Goal: Information Seeking & Learning: Check status

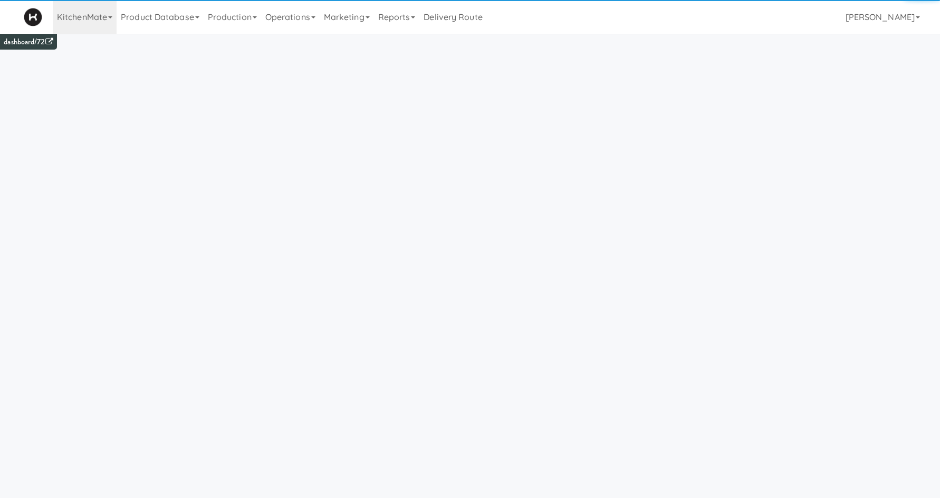
click at [286, 18] on link "Operations" at bounding box center [290, 17] width 59 height 34
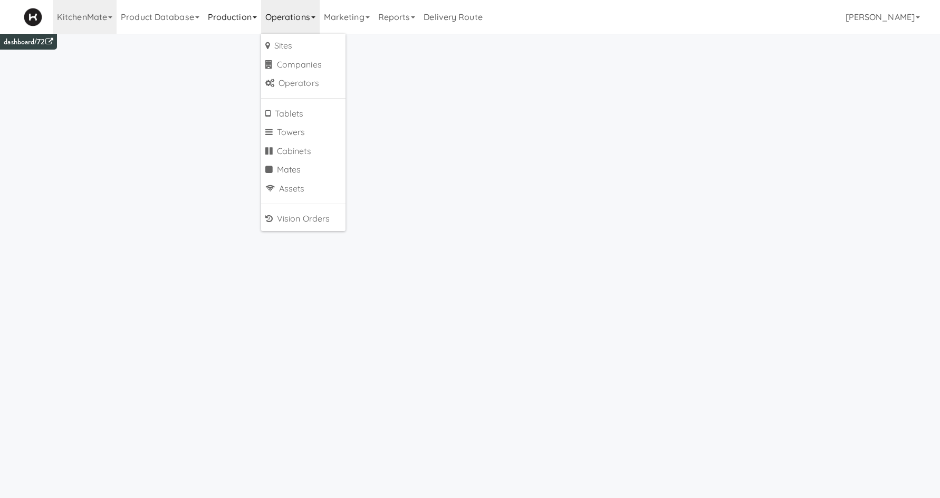
click at [249, 30] on link "Production" at bounding box center [232, 17] width 57 height 34
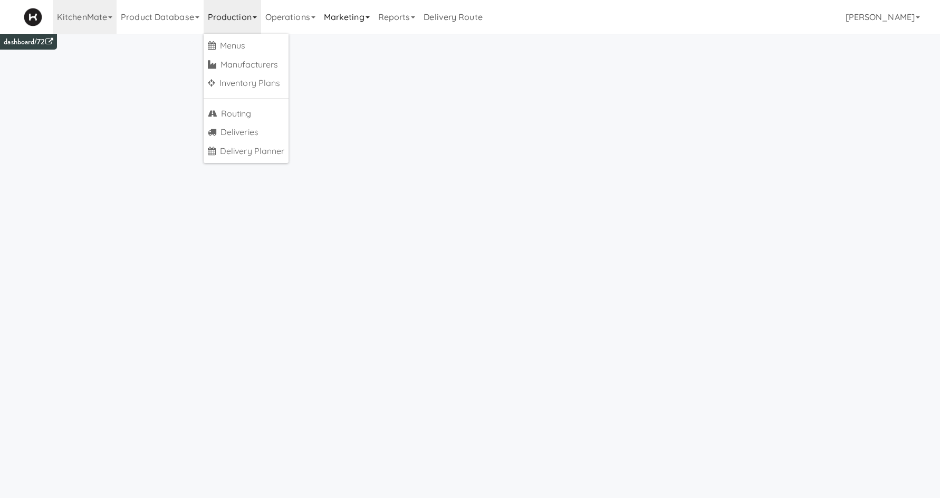
drag, startPoint x: 341, startPoint y: 18, endPoint x: 332, endPoint y: 22, distance: 9.9
click at [341, 18] on link "Marketing" at bounding box center [347, 17] width 54 height 34
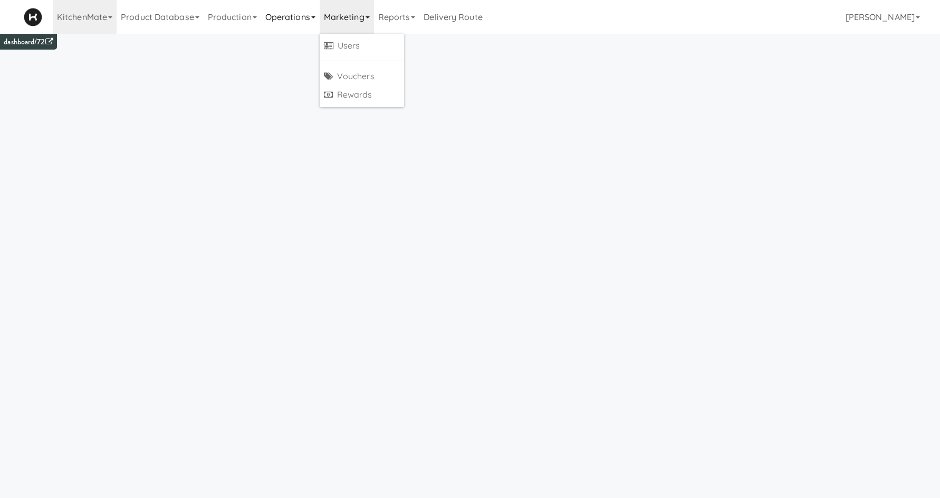
click at [307, 24] on link "Operations" at bounding box center [290, 17] width 59 height 34
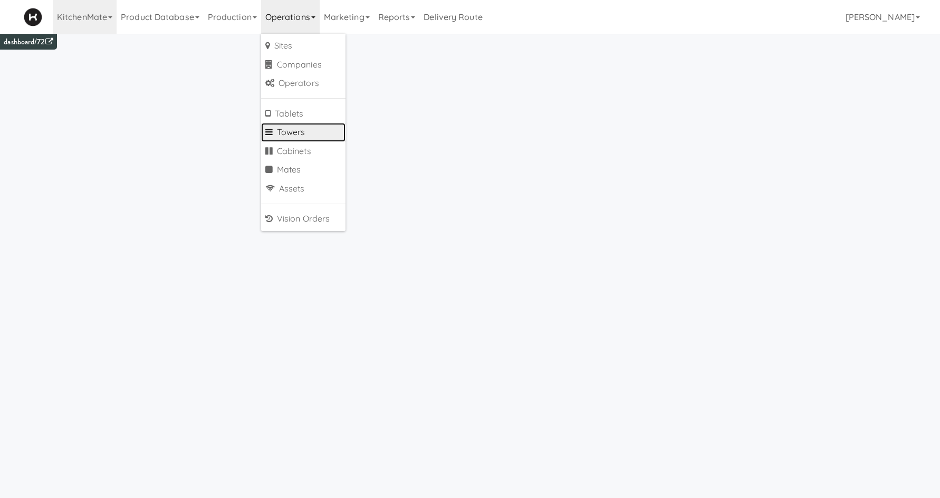
click at [314, 135] on link "Towers" at bounding box center [303, 132] width 84 height 19
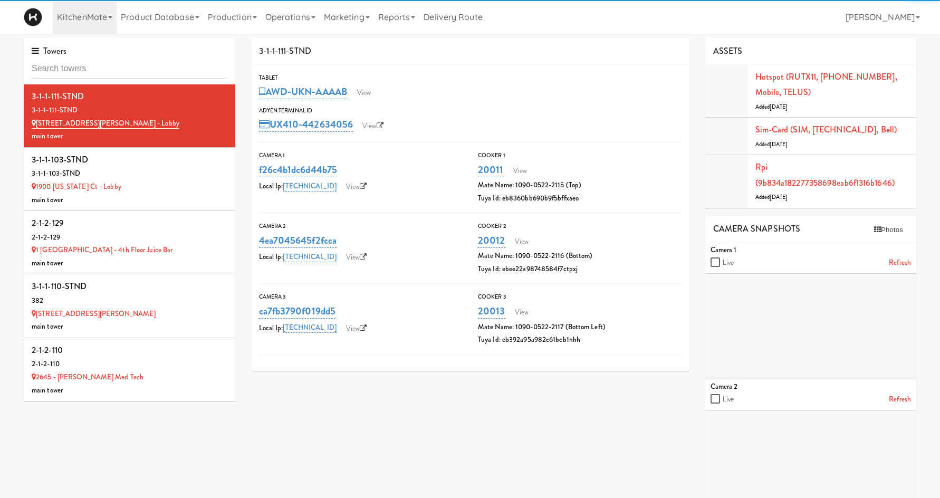
click at [157, 67] on input "text" at bounding box center [130, 69] width 196 height 20
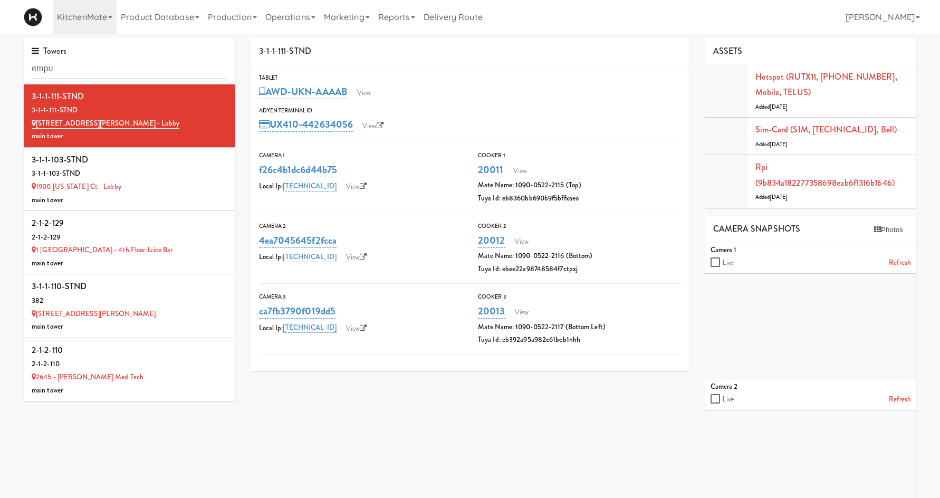
type input "empu"
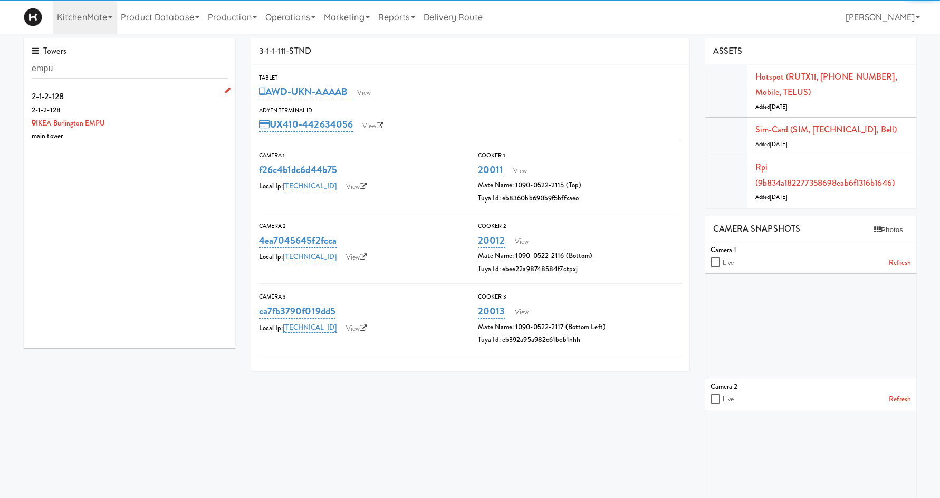
click at [164, 124] on div "IKEA Burlington EMPU" at bounding box center [130, 123] width 196 height 13
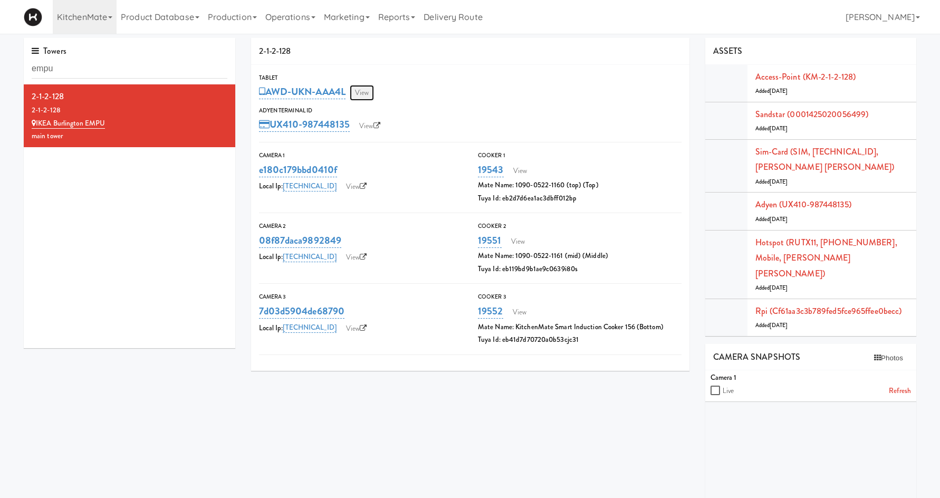
click at [363, 92] on link "View" at bounding box center [362, 93] width 24 height 16
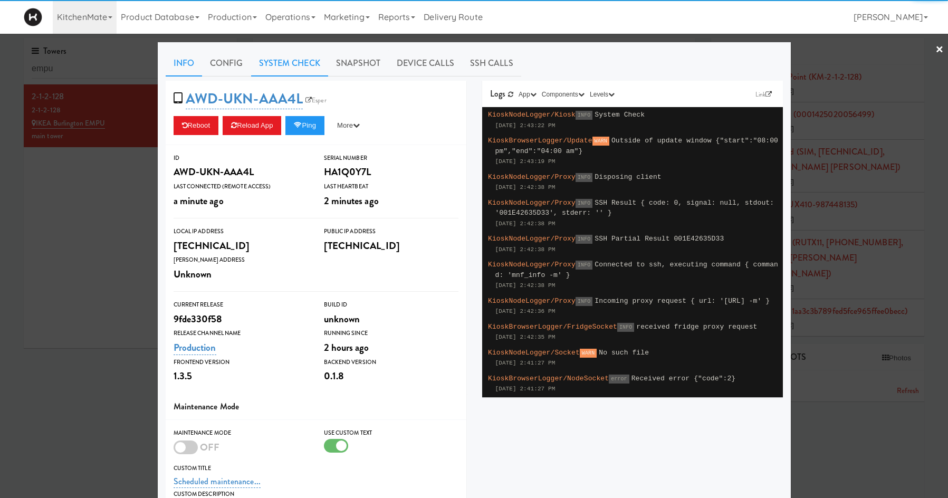
click at [294, 72] on link "System Check" at bounding box center [289, 63] width 77 height 26
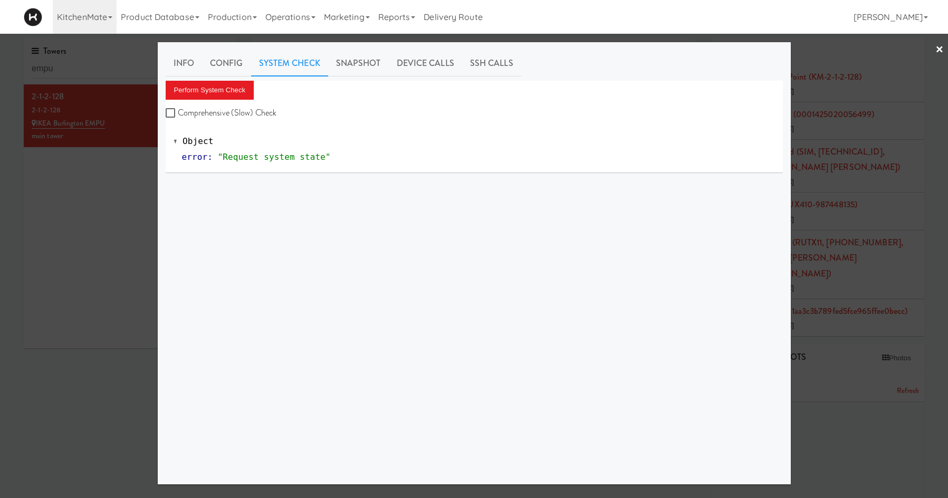
click at [167, 218] on div "Perform System Check Comprehensive (Slow) Check Object error : "Request system …" at bounding box center [474, 278] width 617 height 395
click at [119, 227] on div at bounding box center [474, 249] width 948 height 498
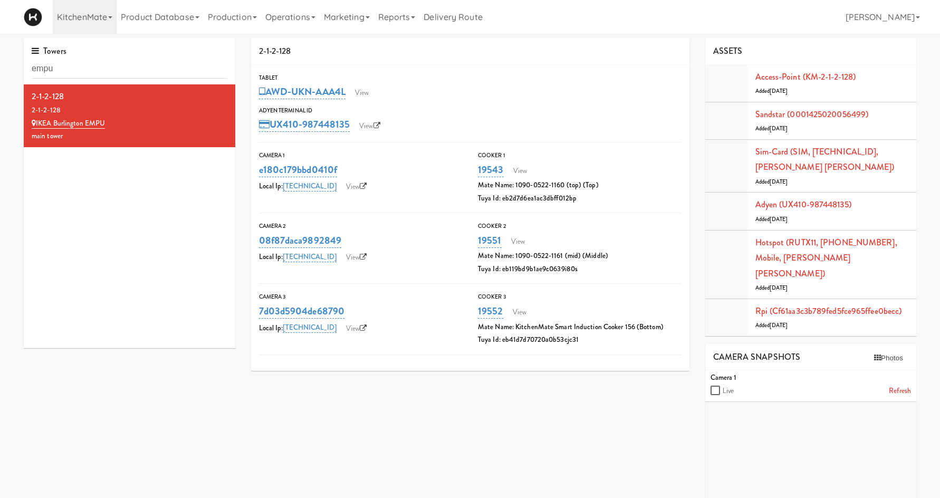
drag, startPoint x: 288, startPoint y: 13, endPoint x: 293, endPoint y: 70, distance: 57.1
click at [288, 14] on link "Operations" at bounding box center [290, 17] width 59 height 34
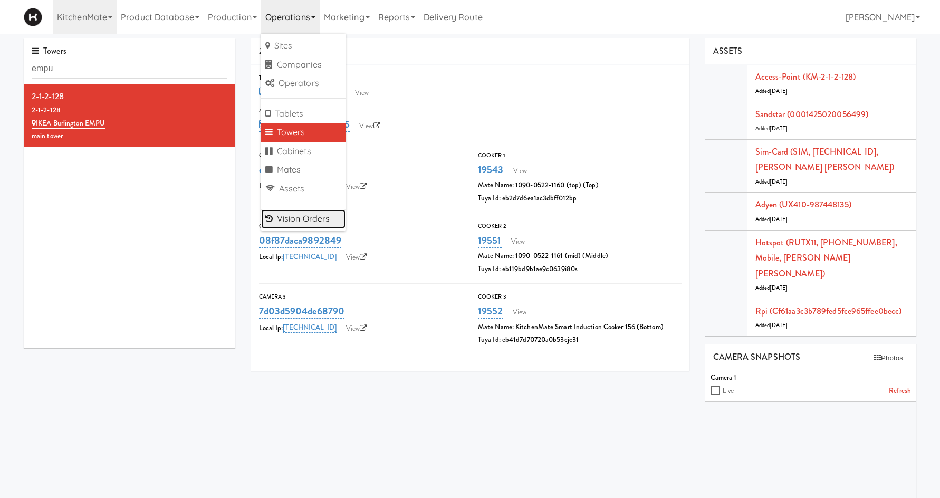
click at [303, 214] on link "Vision Orders" at bounding box center [303, 218] width 84 height 19
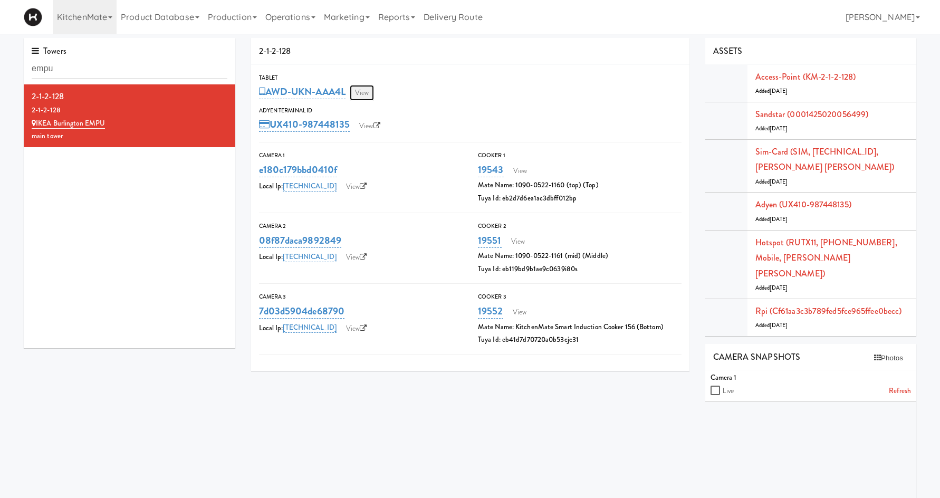
click at [374, 85] on link "View" at bounding box center [362, 93] width 24 height 16
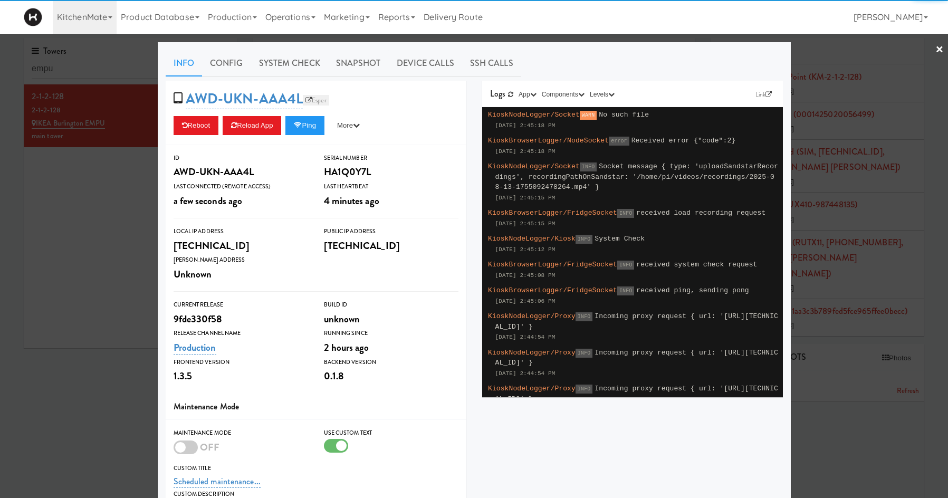
click at [315, 98] on link "Esper" at bounding box center [316, 100] width 26 height 11
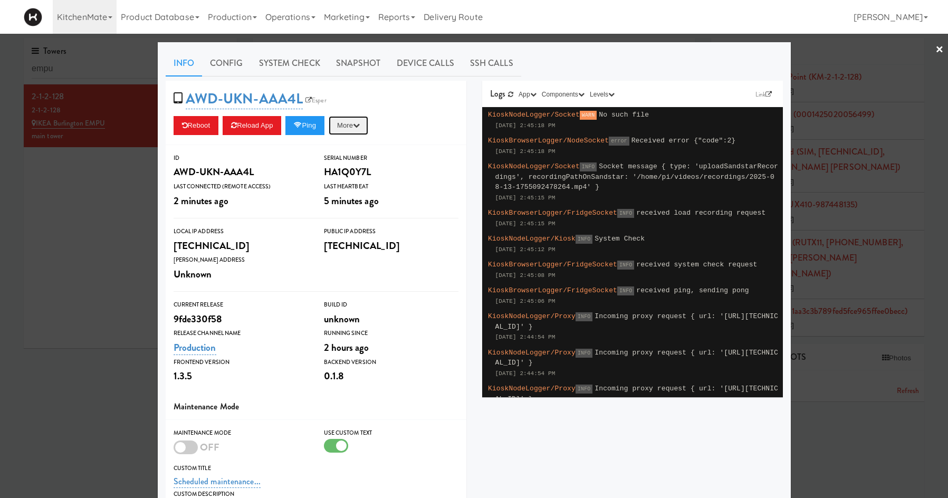
click at [341, 125] on button "More" at bounding box center [349, 125] width 40 height 19
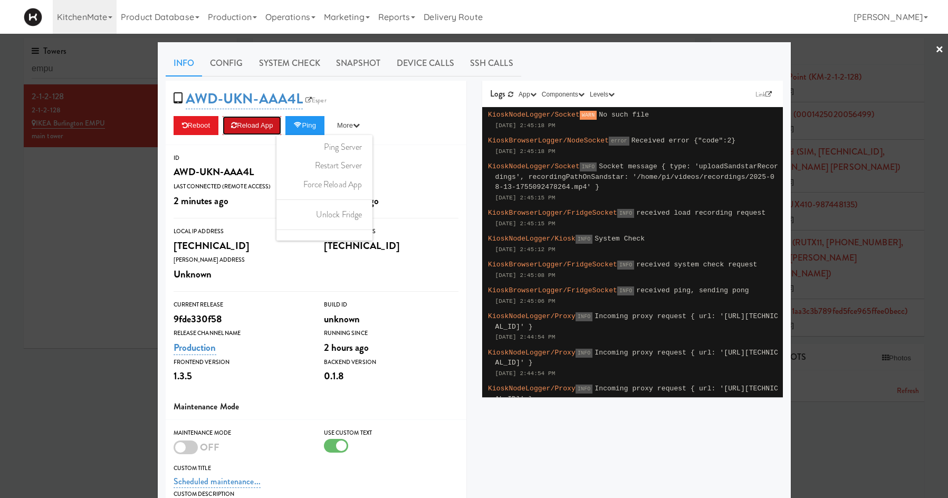
click at [242, 130] on button "Reload App" at bounding box center [252, 125] width 59 height 19
click at [97, 192] on div at bounding box center [474, 249] width 948 height 498
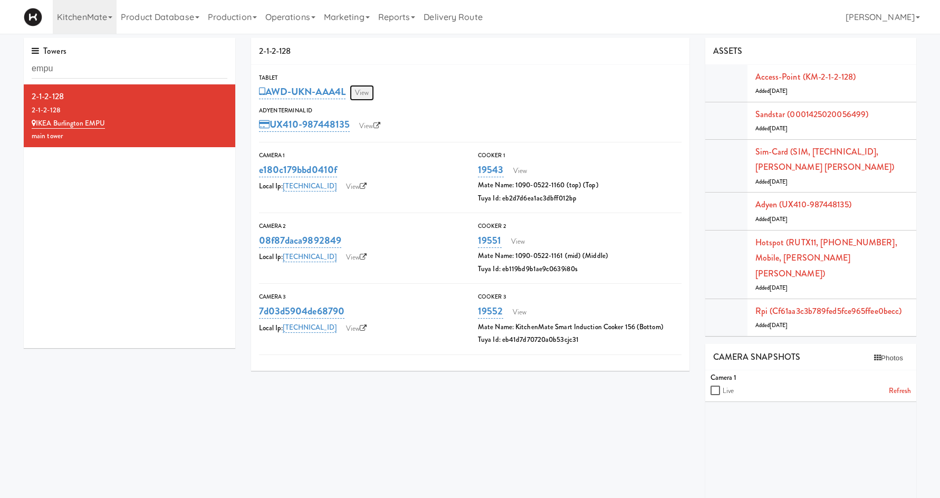
click at [367, 95] on link "View" at bounding box center [362, 93] width 24 height 16
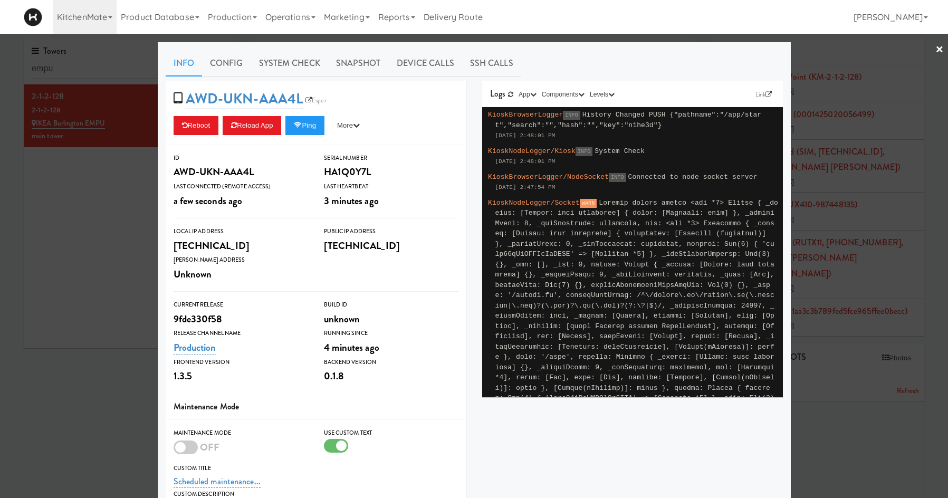
drag, startPoint x: 26, startPoint y: 237, endPoint x: 224, endPoint y: 128, distance: 225.9
click at [27, 237] on div at bounding box center [474, 249] width 948 height 498
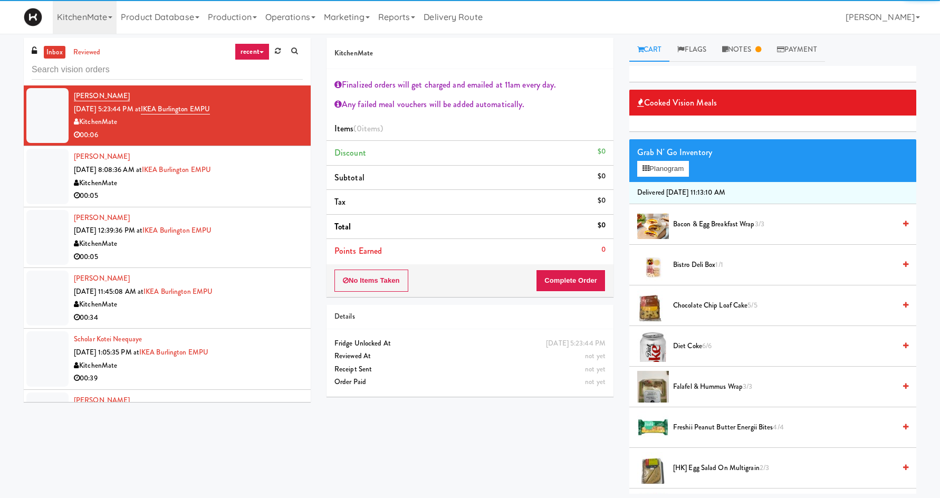
click at [171, 73] on input "text" at bounding box center [167, 70] width 271 height 20
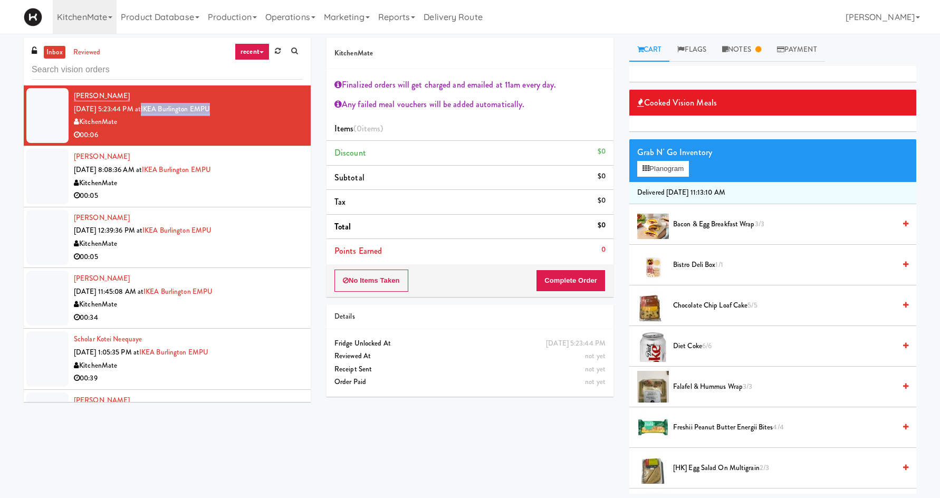
drag, startPoint x: 249, startPoint y: 110, endPoint x: 155, endPoint y: 113, distance: 94.4
click at [155, 113] on div "Hong-yiu Tong Aug 7, 2025 5:23:44 PM at IKEA Burlington EMPU KitchenMate 00:06" at bounding box center [188, 116] width 229 height 52
copy link "IKEA Burlington EMPU"
click at [215, 75] on input "text" at bounding box center [167, 70] width 271 height 20
paste input "IKEA Burlington EMPU"
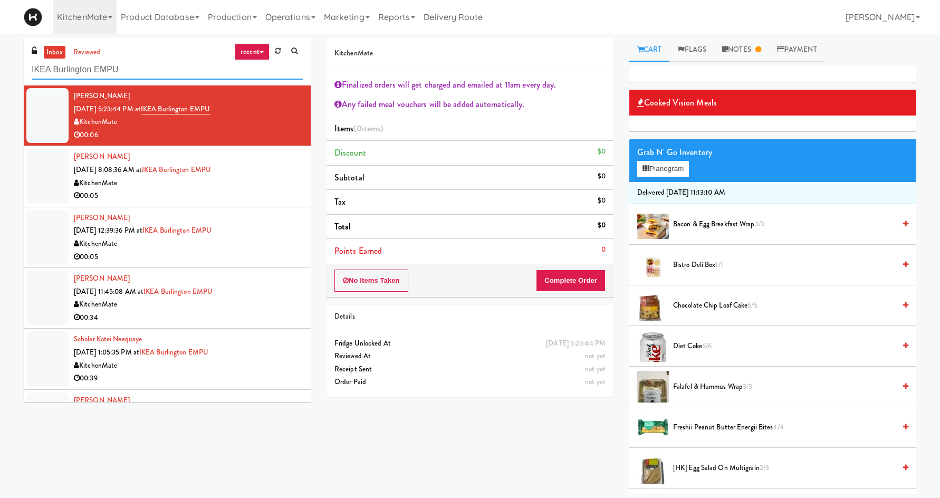
type input "IKEA Burlington EMPU"
click at [237, 125] on div "KitchenMate" at bounding box center [188, 121] width 229 height 13
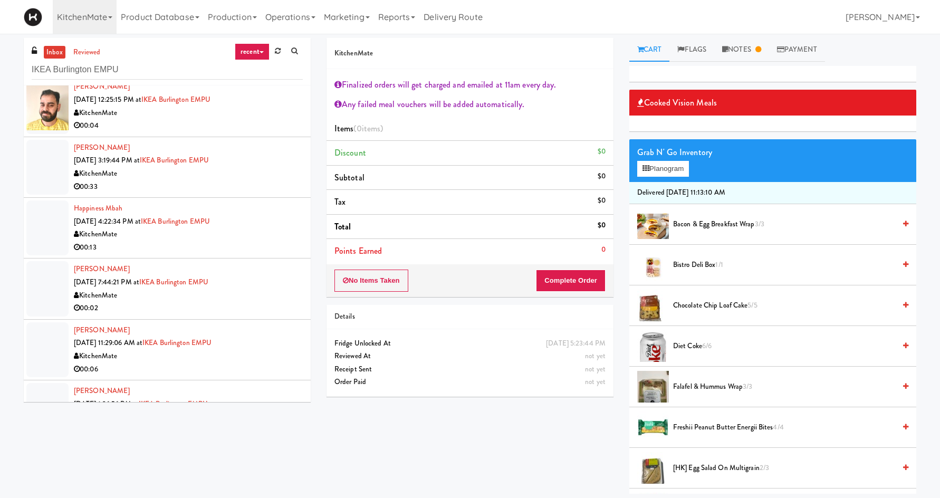
scroll to position [596, 0]
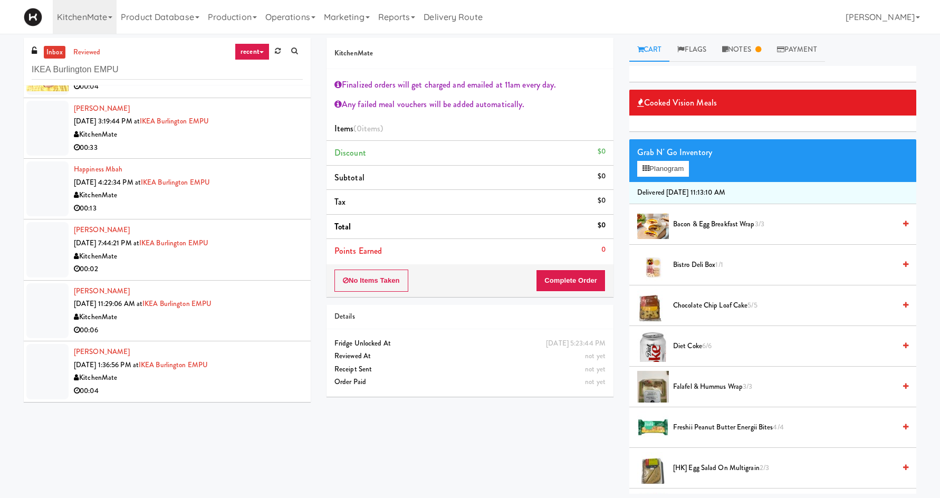
click at [264, 384] on div "KitchenMate" at bounding box center [188, 377] width 229 height 13
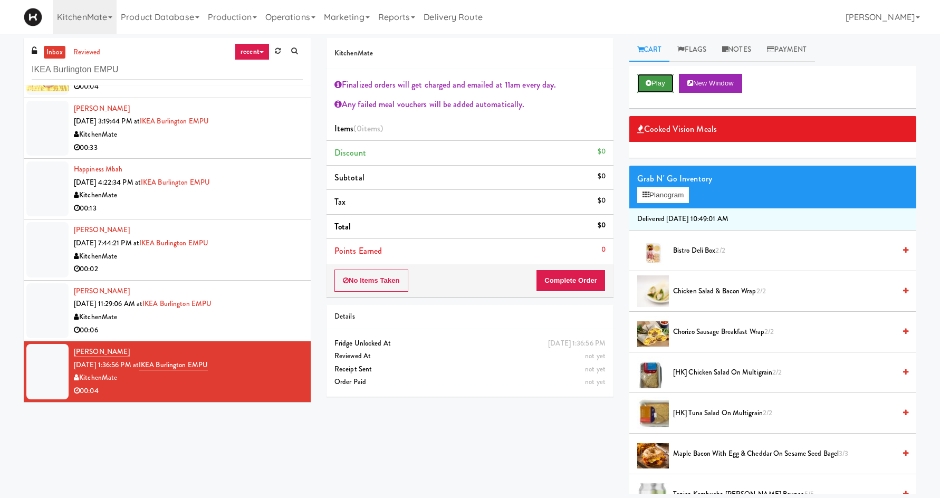
drag, startPoint x: 650, startPoint y: 82, endPoint x: 648, endPoint y: 88, distance: 6.7
click at [650, 82] on icon at bounding box center [648, 83] width 6 height 7
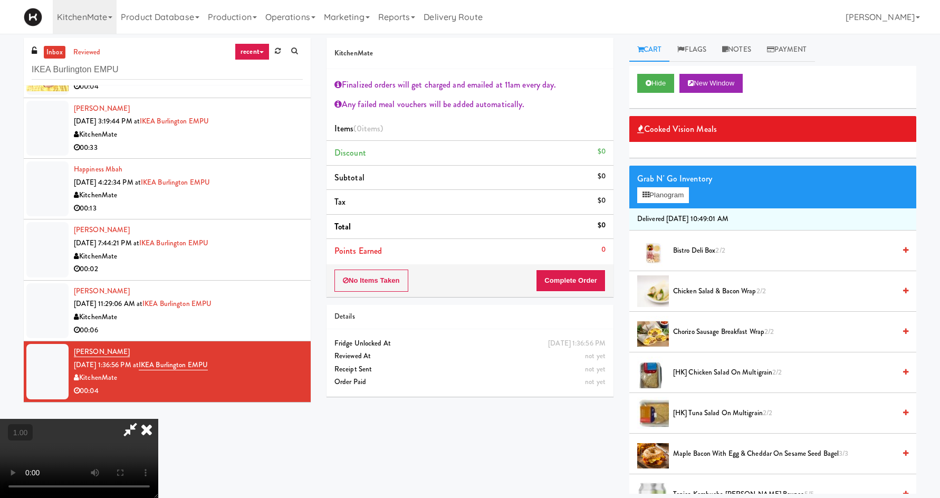
click at [158, 419] on icon at bounding box center [146, 429] width 23 height 21
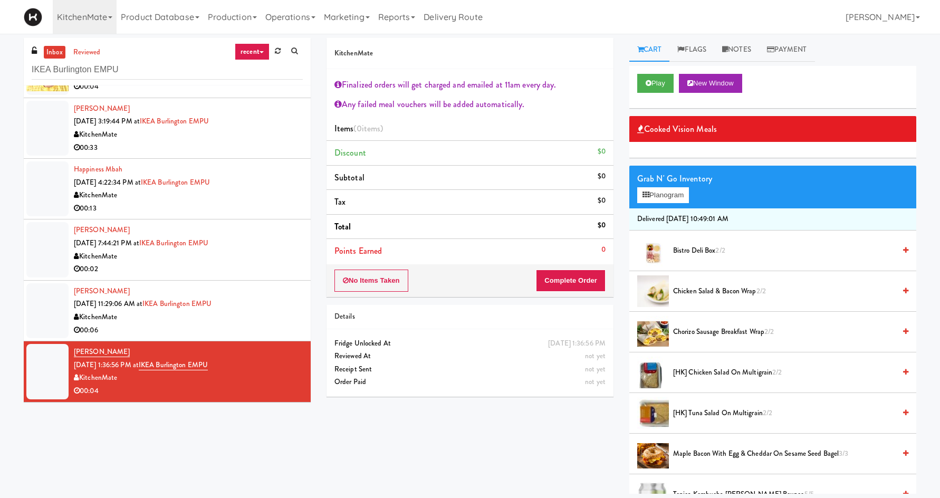
click at [260, 320] on div "KitchenMate" at bounding box center [188, 317] width 229 height 13
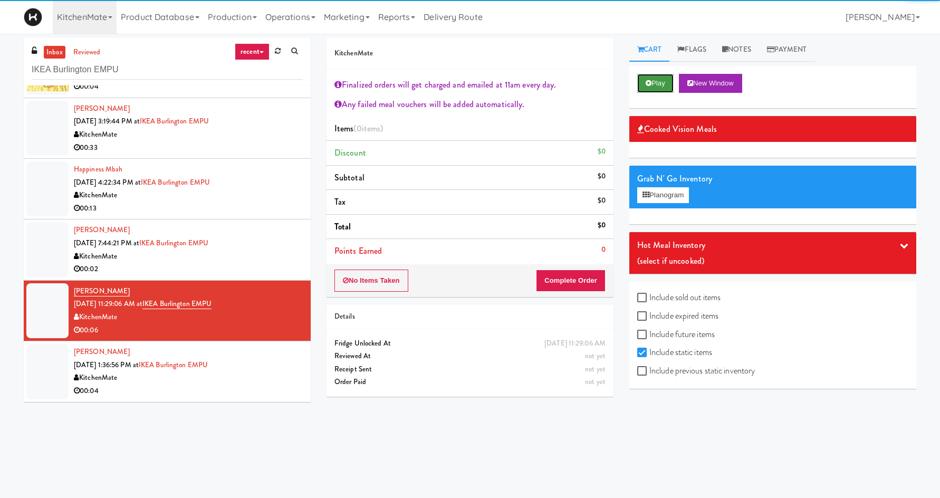
click at [660, 88] on button "Play" at bounding box center [655, 83] width 36 height 19
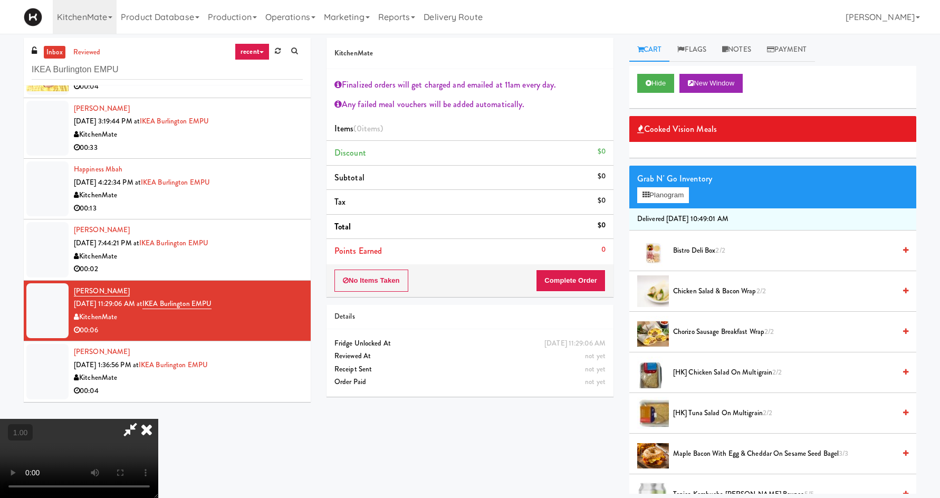
click at [158, 419] on icon at bounding box center [146, 429] width 23 height 21
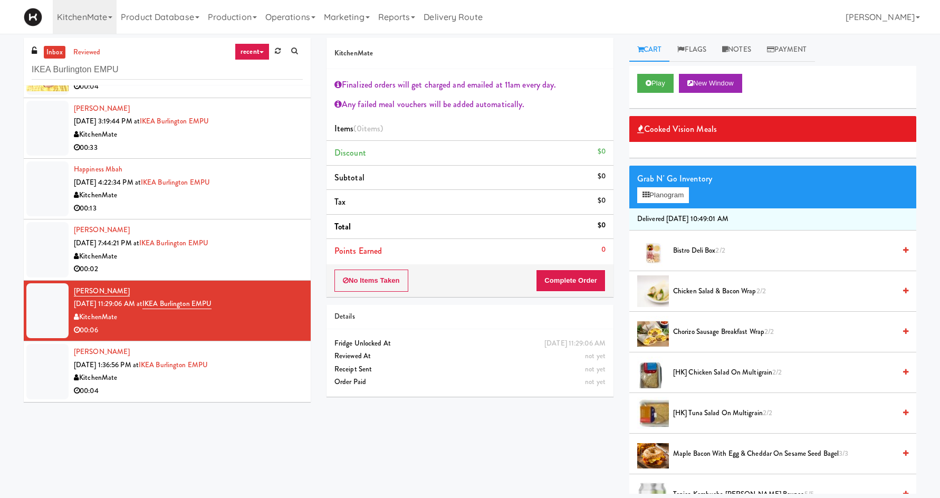
click at [288, 250] on div "KitchenMate" at bounding box center [188, 256] width 229 height 13
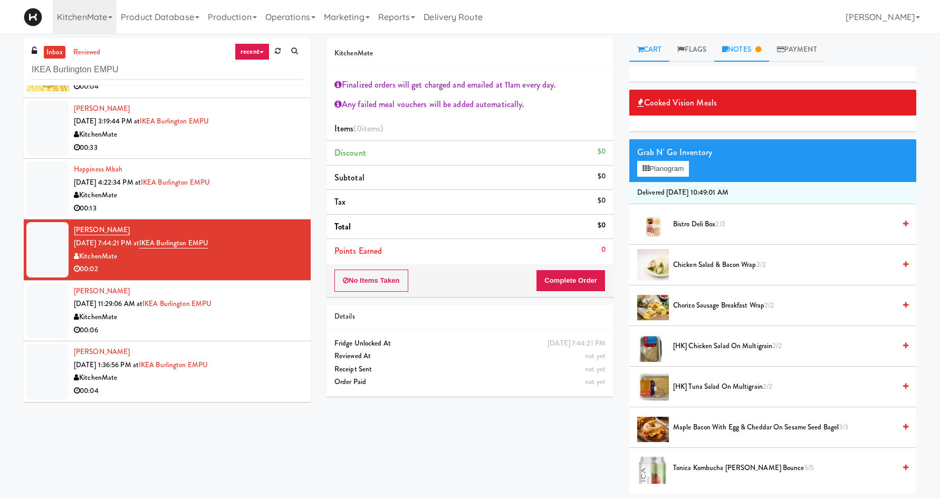
click at [758, 46] on link "Notes" at bounding box center [741, 50] width 55 height 24
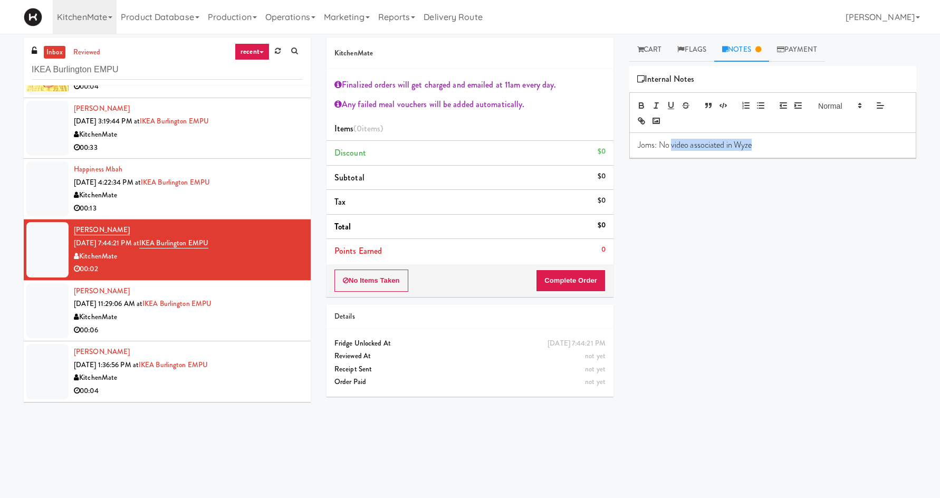
drag, startPoint x: 749, startPoint y: 143, endPoint x: 759, endPoint y: 145, distance: 10.1
click at [759, 145] on p "Joms: No video associated in Wyze" at bounding box center [773, 145] width 270 height 12
click at [271, 269] on div "00:02" at bounding box center [188, 269] width 229 height 13
click at [126, 194] on div "KitchenMate" at bounding box center [188, 195] width 229 height 13
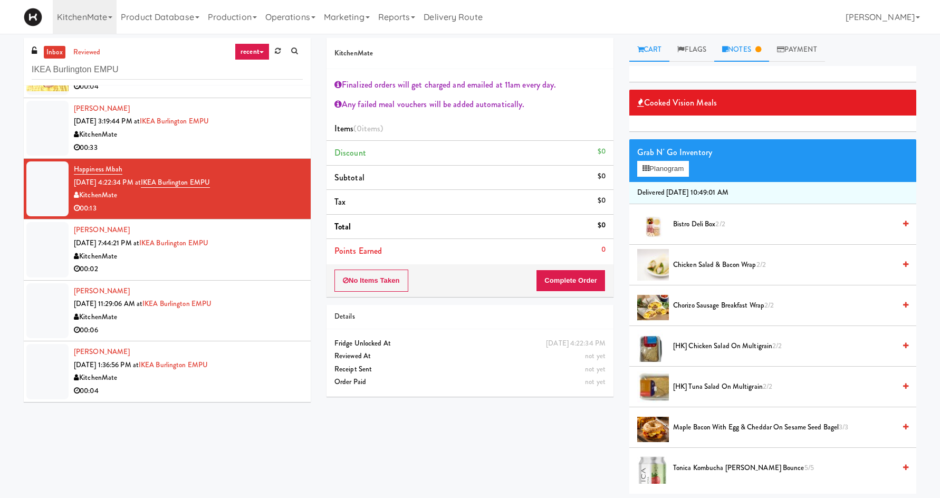
click at [743, 54] on link "Notes" at bounding box center [741, 50] width 55 height 24
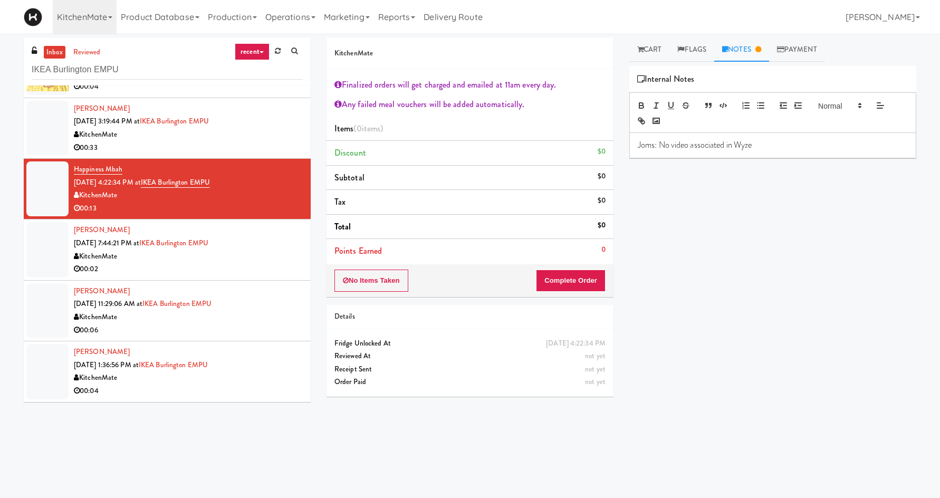
click at [229, 142] on div "00:33" at bounding box center [188, 147] width 229 height 13
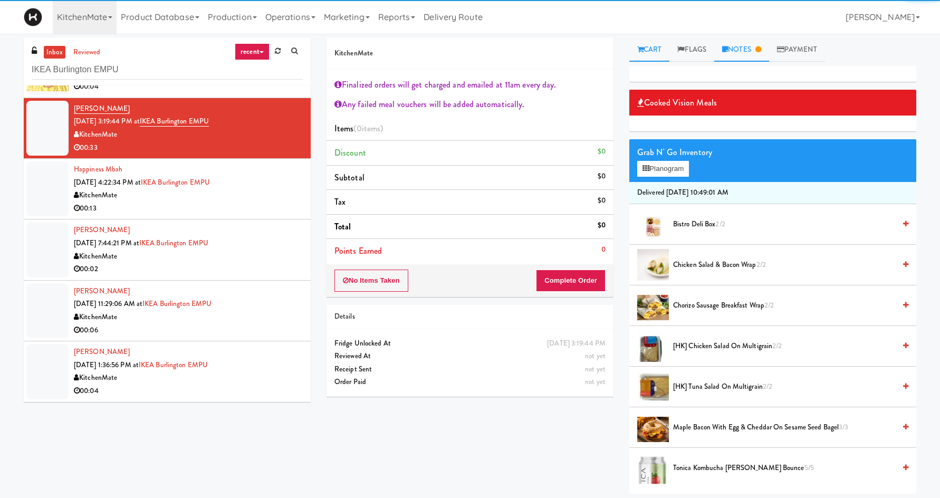
click at [737, 50] on link "Notes" at bounding box center [741, 50] width 55 height 24
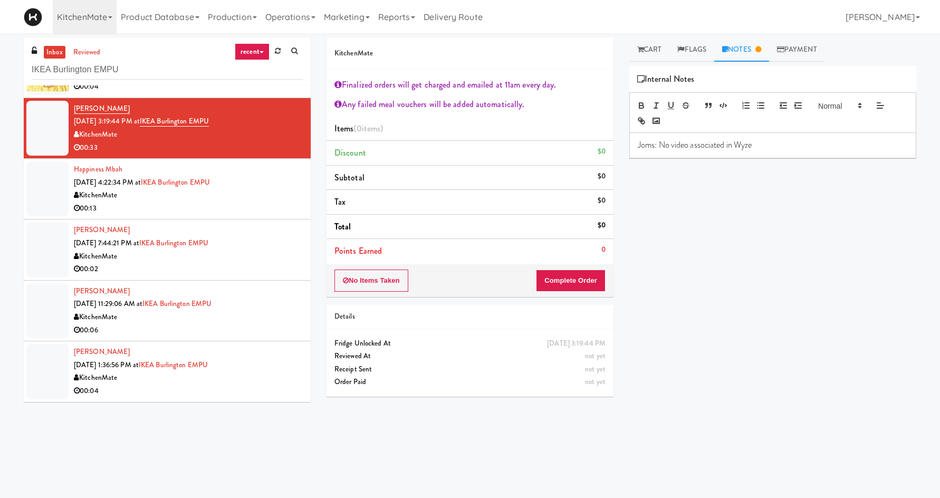
scroll to position [473, 0]
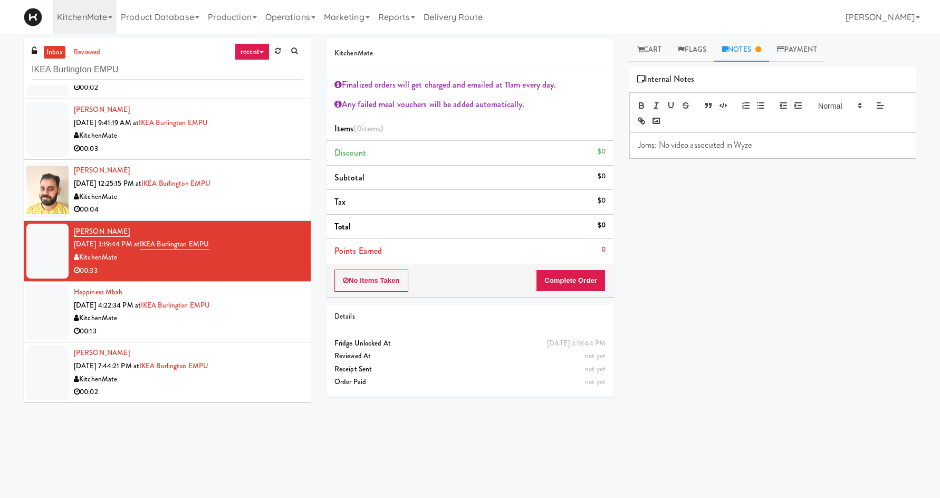
click at [266, 198] on div "KitchenMate" at bounding box center [188, 196] width 229 height 13
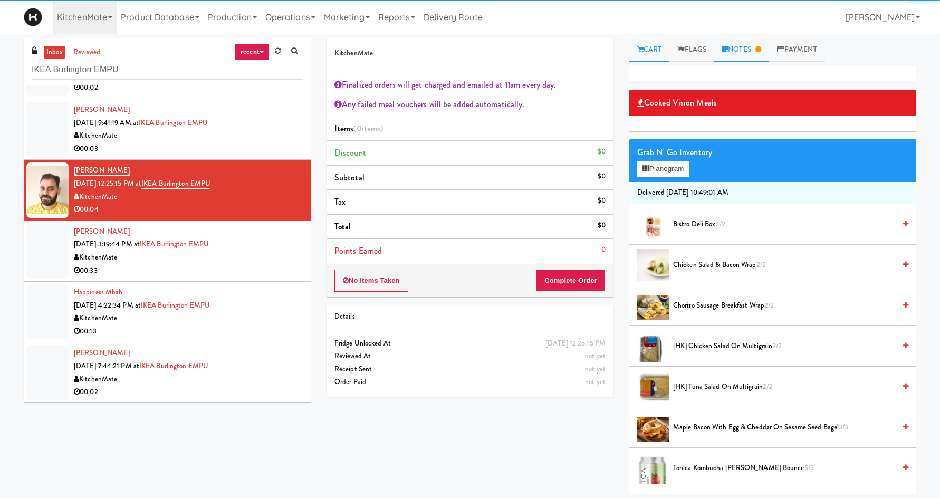
click at [733, 49] on link "Notes" at bounding box center [741, 50] width 55 height 24
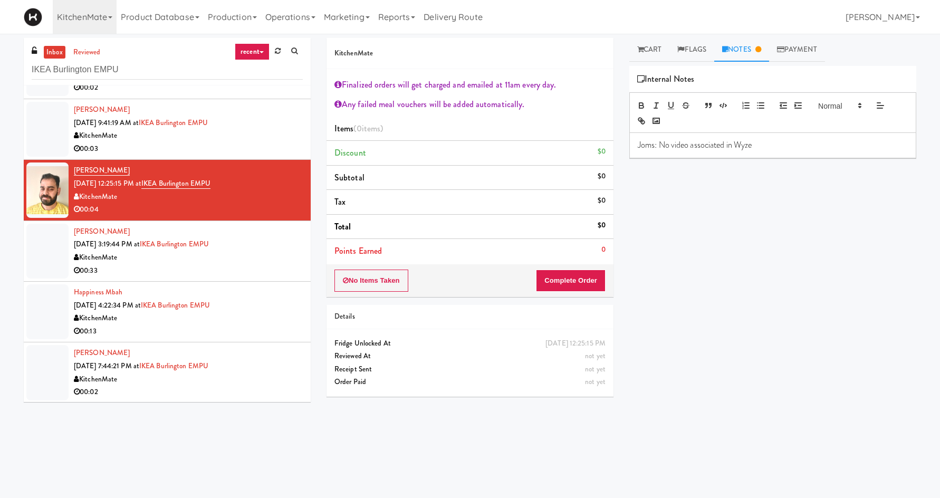
click at [259, 142] on div "00:03" at bounding box center [188, 148] width 229 height 13
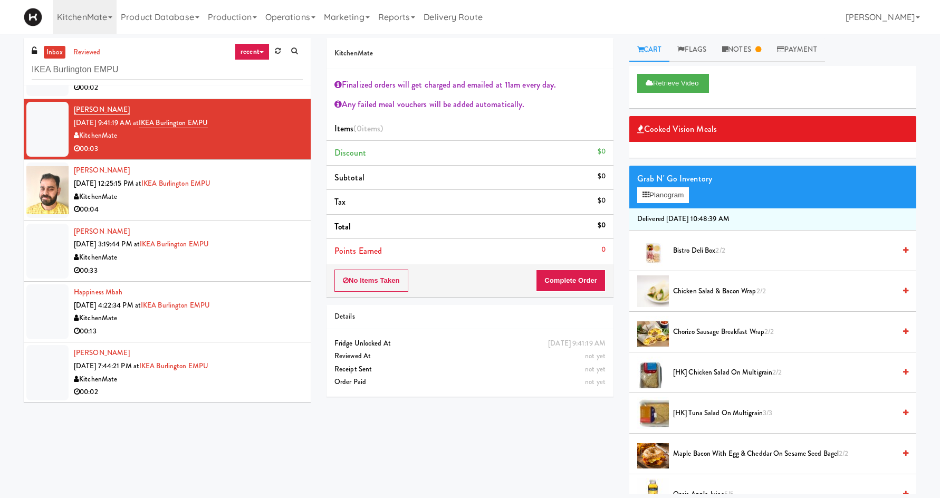
drag, startPoint x: 755, startPoint y: 46, endPoint x: 745, endPoint y: 105, distance: 59.4
click at [745, 105] on div "Cart Flags Notes Payment Retrieve Video Cooked Vision Meals Grab N' Go Inventor…" at bounding box center [772, 266] width 303 height 456
click at [684, 78] on button "Retrieve Video" at bounding box center [673, 83] width 72 height 19
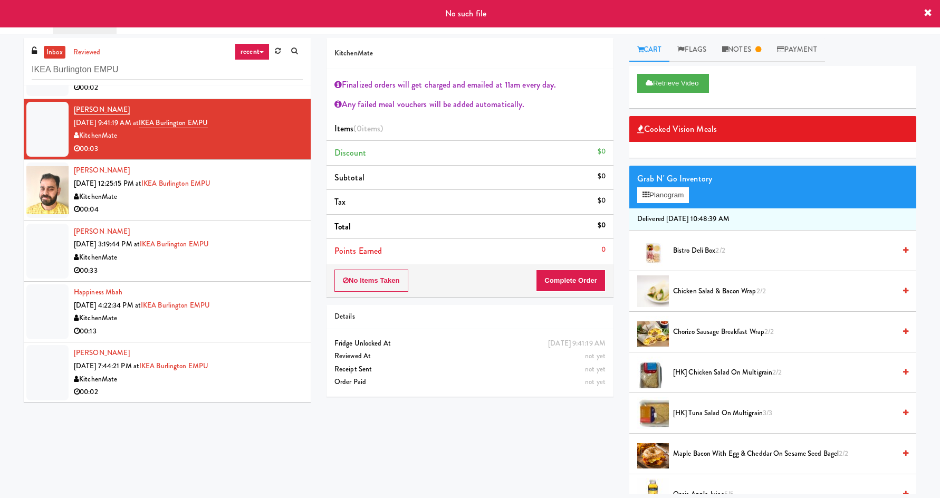
click at [930, 13] on icon at bounding box center [927, 13] width 8 height 8
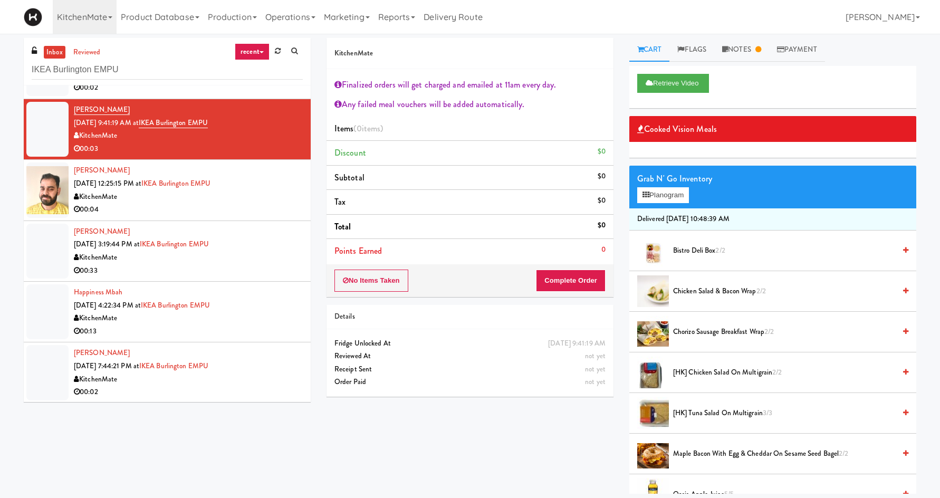
click at [803, 80] on div "Retrieve Video" at bounding box center [772, 83] width 271 height 19
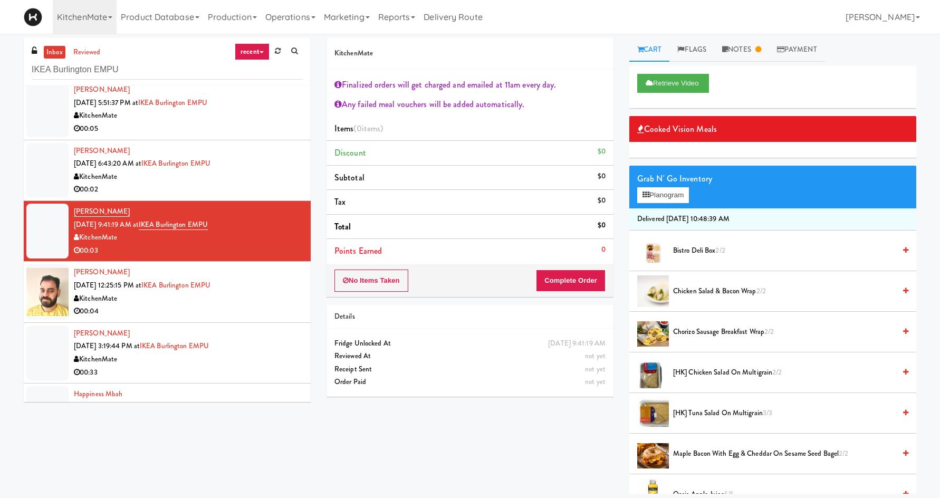
scroll to position [350, 0]
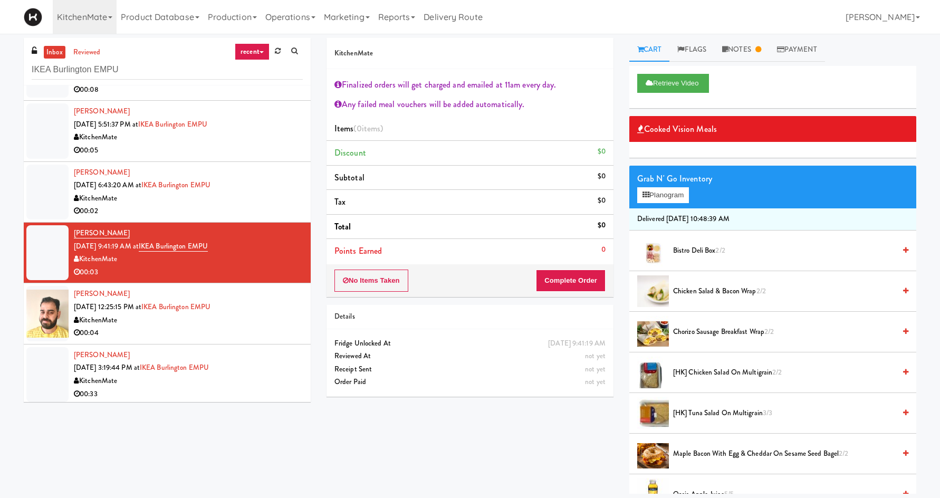
click at [181, 206] on div "00:02" at bounding box center [188, 211] width 229 height 13
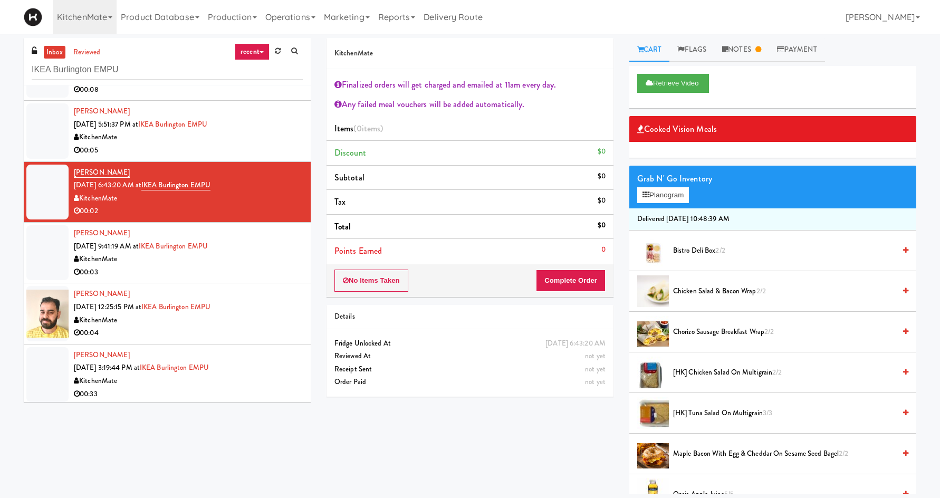
click at [250, 257] on div "KitchenMate" at bounding box center [188, 259] width 229 height 13
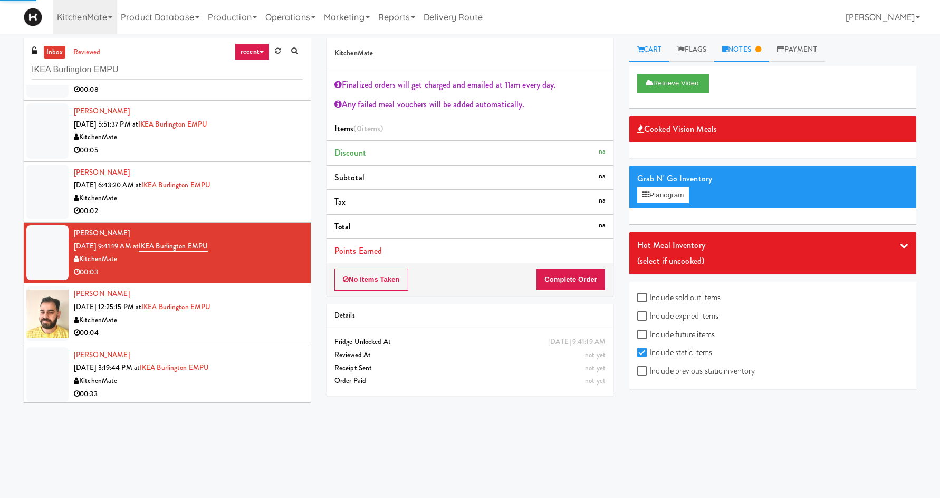
click at [743, 56] on link "Notes" at bounding box center [741, 50] width 55 height 24
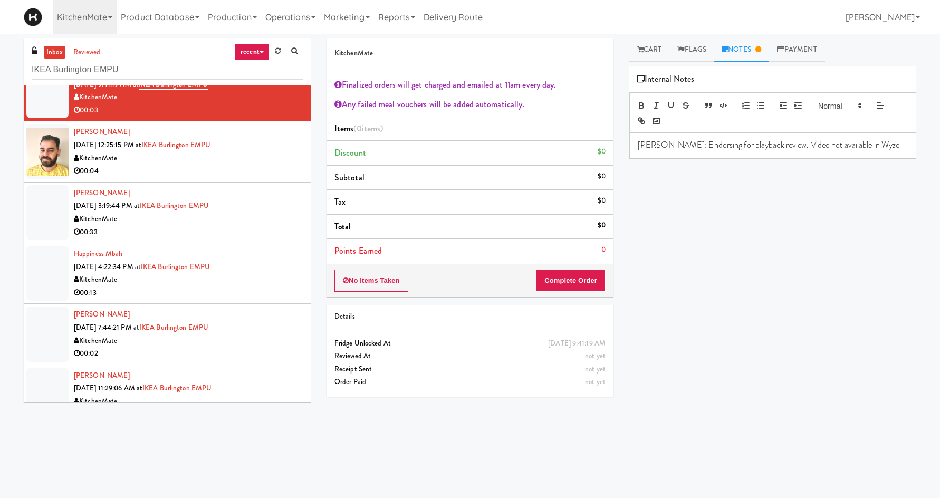
scroll to position [596, 0]
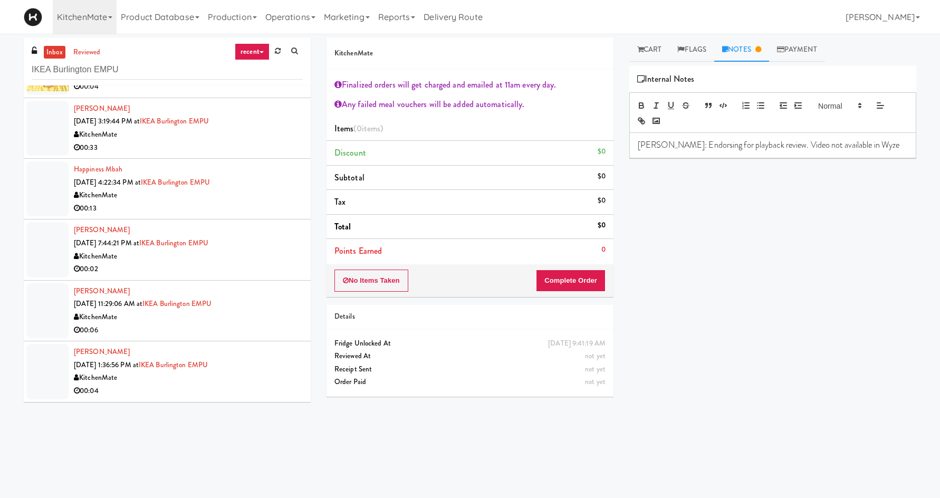
click at [255, 267] on div "00:02" at bounding box center [188, 269] width 229 height 13
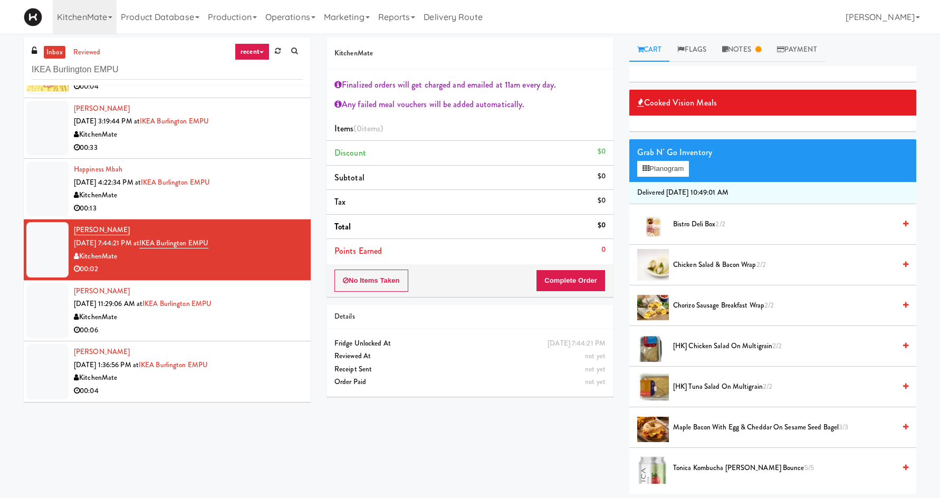
click at [252, 300] on div "Hong-yiu Tong Aug 15, 2025 11:29:06 AM at IKEA Burlington EMPU KitchenMate 00:06" at bounding box center [188, 311] width 229 height 52
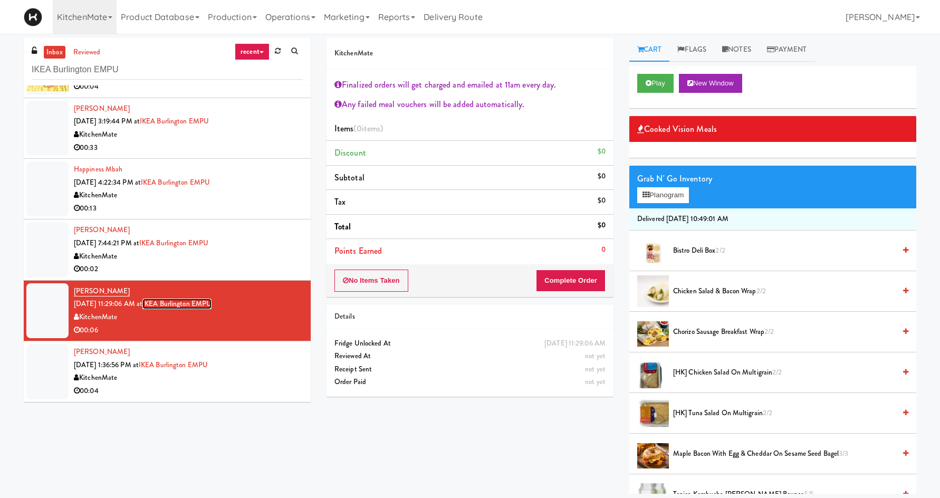
click at [198, 300] on link "IKEA Burlington EMPU" at bounding box center [176, 303] width 69 height 11
click at [176, 76] on input "IKEA Burlington EMPU" at bounding box center [167, 70] width 271 height 20
paste input "McMaster Mills Memorial"
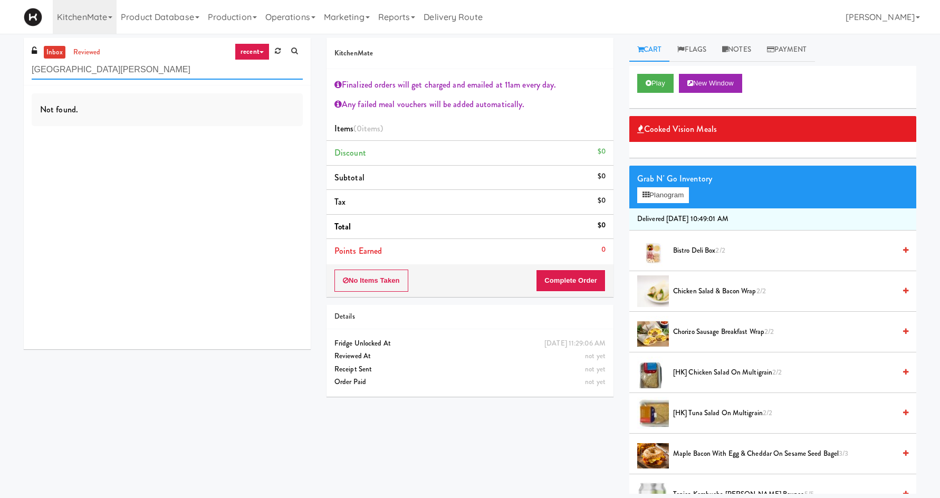
drag, startPoint x: 73, startPoint y: 70, endPoint x: 182, endPoint y: 70, distance: 109.7
click at [182, 70] on input "McMaster Mills Memorial" at bounding box center [167, 70] width 271 height 20
type input "mills"
click at [96, 52] on link "reviewed" at bounding box center [87, 52] width 33 height 13
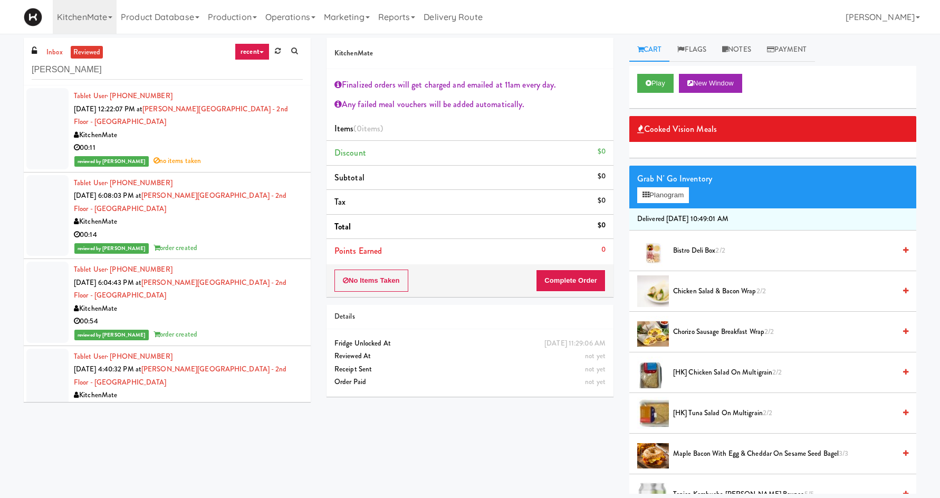
click at [226, 142] on div "00:11" at bounding box center [188, 147] width 229 height 13
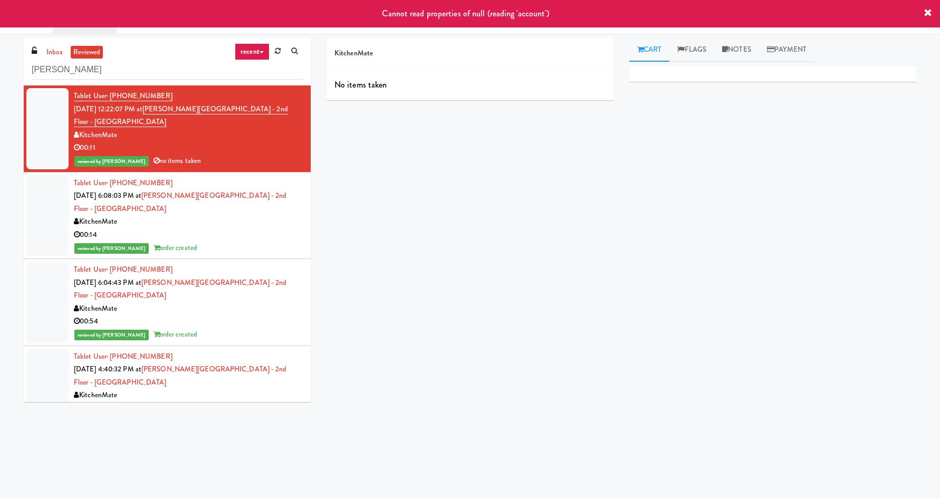
click at [227, 225] on div "KitchenMate" at bounding box center [188, 221] width 229 height 13
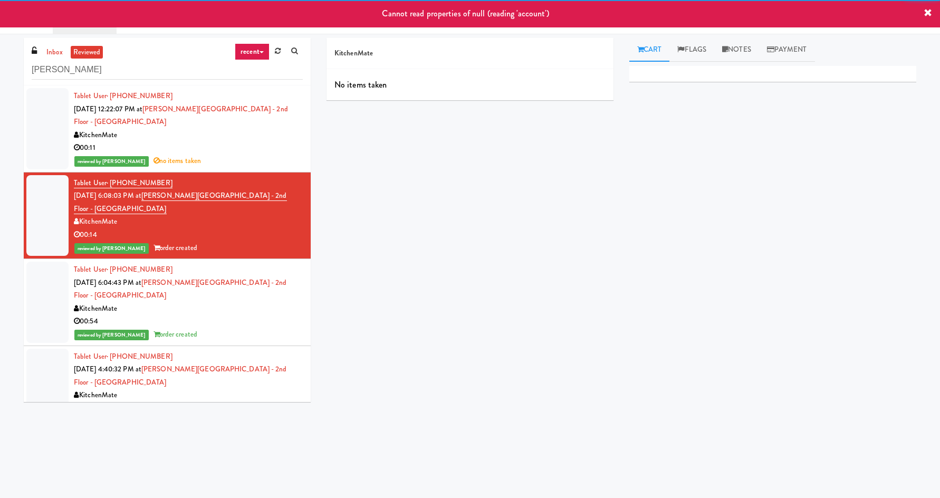
click at [62, 23] on div "Cannot read properties of null (reading 'account')" at bounding box center [470, 13] width 940 height 27
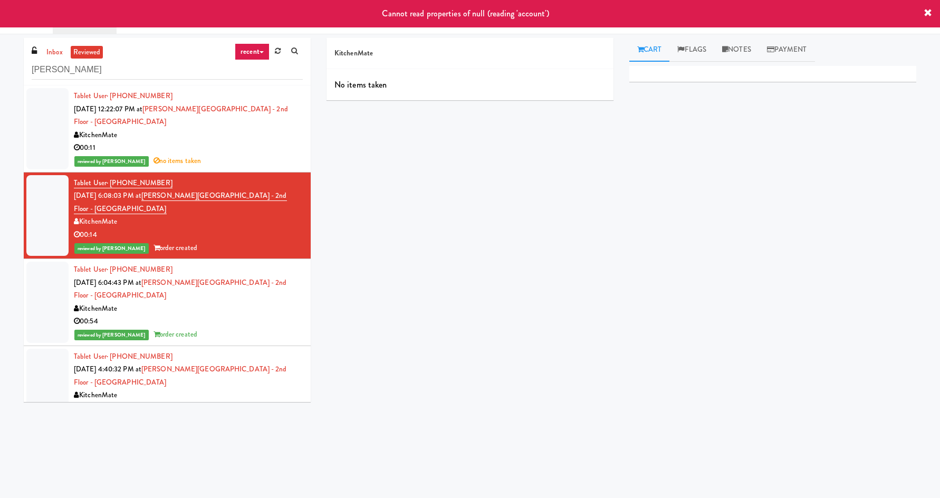
click at [55, 32] on link "KitchenMate" at bounding box center [85, 17] width 64 height 34
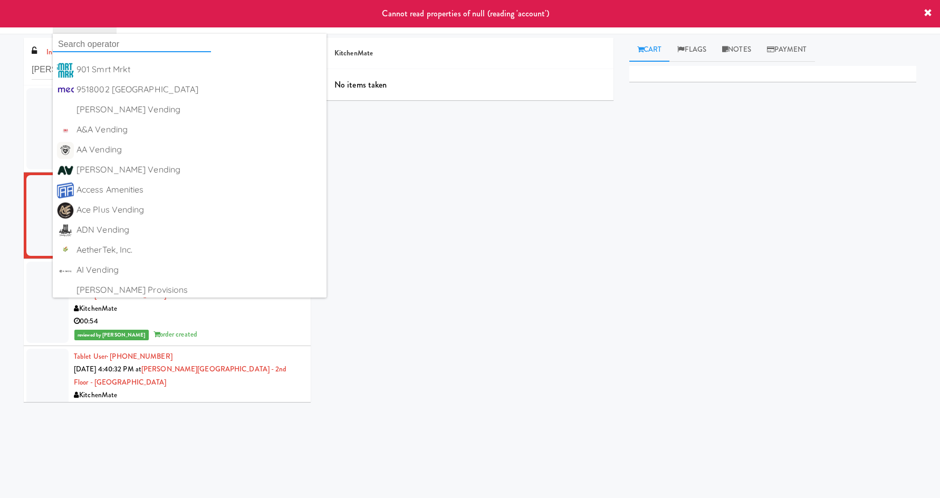
click at [99, 42] on input "text" at bounding box center [132, 44] width 158 height 16
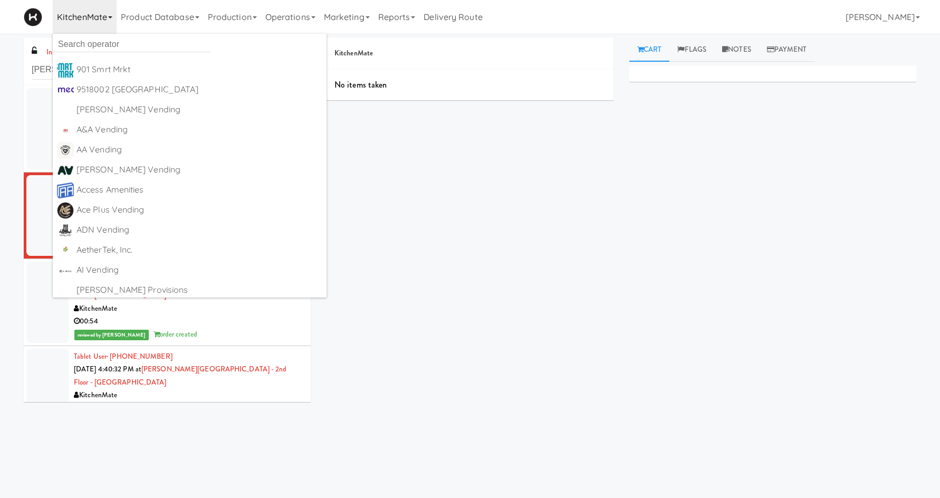
click at [108, 22] on link "KitchenMate" at bounding box center [85, 17] width 64 height 34
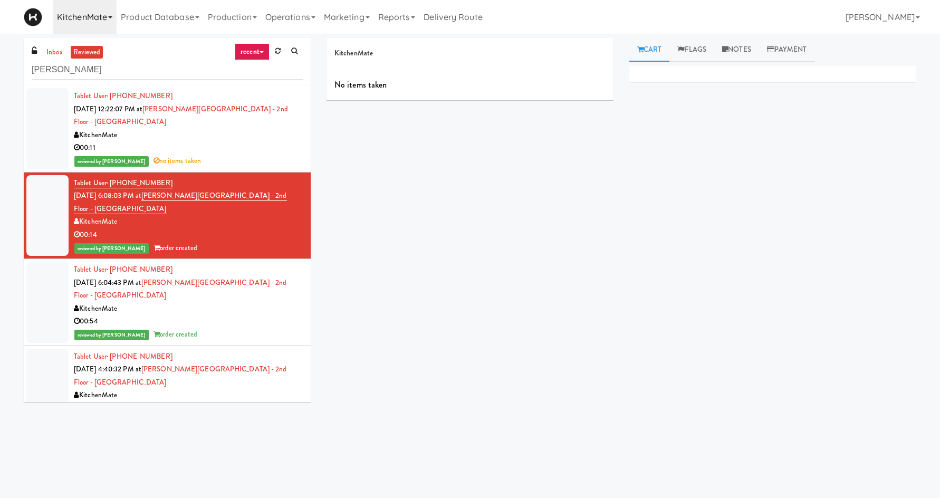
click at [108, 22] on link "KitchenMate" at bounding box center [85, 17] width 64 height 34
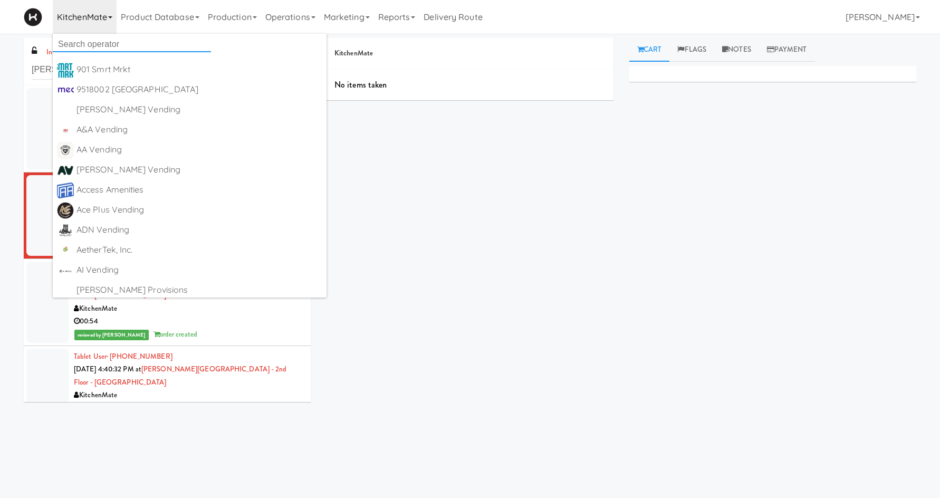
click at [103, 49] on input "text" at bounding box center [132, 44] width 158 height 16
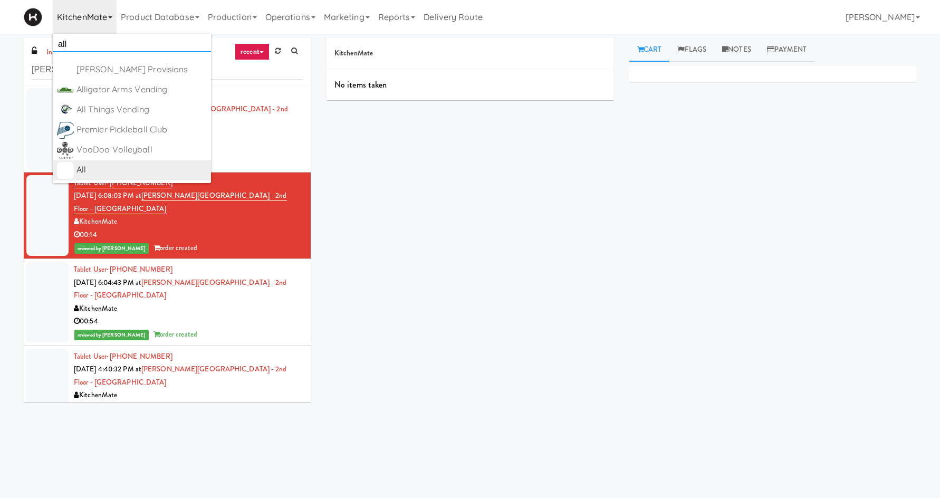
type input "all"
click at [99, 169] on div "All" at bounding box center [141, 170] width 130 height 16
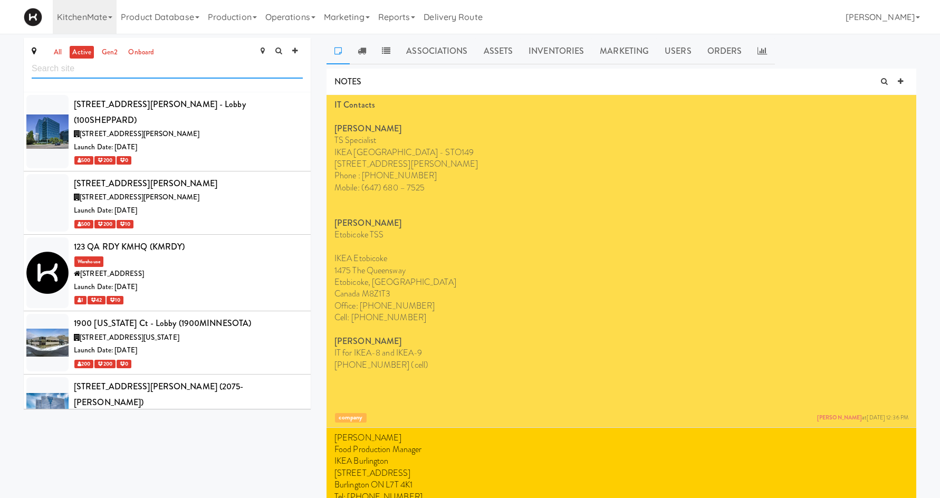
scroll to position [2433, 0]
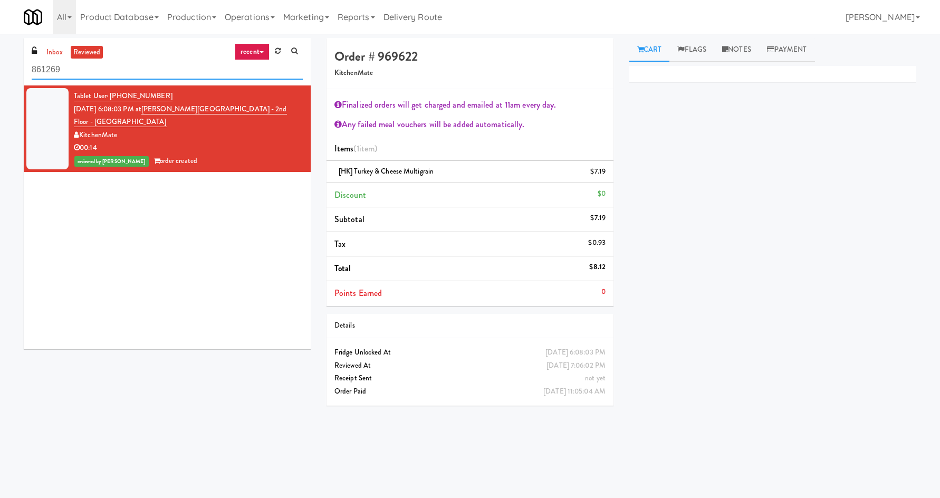
click at [192, 66] on input "861269" at bounding box center [167, 70] width 271 height 20
type input "2775"
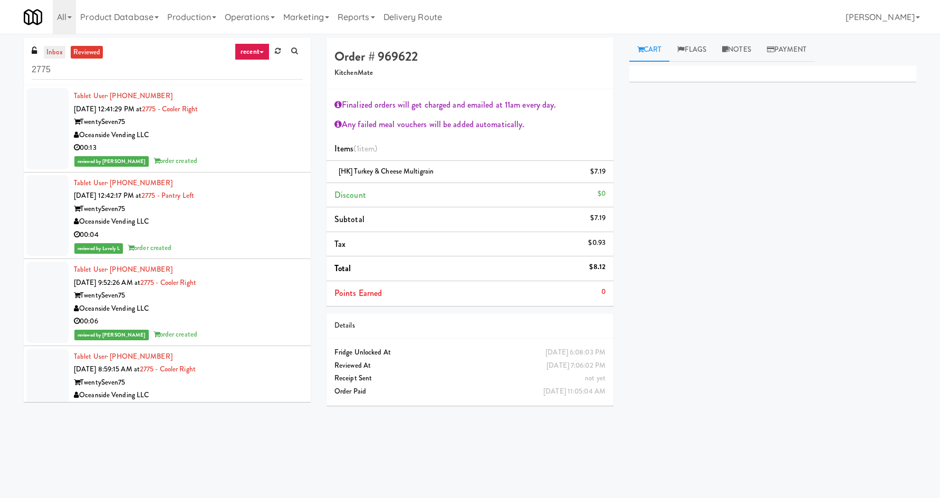
click at [50, 56] on link "inbox" at bounding box center [55, 52] width 22 height 13
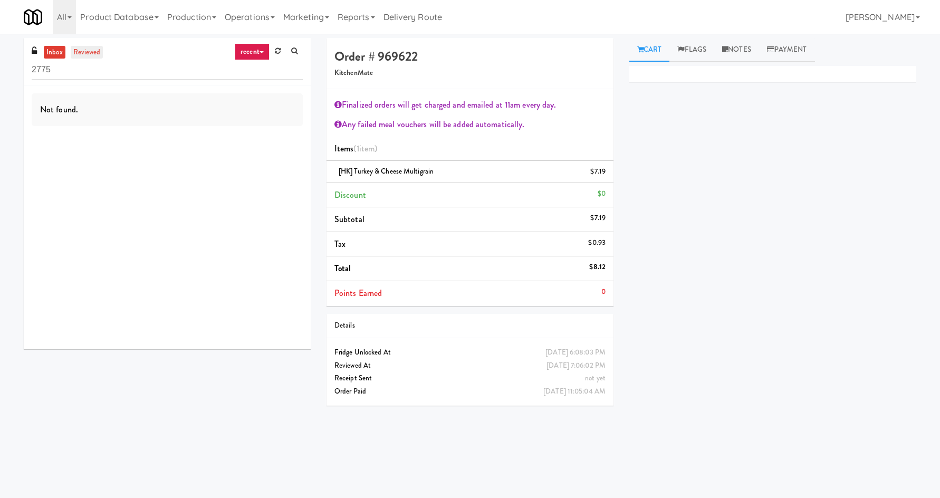
click at [83, 52] on link "reviewed" at bounding box center [87, 52] width 33 height 13
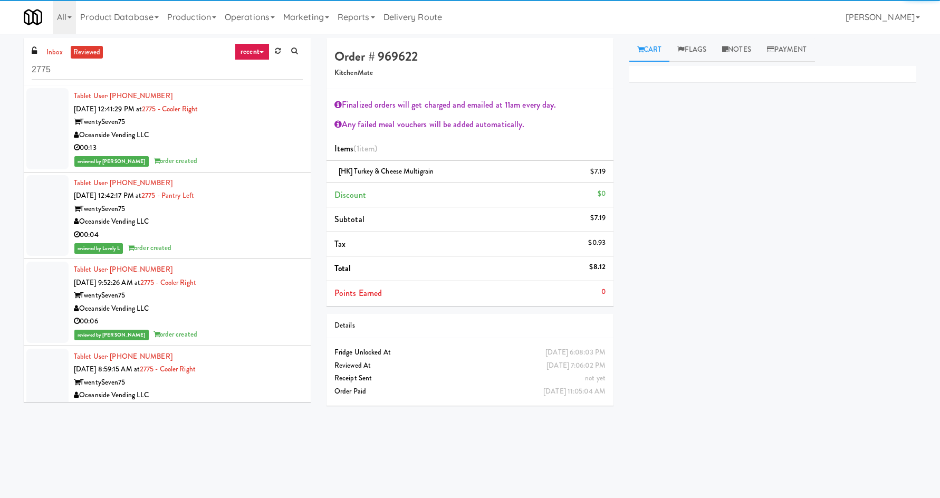
click at [226, 132] on div "Oceanside Vending LLC" at bounding box center [188, 135] width 229 height 13
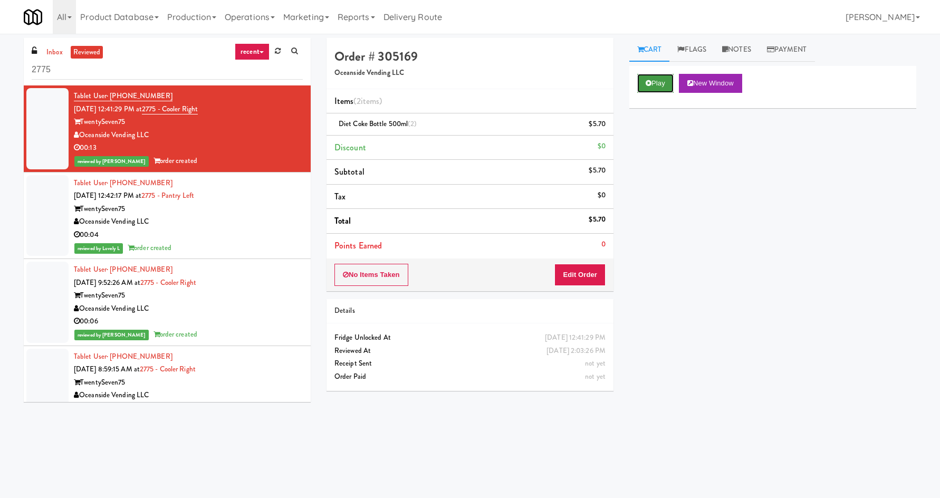
click at [668, 85] on button "Play" at bounding box center [655, 83] width 36 height 19
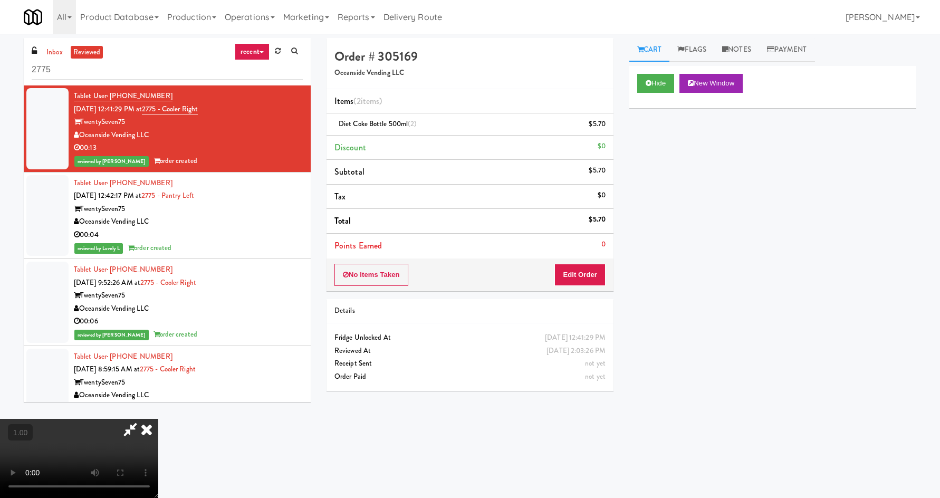
click at [158, 419] on icon at bounding box center [146, 429] width 23 height 21
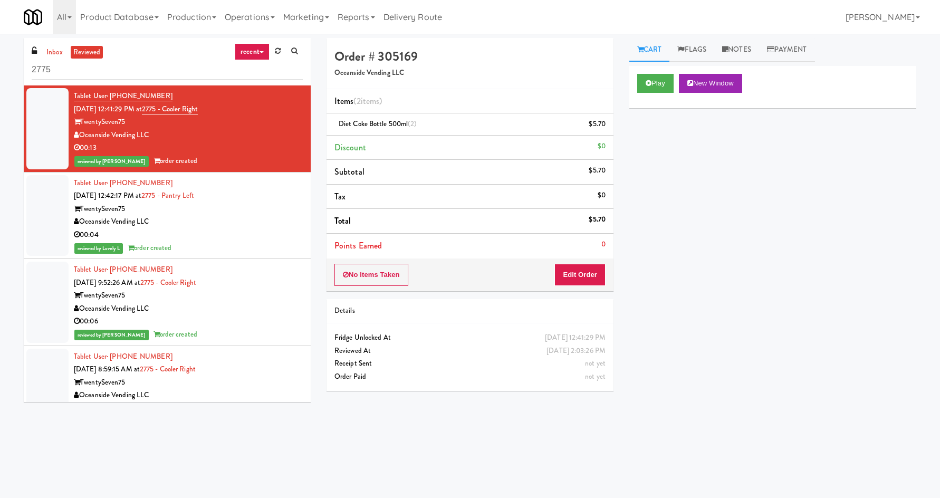
drag, startPoint x: 257, startPoint y: 233, endPoint x: 266, endPoint y: 228, distance: 9.9
click at [257, 233] on div "00:04" at bounding box center [188, 234] width 229 height 13
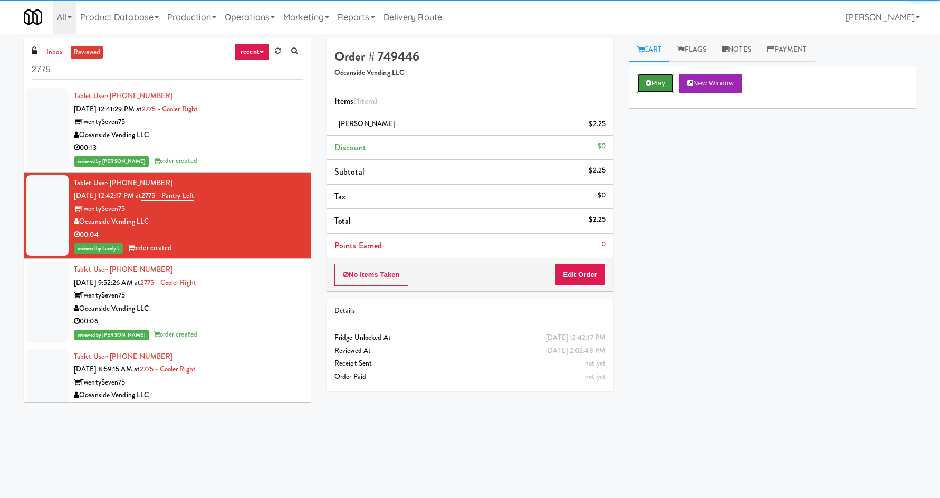
click at [649, 90] on button "Play" at bounding box center [655, 83] width 36 height 19
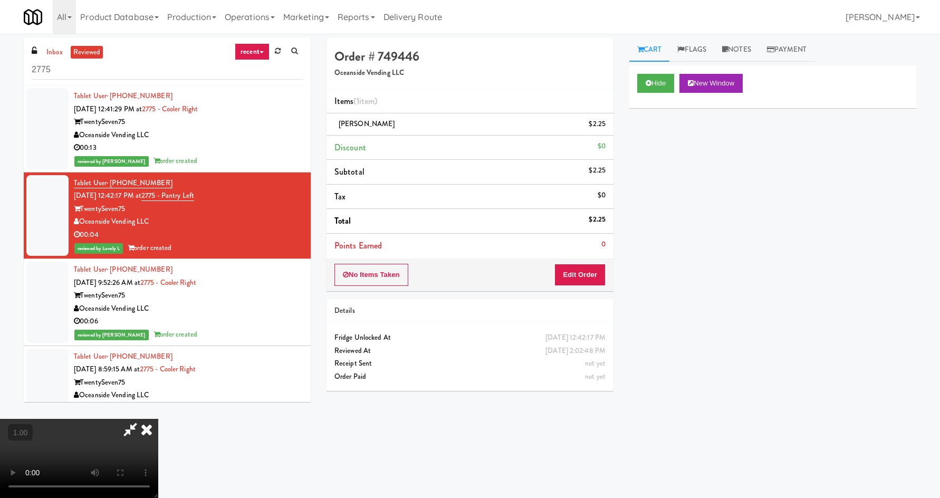
click at [158, 419] on icon at bounding box center [146, 429] width 23 height 21
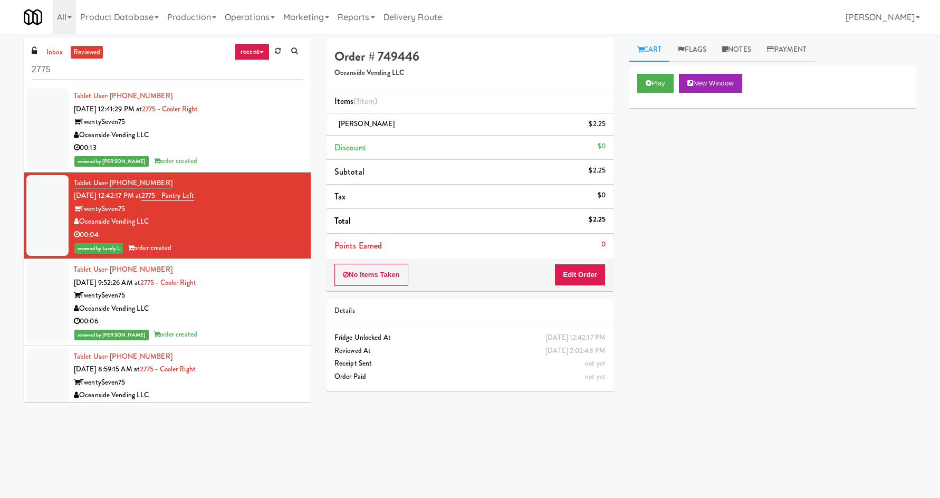
click at [255, 149] on div "00:13" at bounding box center [188, 147] width 229 height 13
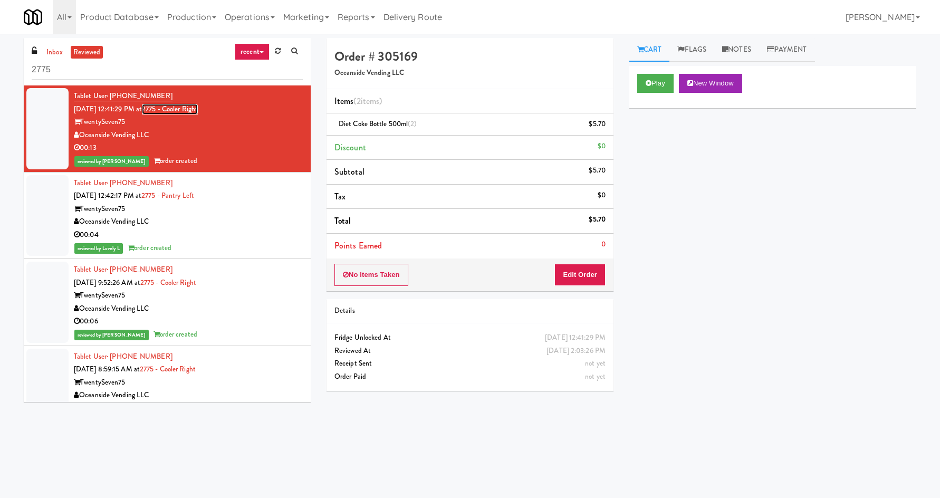
click at [175, 106] on link "2775 - Cooler Right" at bounding box center [170, 109] width 56 height 11
click at [180, 79] on input "2775" at bounding box center [167, 70] width 271 height 20
type input "5825"
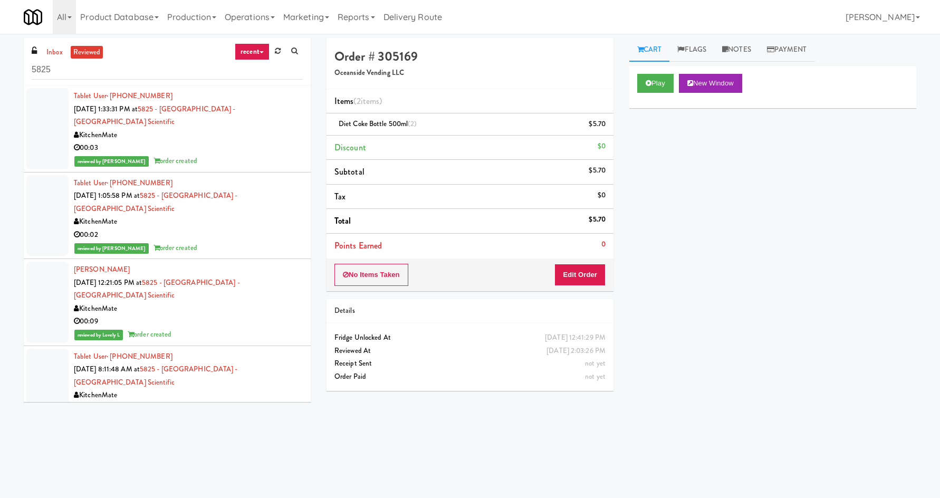
click at [224, 141] on div "00:03" at bounding box center [188, 147] width 229 height 13
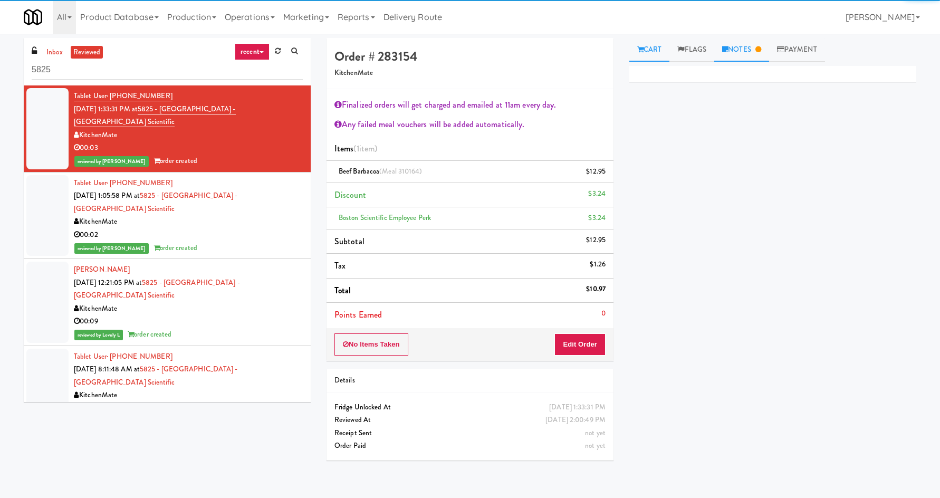
click at [758, 60] on link "Notes" at bounding box center [741, 50] width 55 height 24
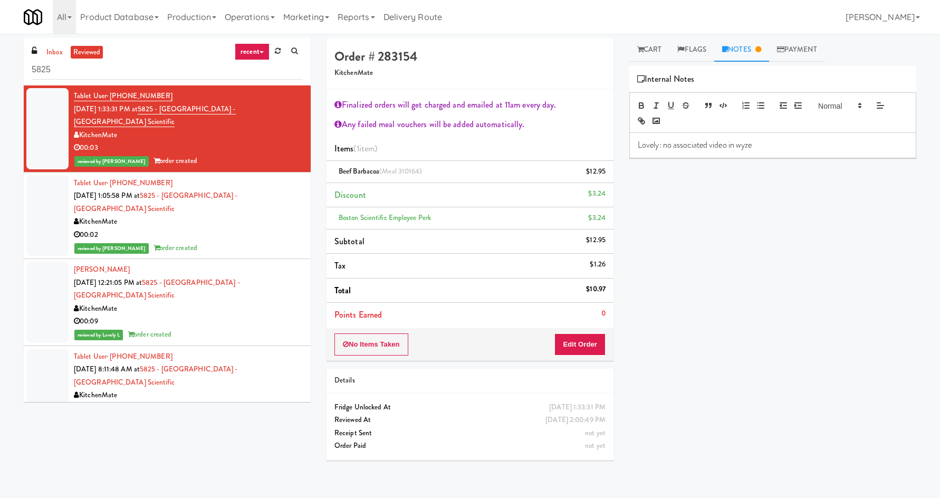
click at [234, 242] on div "reviewed by Ela P order created" at bounding box center [188, 248] width 229 height 13
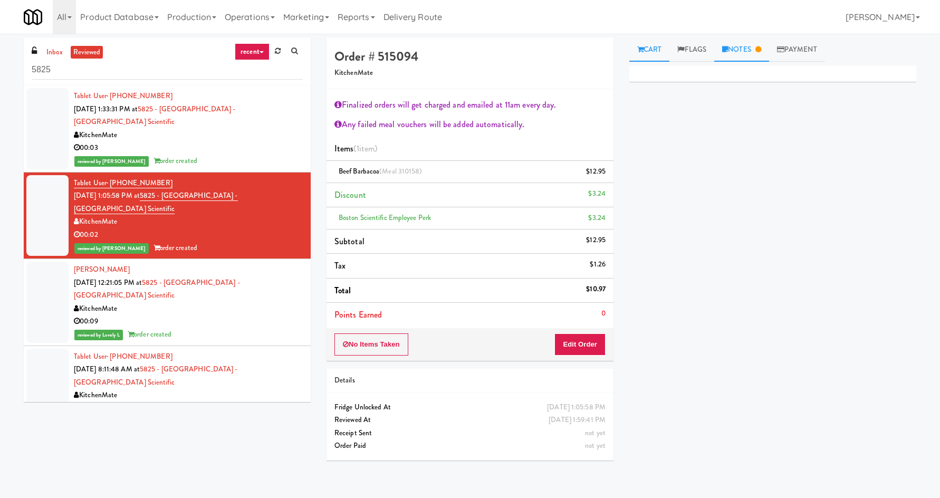
click at [743, 47] on link "Notes" at bounding box center [741, 50] width 55 height 24
click at [276, 315] on div "00:09" at bounding box center [188, 321] width 229 height 13
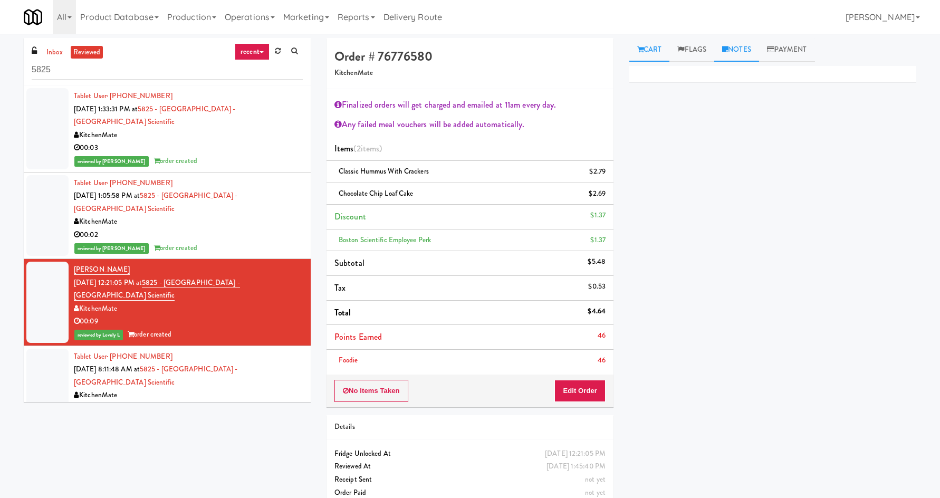
click at [747, 50] on link "Notes" at bounding box center [736, 50] width 45 height 24
click at [254, 402] on div "00:07" at bounding box center [188, 408] width 229 height 13
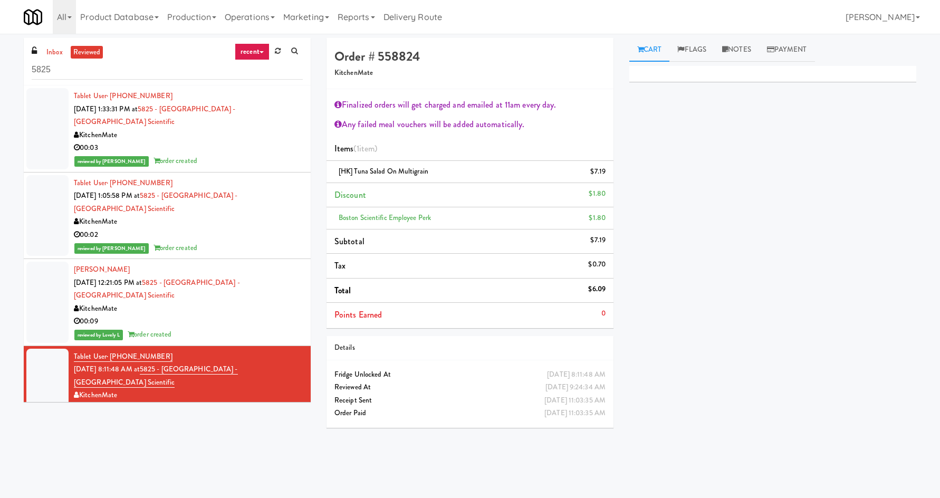
scroll to position [123, 0]
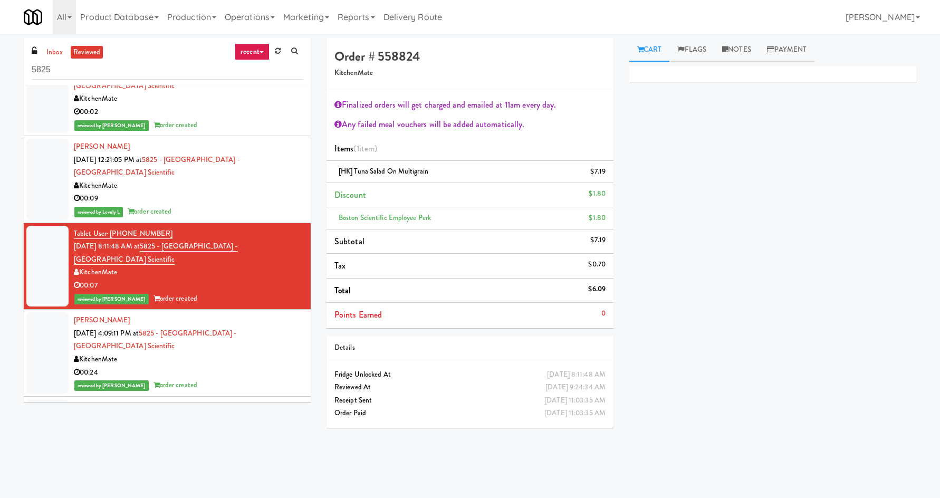
click at [255, 366] on div "00:24" at bounding box center [188, 372] width 229 height 13
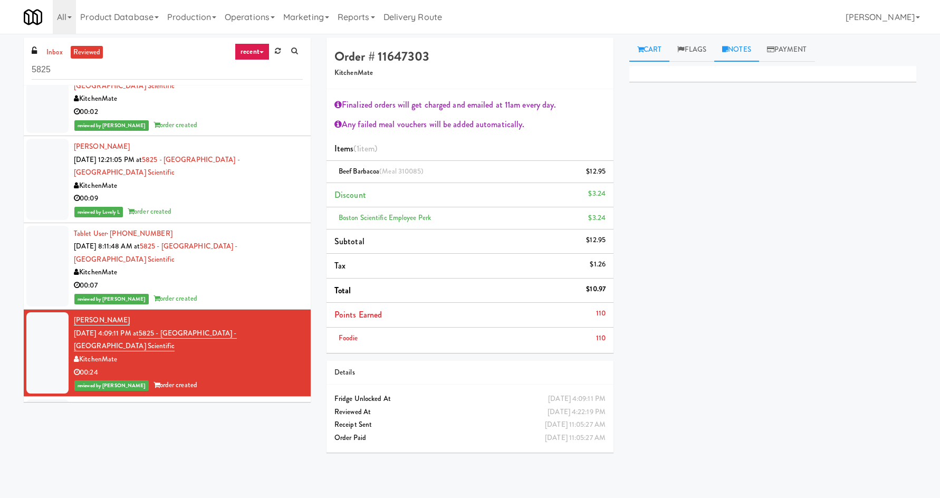
click at [741, 45] on link "Notes" at bounding box center [736, 50] width 45 height 24
click at [246, 279] on div "00:07" at bounding box center [188, 285] width 229 height 13
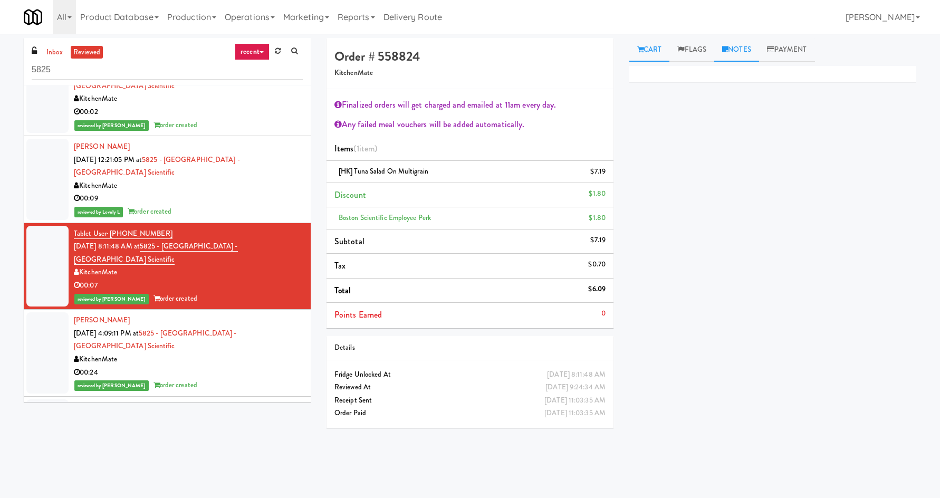
click at [752, 45] on link "Notes" at bounding box center [736, 50] width 45 height 24
click at [706, 56] on link "Flags" at bounding box center [691, 50] width 45 height 24
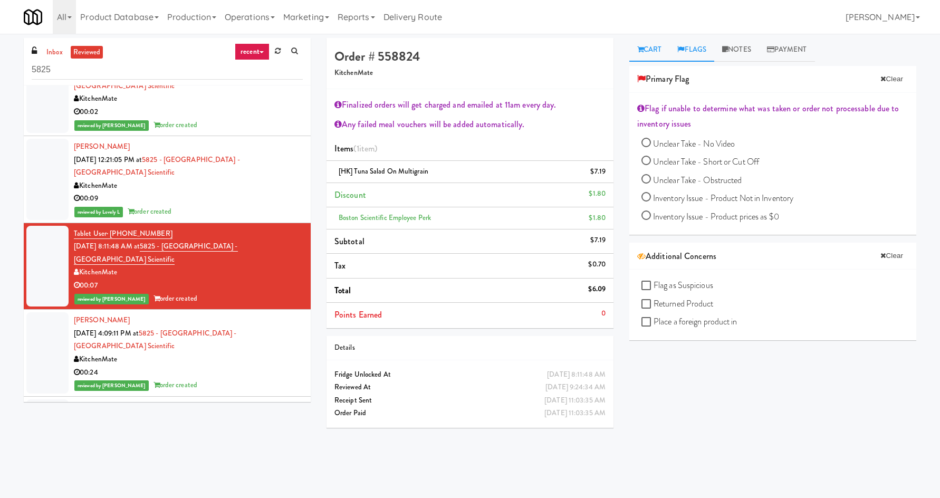
click at [670, 51] on link "Cart" at bounding box center [649, 50] width 41 height 24
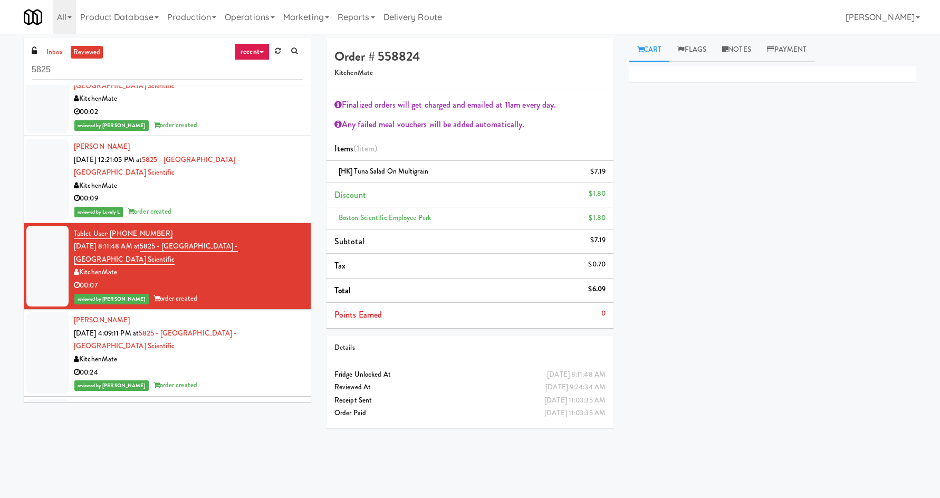
click at [251, 379] on div "reviewed by Mariel T order created" at bounding box center [188, 385] width 229 height 13
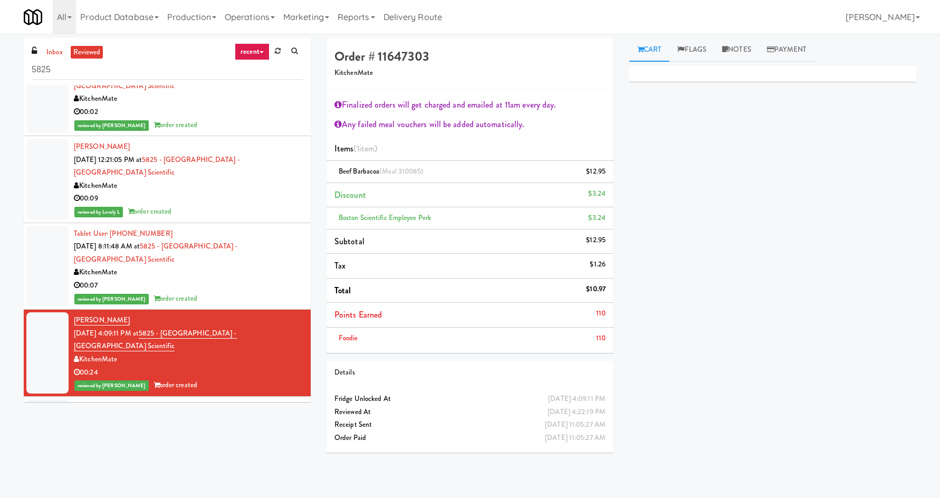
click at [234, 452] on div "00:08" at bounding box center [188, 458] width 229 height 13
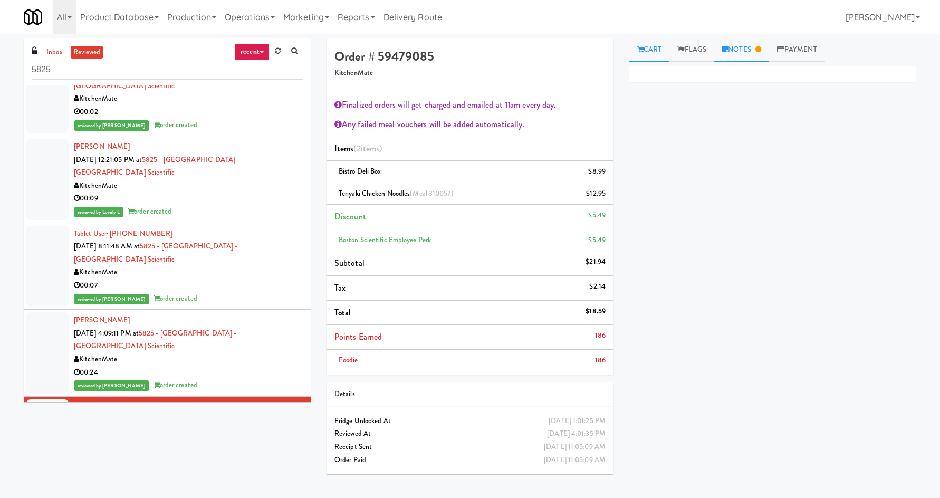
click at [743, 55] on link "Notes" at bounding box center [741, 50] width 55 height 24
click at [254, 366] on div "00:24" at bounding box center [188, 372] width 229 height 13
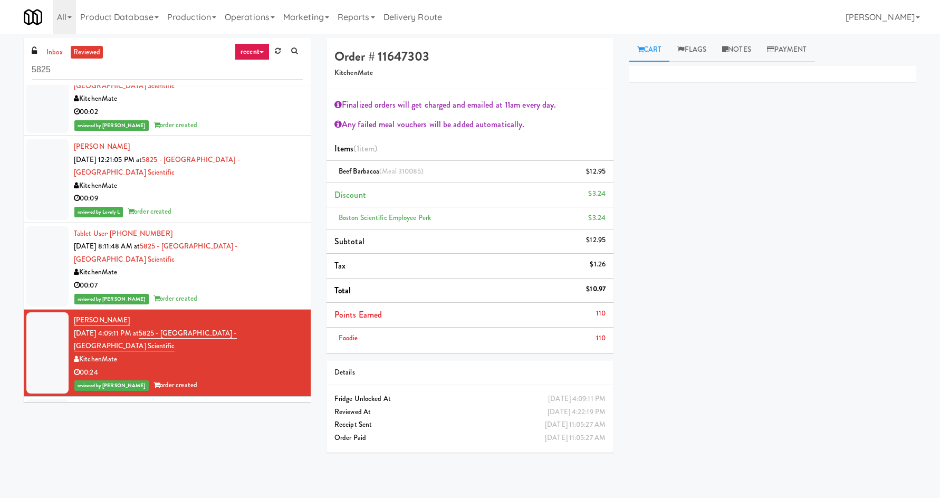
click at [57, 45] on div "inbox reviewed recent all unclear take inventory issue suspicious failed recent…" at bounding box center [167, 61] width 287 height 47
click at [57, 47] on link "inbox" at bounding box center [55, 52] width 22 height 13
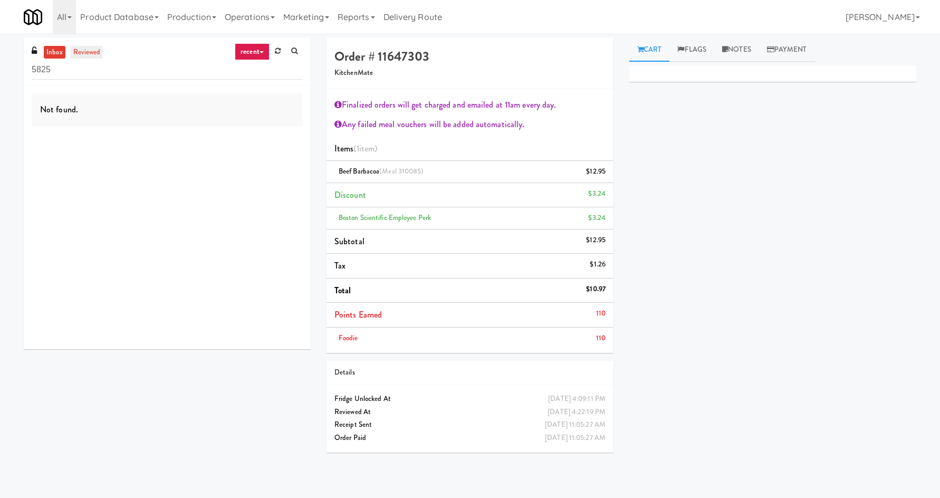
click at [87, 58] on link "reviewed" at bounding box center [87, 52] width 33 height 13
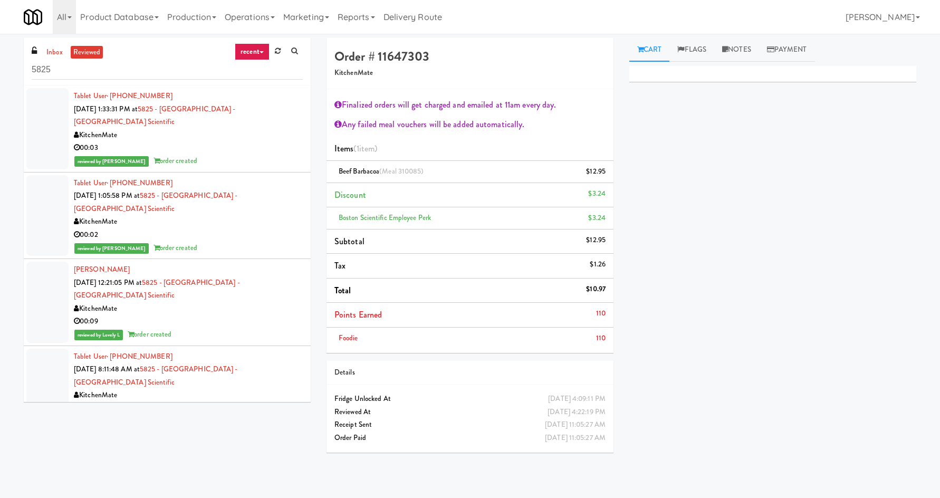
click at [229, 141] on div "00:03" at bounding box center [188, 147] width 229 height 13
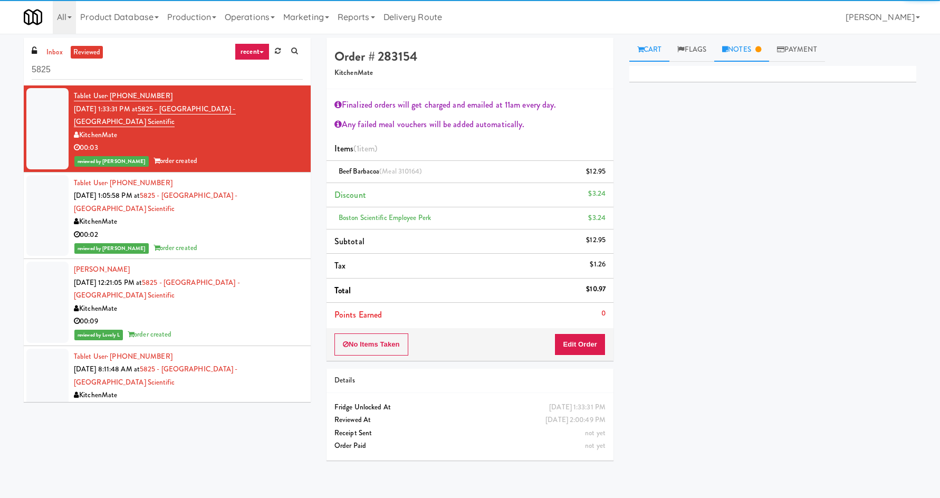
click at [768, 43] on link "Notes" at bounding box center [741, 50] width 55 height 24
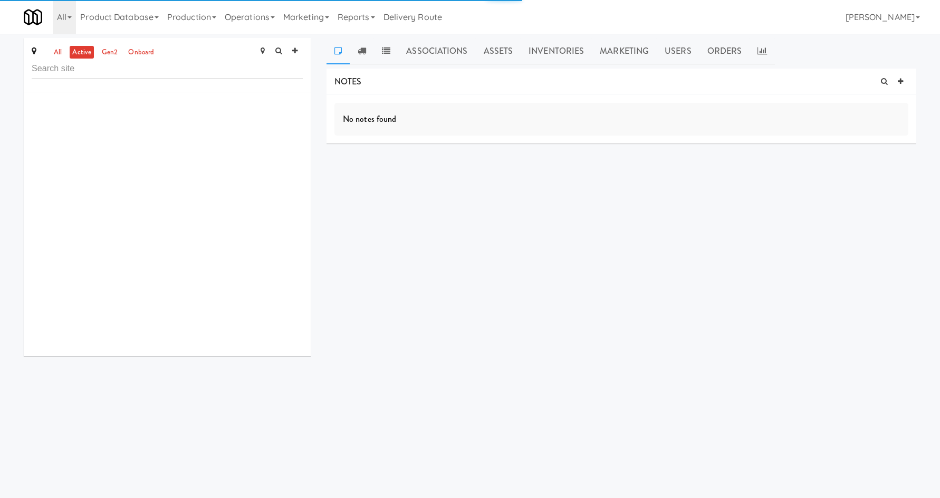
click at [509, 52] on link "Assets" at bounding box center [498, 51] width 45 height 26
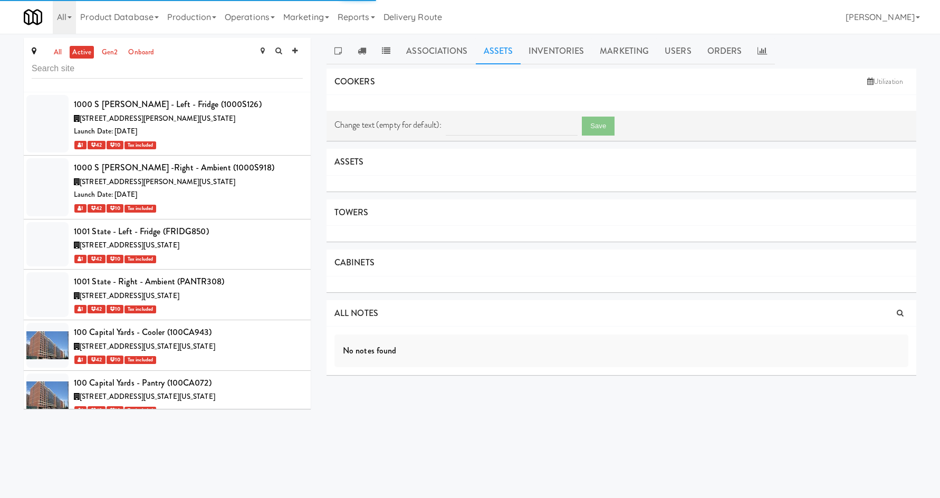
scroll to position [2511, 0]
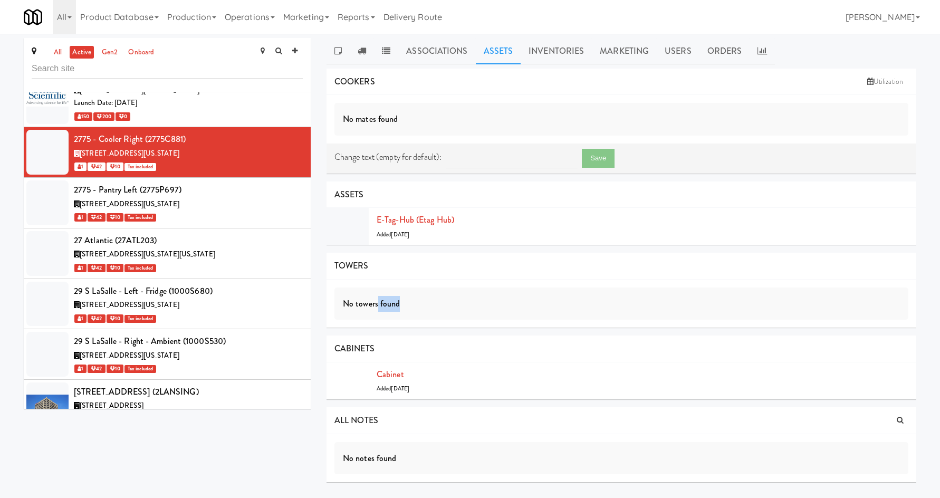
drag, startPoint x: 376, startPoint y: 301, endPoint x: 414, endPoint y: 297, distance: 38.7
click at [414, 297] on div "No towers found" at bounding box center [621, 303] width 574 height 33
click at [166, 66] on input "text" at bounding box center [167, 69] width 271 height 20
type input "2775"
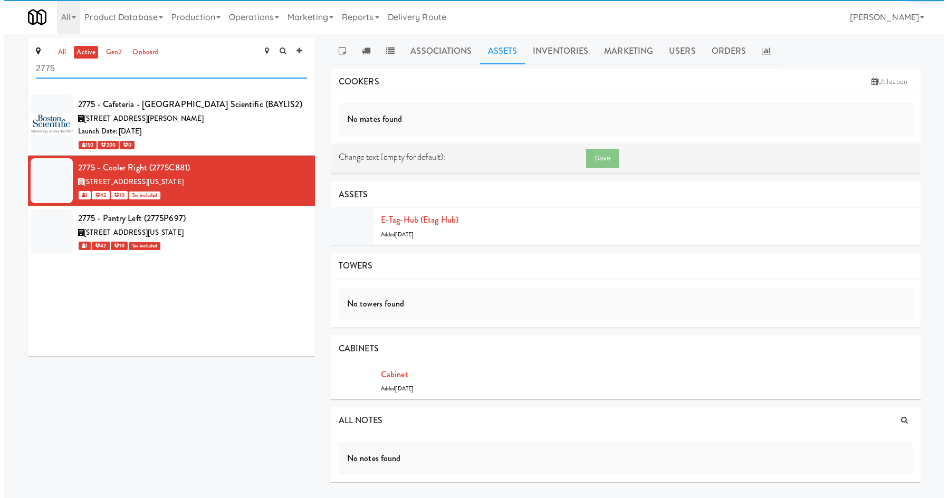
scroll to position [0, 0]
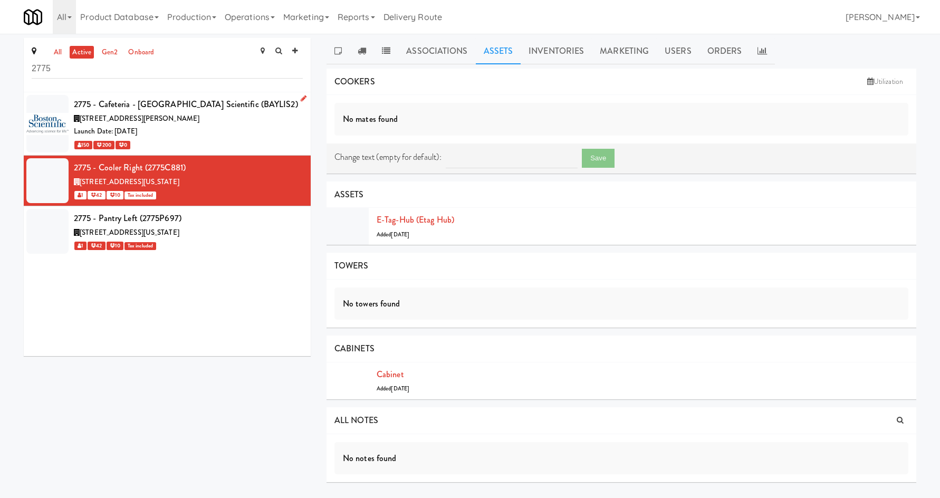
click at [214, 144] on div "150 200 0" at bounding box center [188, 144] width 229 height 13
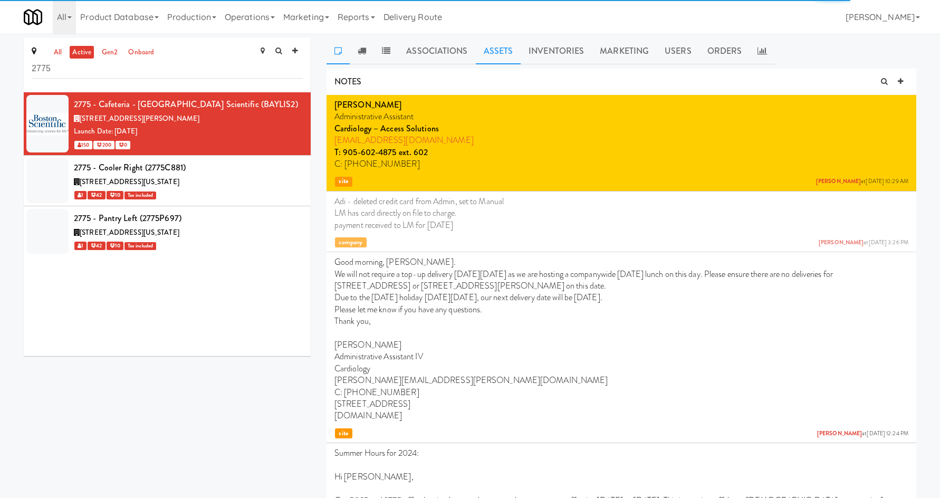
click at [508, 52] on link "Assets" at bounding box center [498, 51] width 45 height 26
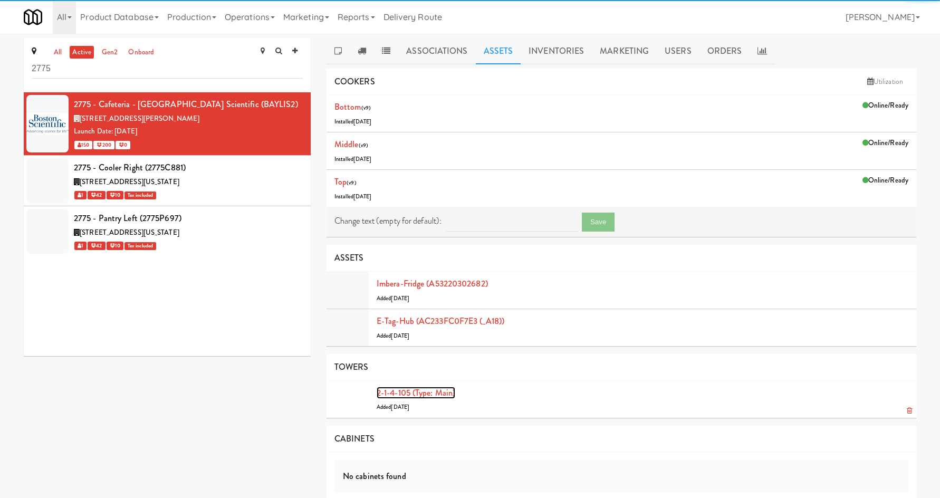
click at [409, 391] on link "2-1-4-105 (type: main)" at bounding box center [415, 393] width 79 height 12
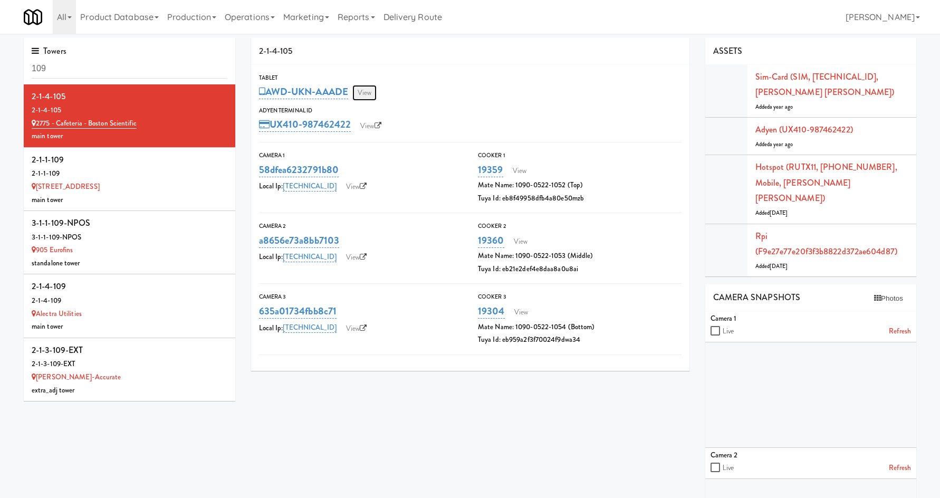
click at [363, 95] on link "View" at bounding box center [364, 93] width 24 height 16
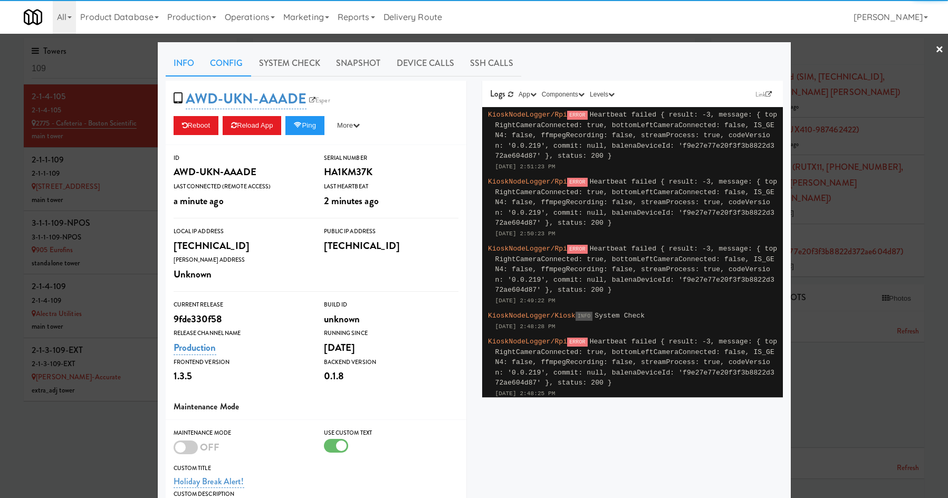
click at [216, 60] on link "Config" at bounding box center [226, 63] width 49 height 26
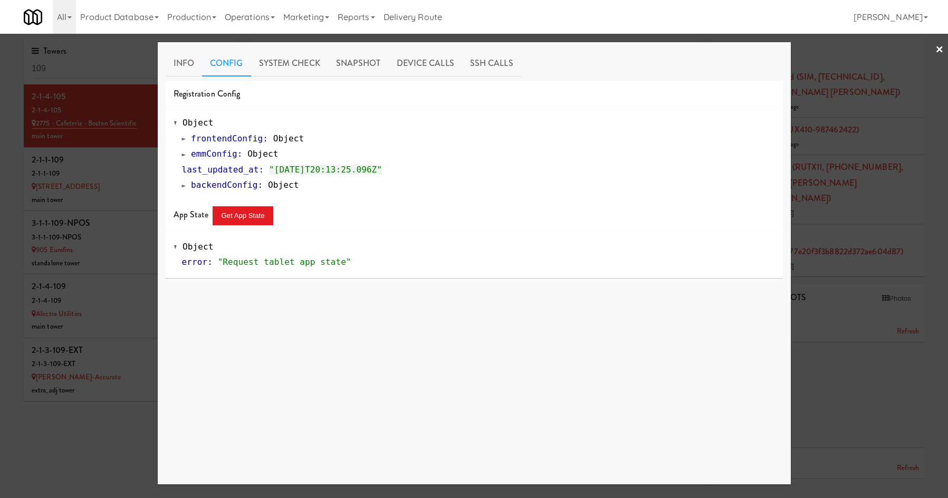
click at [182, 156] on span at bounding box center [184, 154] width 4 height 8
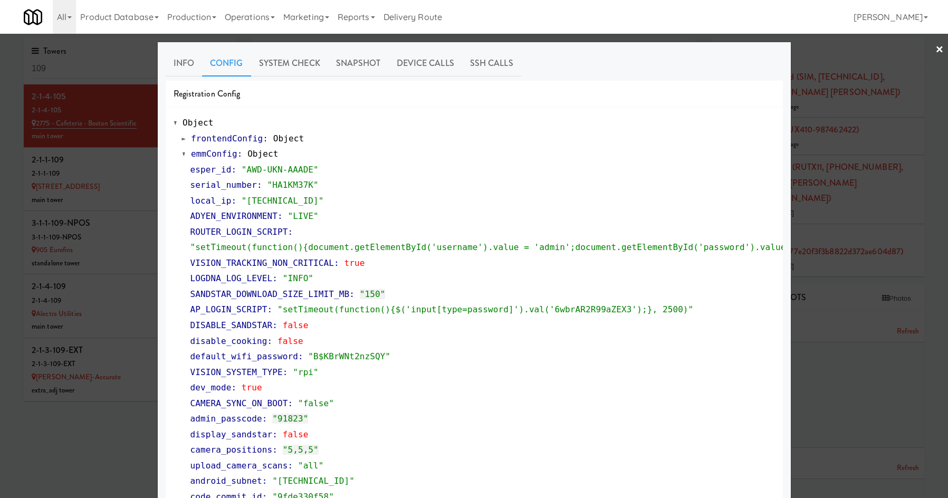
click at [368, 207] on div "local_ip : "[TECHNICAL_ID]"" at bounding box center [482, 201] width 584 height 16
drag, startPoint x: 175, startPoint y: 329, endPoint x: 318, endPoint y: 318, distance: 143.3
click at [300, 325] on div "frontendConfig : Object emmConfig : Object esper_id : "AWD-UKN-AAADE" serial_nu…" at bounding box center [473, 372] width 601 height 482
copy link "DISABLE_SANDSTAR : false"
click at [98, 82] on div at bounding box center [474, 249] width 948 height 498
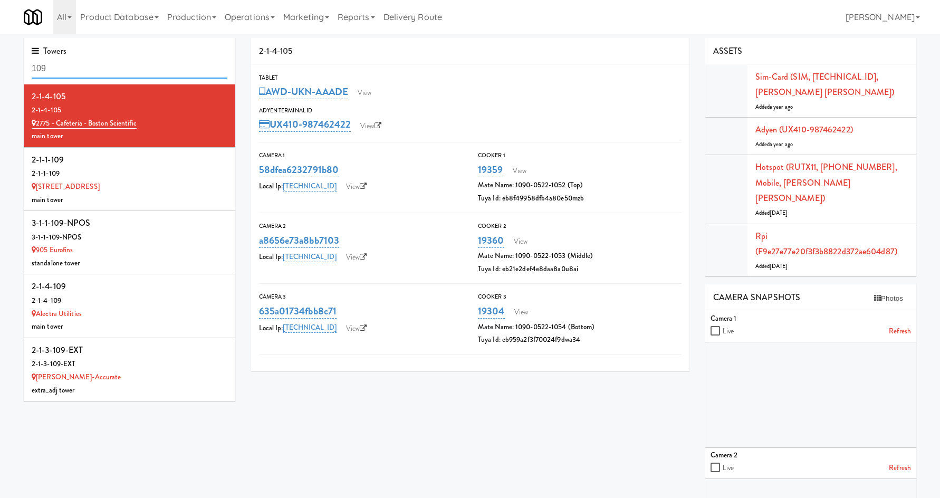
click at [98, 73] on input "109" at bounding box center [130, 69] width 196 height 20
type input "5825"
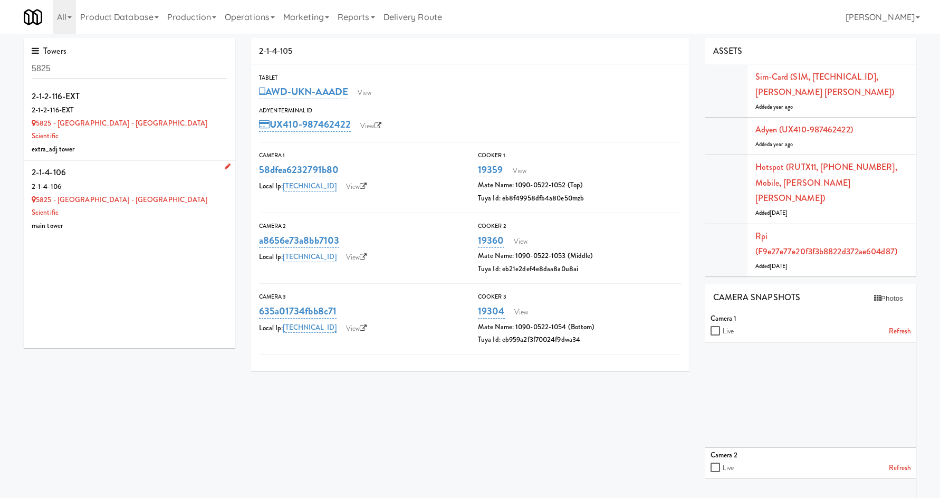
click at [191, 219] on div "main tower" at bounding box center [130, 225] width 196 height 13
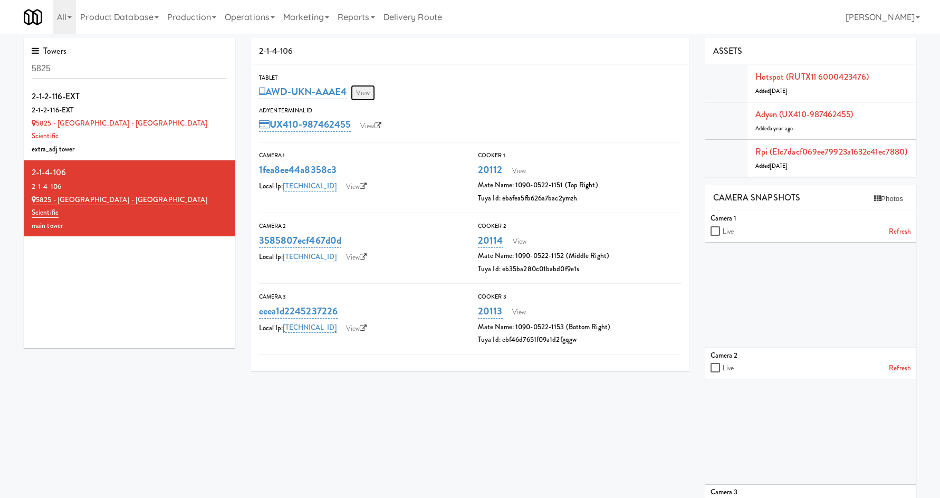
click at [360, 99] on link "View" at bounding box center [363, 93] width 24 height 16
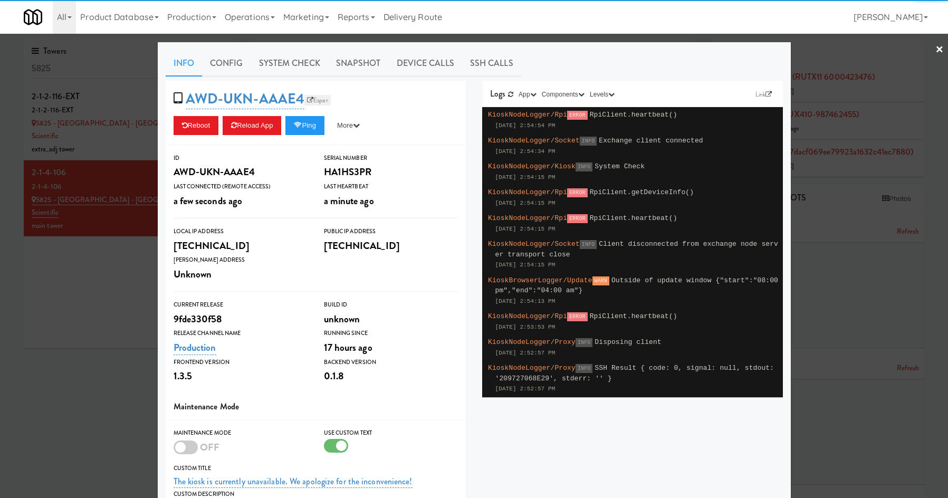
click at [308, 98] on link "Esper" at bounding box center [317, 100] width 26 height 11
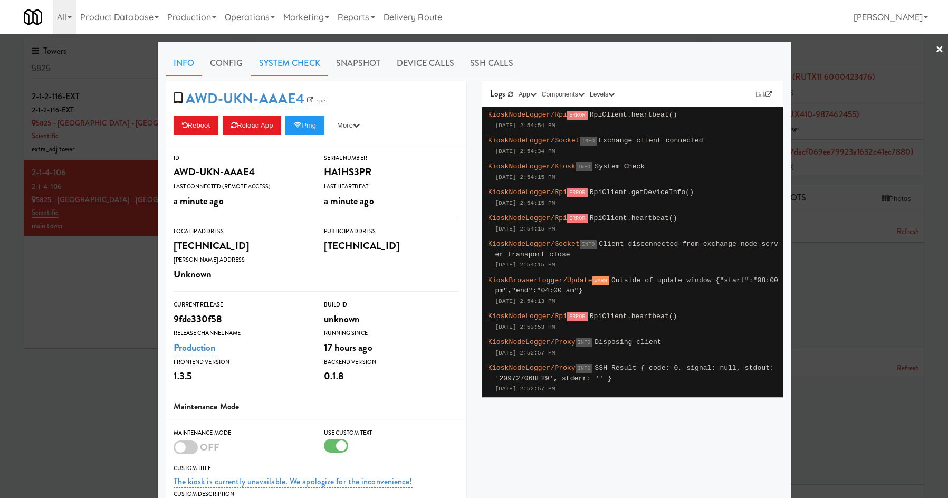
click at [305, 60] on link "System Check" at bounding box center [289, 63] width 77 height 26
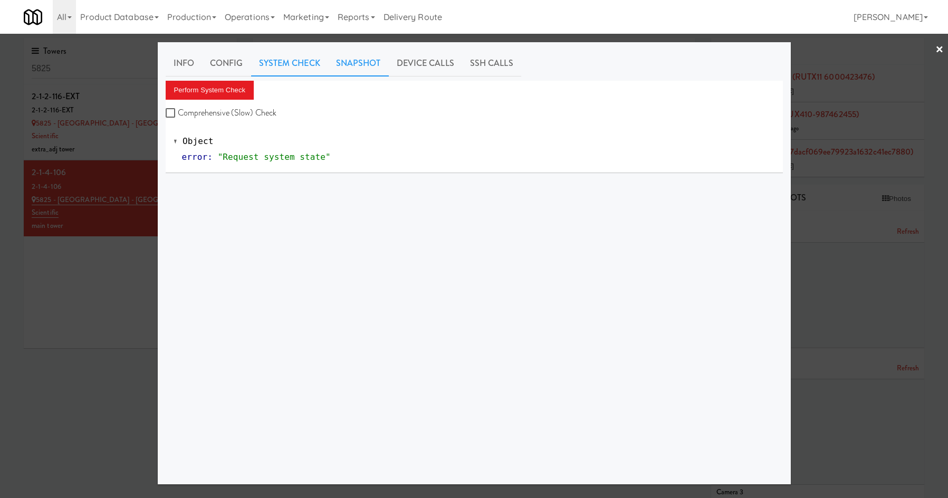
click at [364, 57] on link "Snapshot" at bounding box center [358, 63] width 61 height 26
click at [281, 73] on link "System Check" at bounding box center [289, 63] width 77 height 26
drag, startPoint x: 431, startPoint y: 55, endPoint x: 388, endPoint y: 71, distance: 45.9
click at [430, 55] on link "Device Calls" at bounding box center [425, 63] width 73 height 26
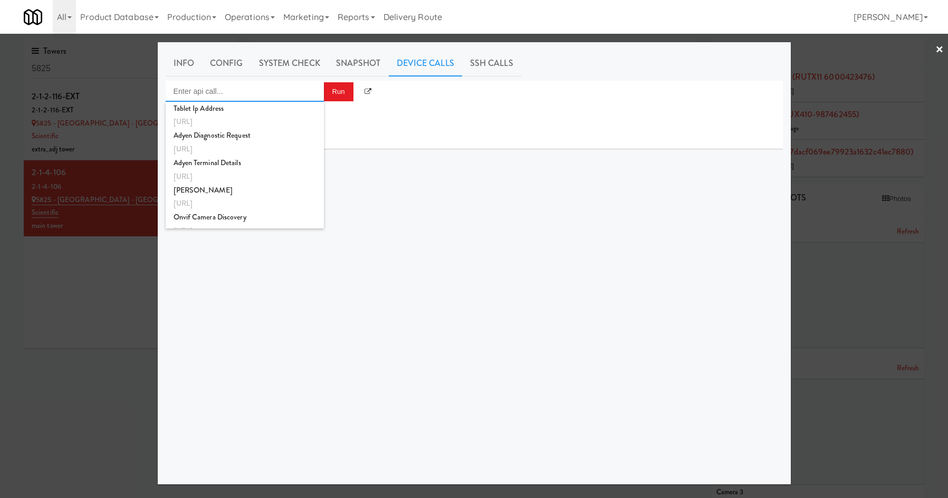
click at [284, 92] on input "Enter api call..." at bounding box center [245, 91] width 158 height 21
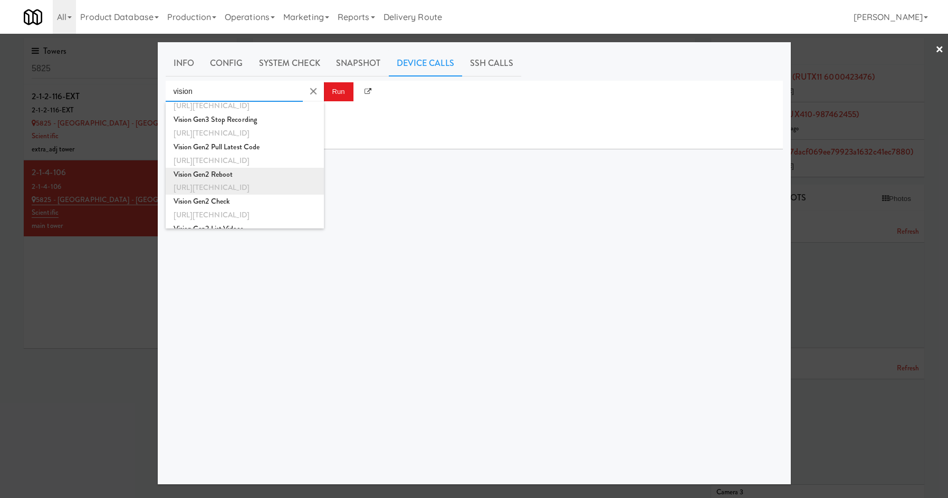
scroll to position [154, 0]
click at [258, 180] on div "[URL][TECHNICAL_ID]" at bounding box center [244, 186] width 142 height 14
type input "Vision Gen2 Reboot"
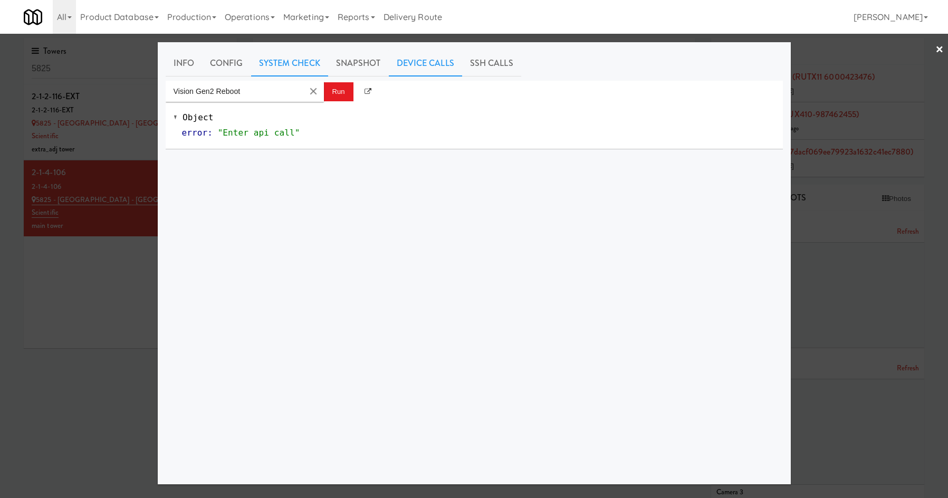
click at [295, 67] on link "System Check" at bounding box center [289, 63] width 77 height 26
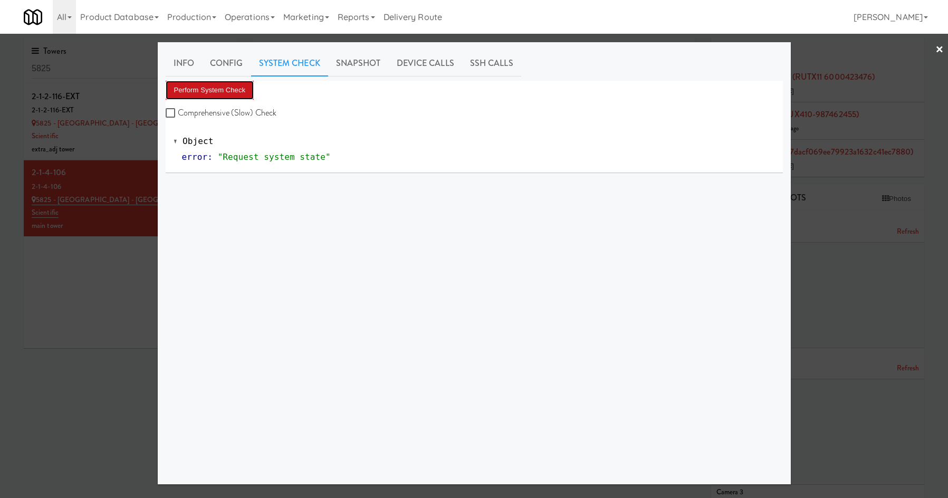
click at [220, 88] on button "Perform System Check" at bounding box center [210, 90] width 89 height 19
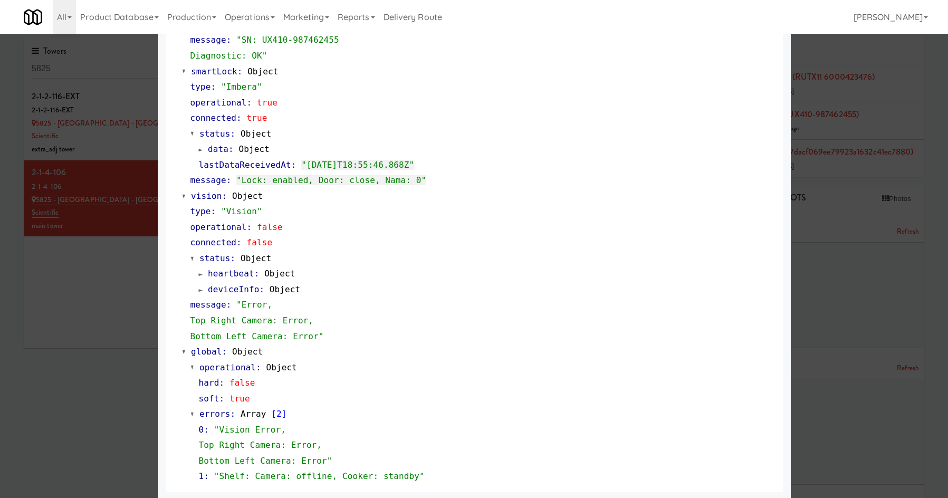
scroll to position [555, 0]
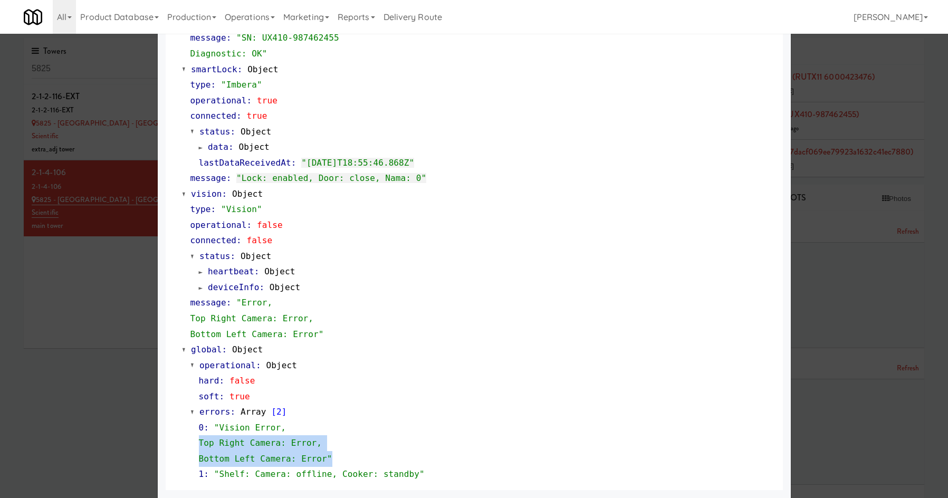
drag, startPoint x: 339, startPoint y: 457, endPoint x: 157, endPoint y: 446, distance: 182.3
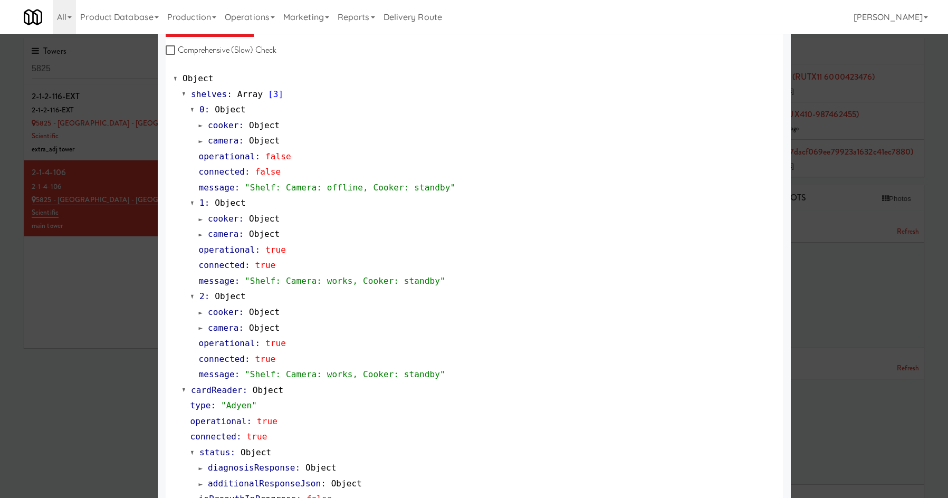
scroll to position [0, 0]
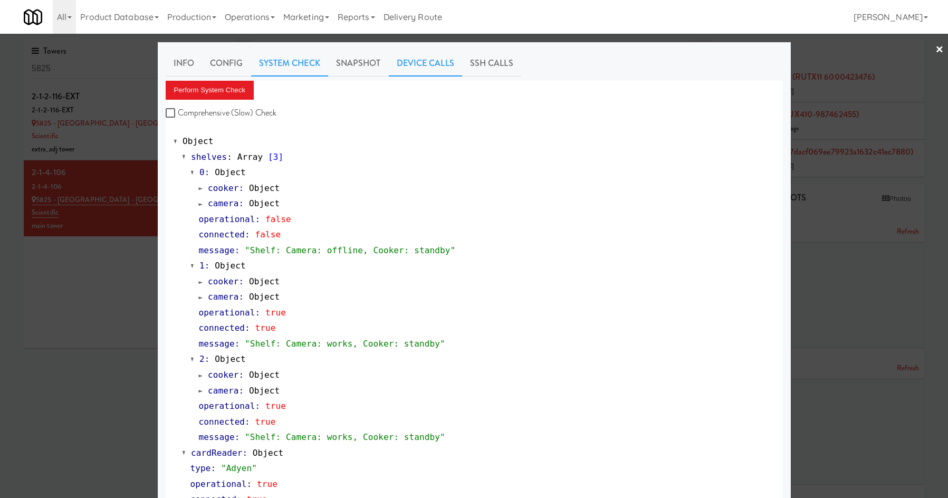
click at [408, 70] on link "Device Calls" at bounding box center [425, 63] width 73 height 26
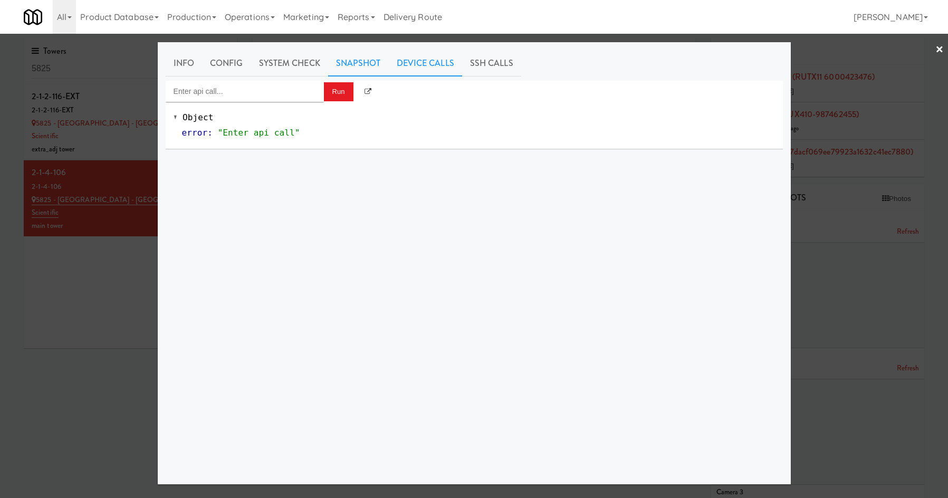
click at [346, 74] on link "Snapshot" at bounding box center [358, 63] width 61 height 26
click at [439, 69] on link "Device Calls" at bounding box center [425, 63] width 73 height 26
click at [263, 94] on input "Enter api call..." at bounding box center [245, 91] width 158 height 21
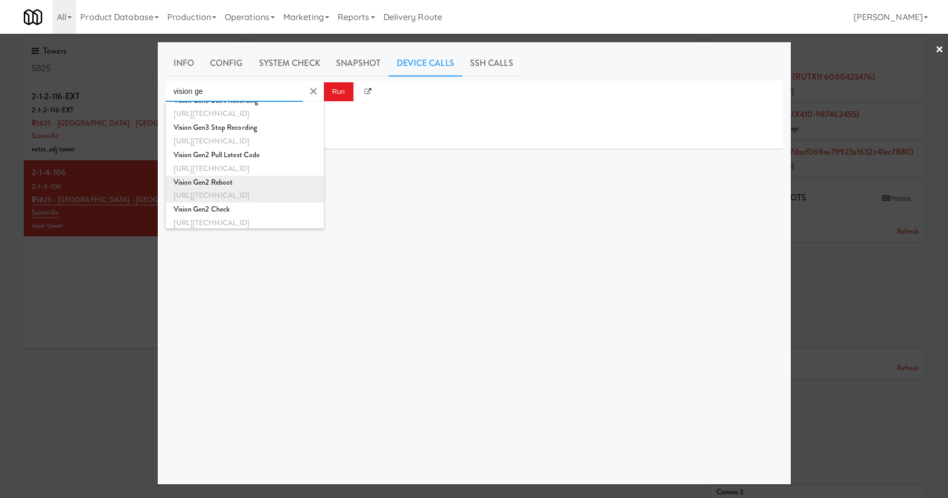
scroll to position [143, 0]
click at [273, 192] on div "[URL][TECHNICAL_ID]" at bounding box center [244, 197] width 142 height 14
type input "Vision Gen2 Reboot"
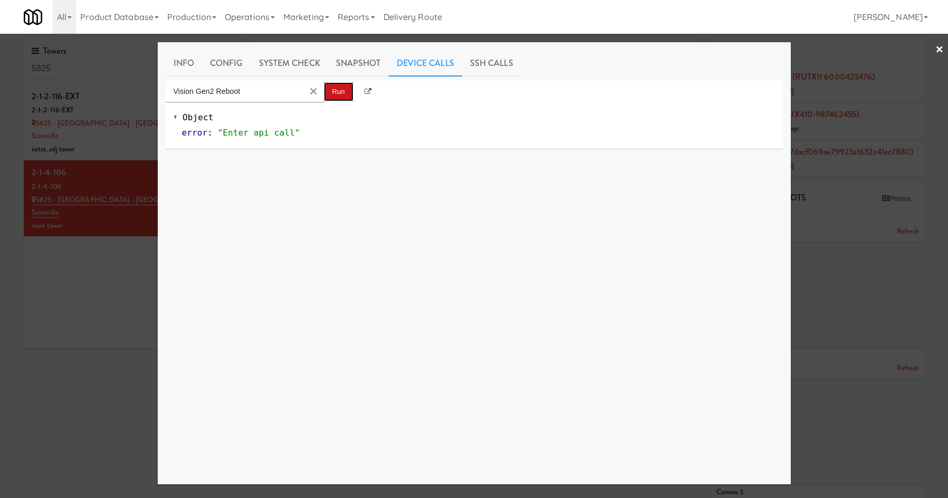
click at [337, 92] on button "Run" at bounding box center [339, 91] width 30 height 19
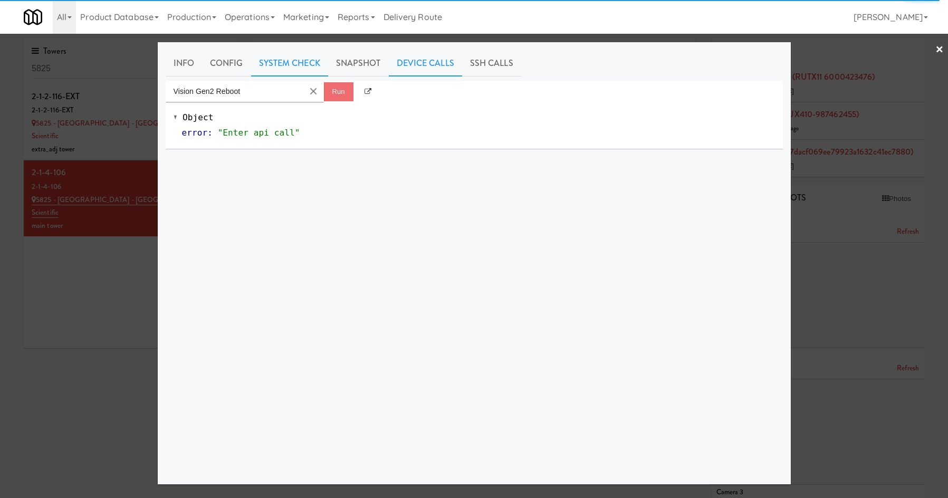
click at [271, 61] on link "System Check" at bounding box center [289, 63] width 77 height 26
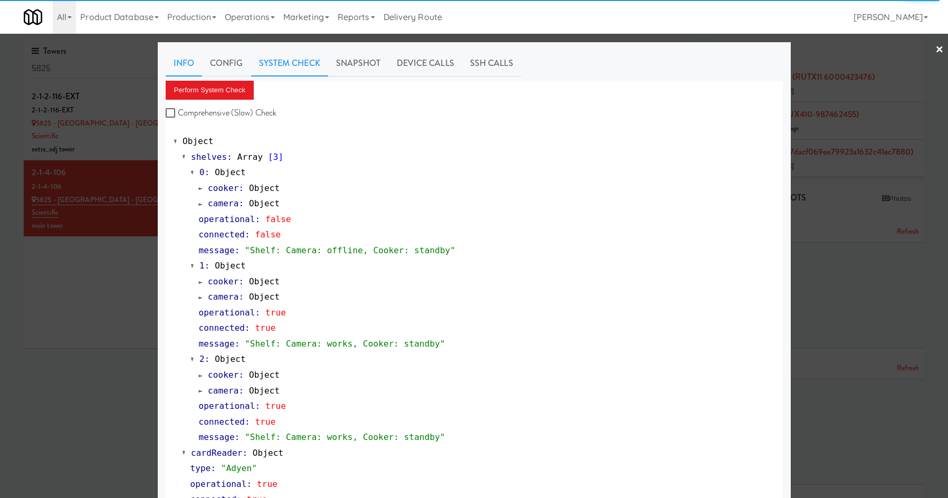
click at [170, 66] on link "Info" at bounding box center [184, 63] width 36 height 26
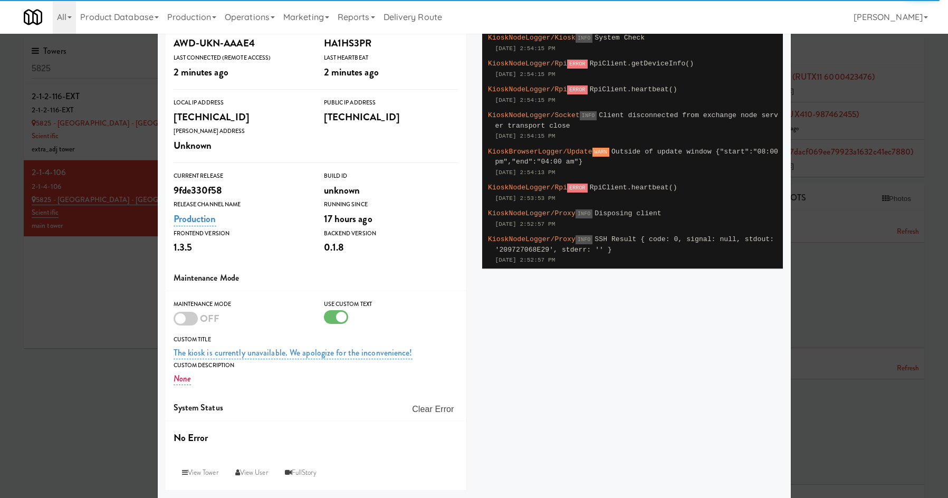
scroll to position [0, 0]
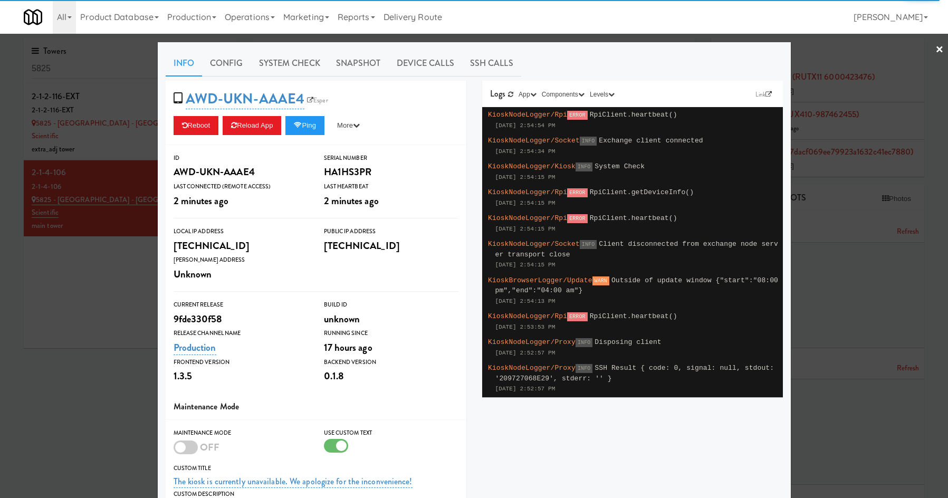
click at [106, 306] on div at bounding box center [474, 249] width 948 height 498
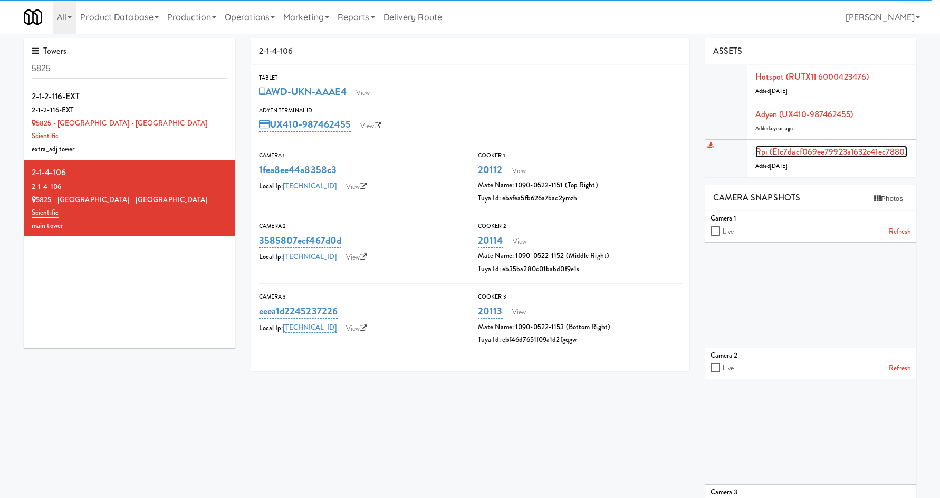
click at [822, 154] on link "Rpi (e1c7dacf069ee79923a1632c41ec7880)" at bounding box center [831, 152] width 152 height 12
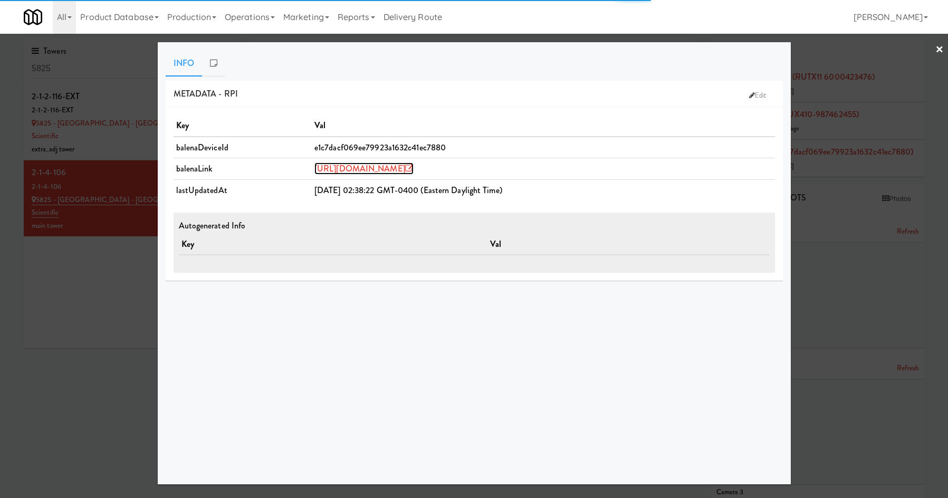
click at [413, 168] on link "[URL][DOMAIN_NAME]" at bounding box center [363, 168] width 99 height 12
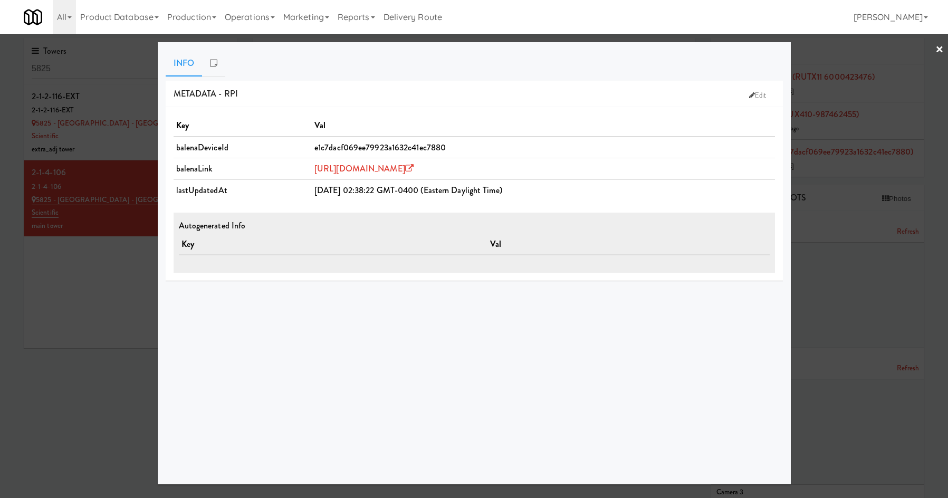
click at [91, 283] on div at bounding box center [474, 249] width 948 height 498
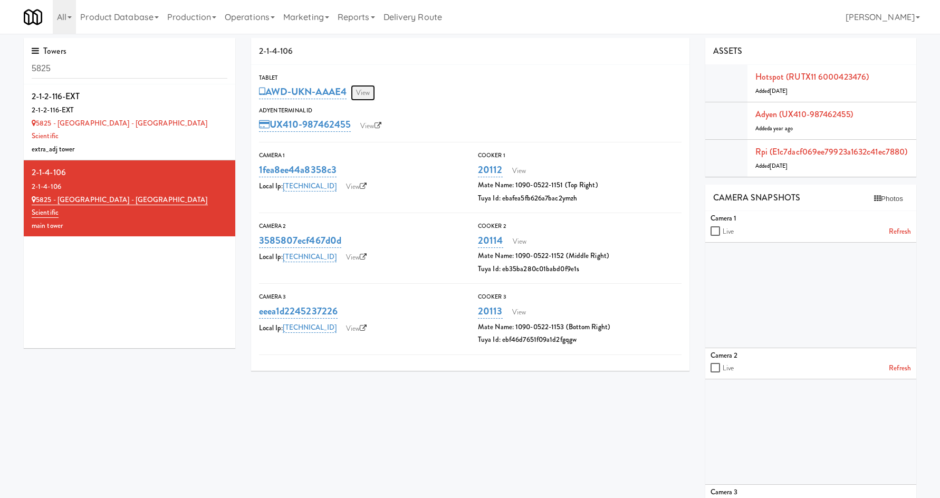
click at [357, 93] on link "View" at bounding box center [363, 93] width 24 height 16
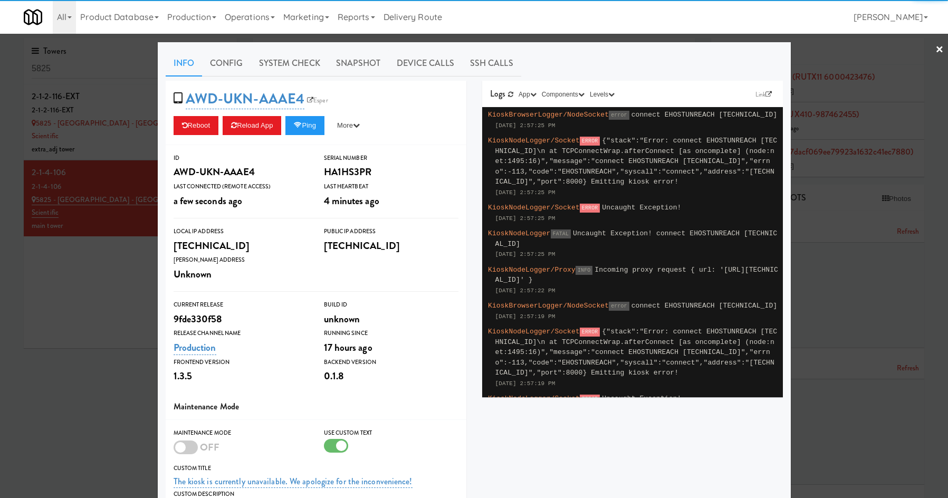
drag, startPoint x: 255, startPoint y: 65, endPoint x: 245, endPoint y: 79, distance: 17.0
click at [254, 66] on link "System Check" at bounding box center [289, 63] width 77 height 26
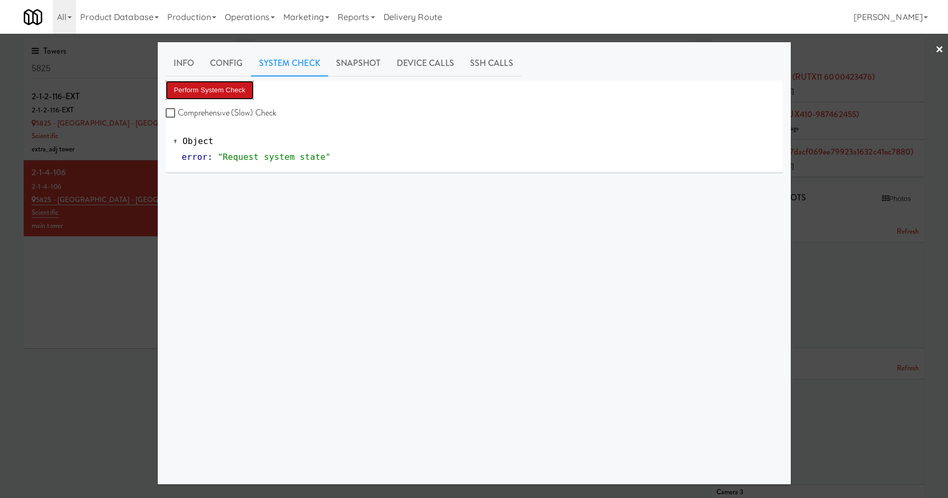
click at [228, 89] on button "Perform System Check" at bounding box center [210, 90] width 89 height 19
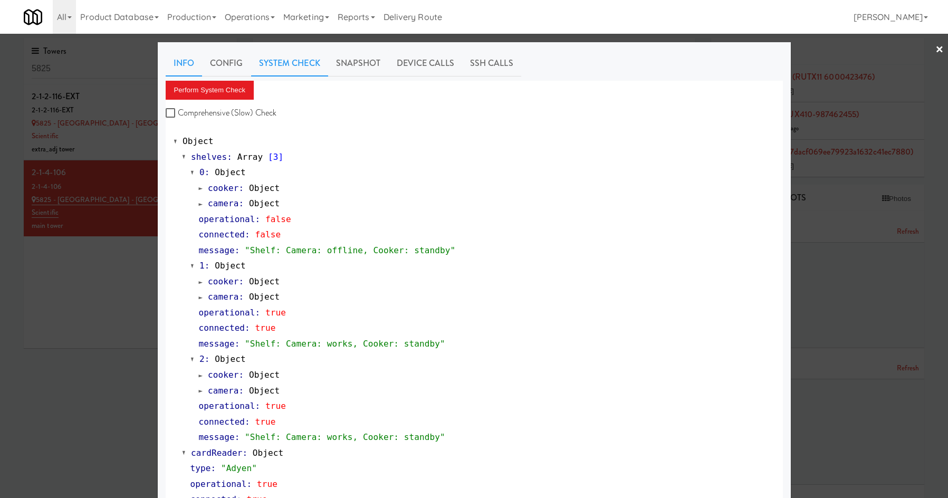
click at [177, 59] on link "Info" at bounding box center [184, 63] width 36 height 26
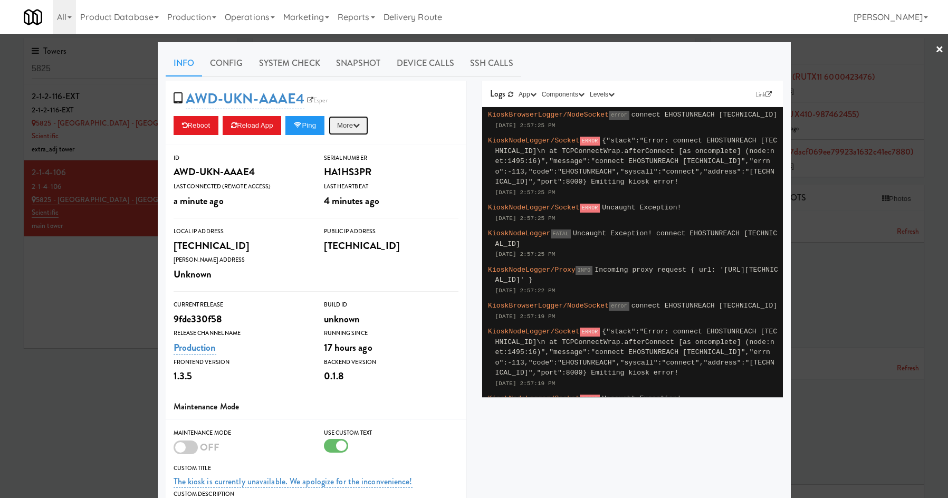
click at [354, 129] on button "More" at bounding box center [349, 125] width 40 height 19
click at [354, 168] on link "Restart Server" at bounding box center [324, 165] width 96 height 19
click at [284, 69] on link "System Check" at bounding box center [289, 63] width 77 height 26
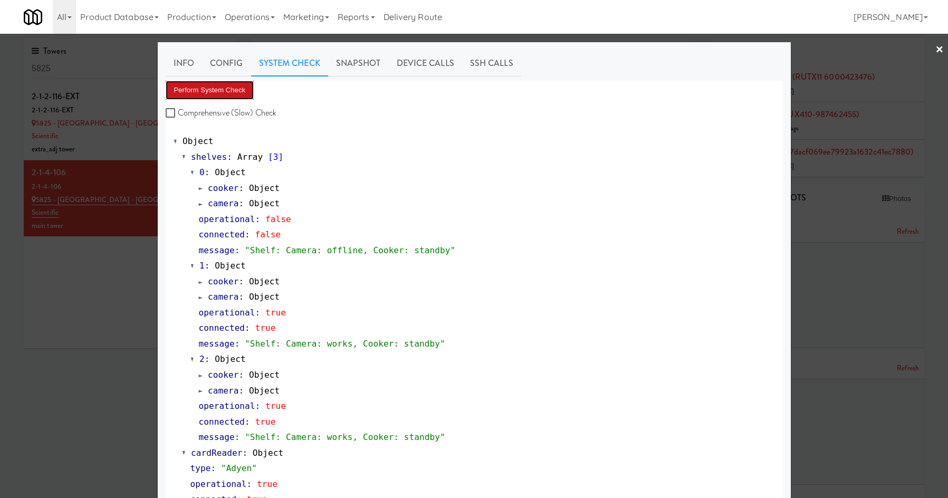
click at [190, 91] on button "Perform System Check" at bounding box center [210, 90] width 89 height 19
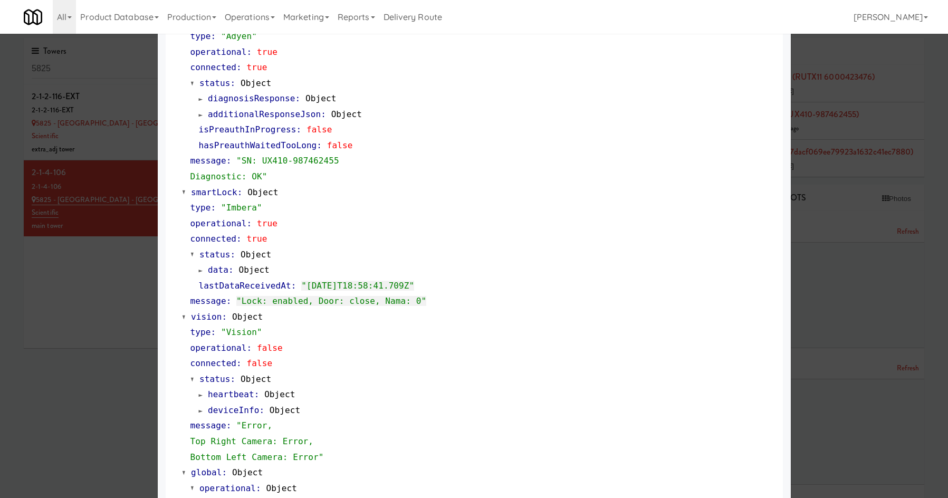
scroll to position [555, 0]
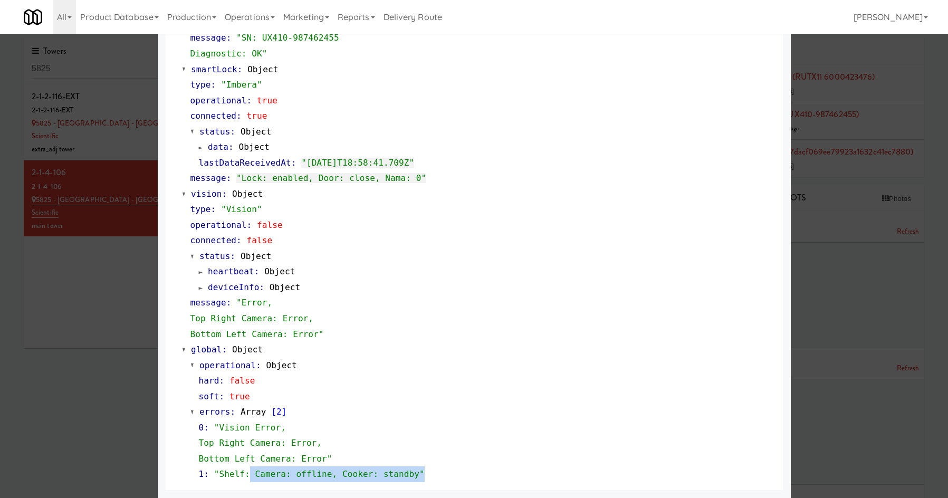
drag, startPoint x: 314, startPoint y: 469, endPoint x: 429, endPoint y: 479, distance: 116.0
click at [429, 479] on div "1 : "Shelf: Camera: offline, Cooker: standby"" at bounding box center [487, 474] width 576 height 16
drag, startPoint x: 233, startPoint y: 476, endPoint x: 409, endPoint y: 483, distance: 176.3
click at [409, 483] on div "Object shelves : Array [ 3 ] 0 : Object cooker : Object camera : Object operati…" at bounding box center [474, 30] width 617 height 919
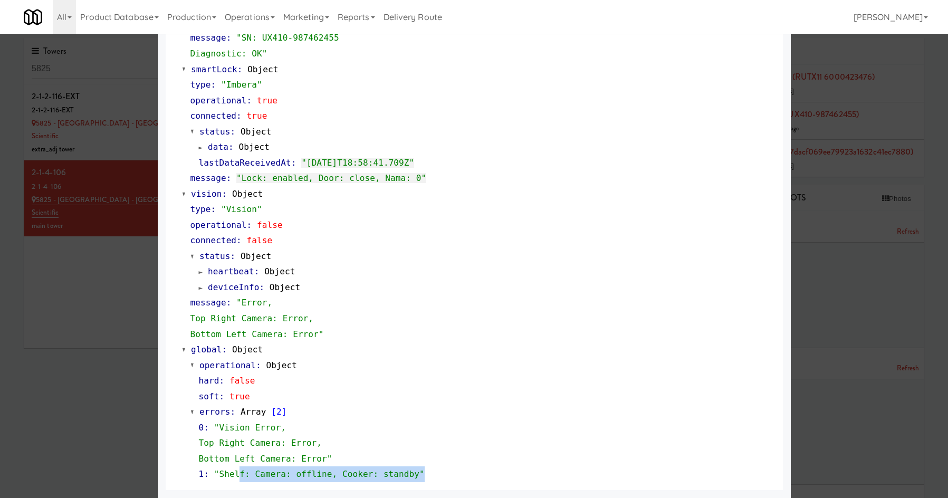
click at [409, 483] on div "Object shelves : Array [ 3 ] 0 : Object cooker : Object camera : Object operati…" at bounding box center [474, 30] width 617 height 919
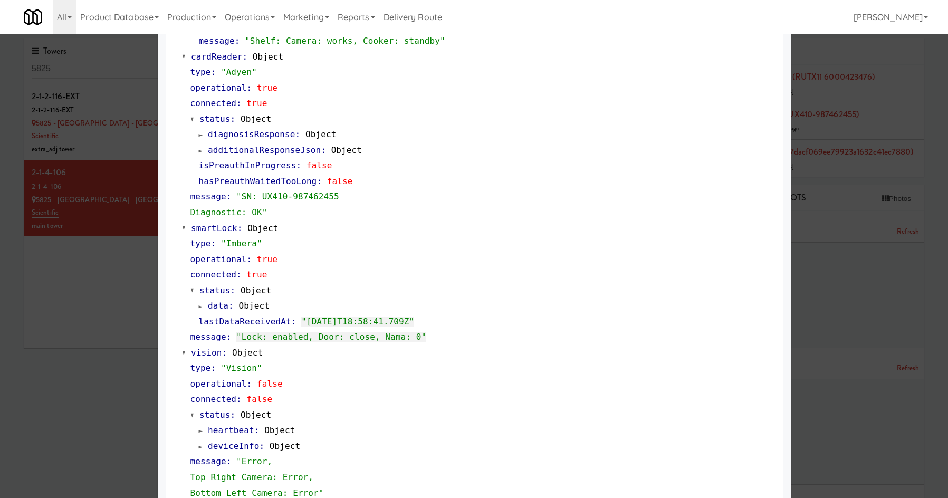
scroll to position [63, 0]
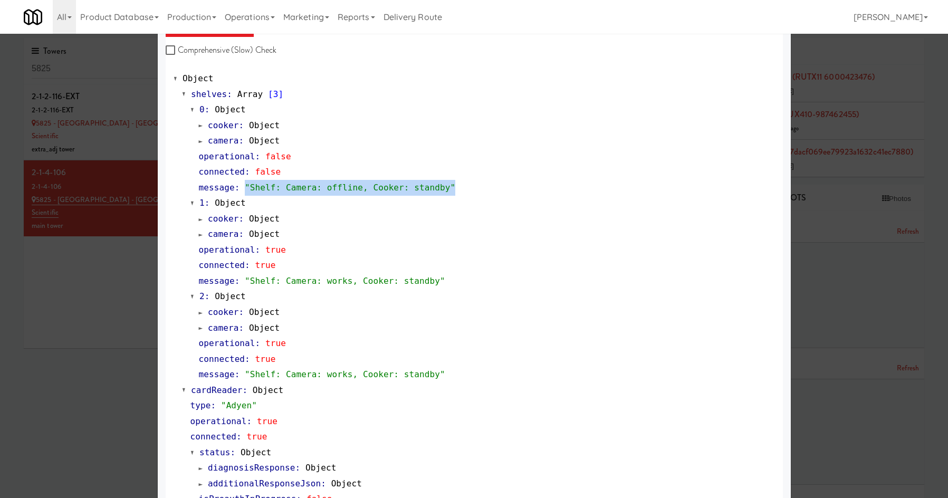
drag, startPoint x: 387, startPoint y: 187, endPoint x: 475, endPoint y: 194, distance: 88.8
click at [475, 194] on div "message : "Shelf: Camera: offline, Cooker: standby"" at bounding box center [487, 188] width 576 height 16
drag, startPoint x: 460, startPoint y: 187, endPoint x: 235, endPoint y: 189, distance: 225.7
click at [235, 189] on div "message : "Shelf: Camera: offline, Cooker: standby"" at bounding box center [487, 188] width 576 height 16
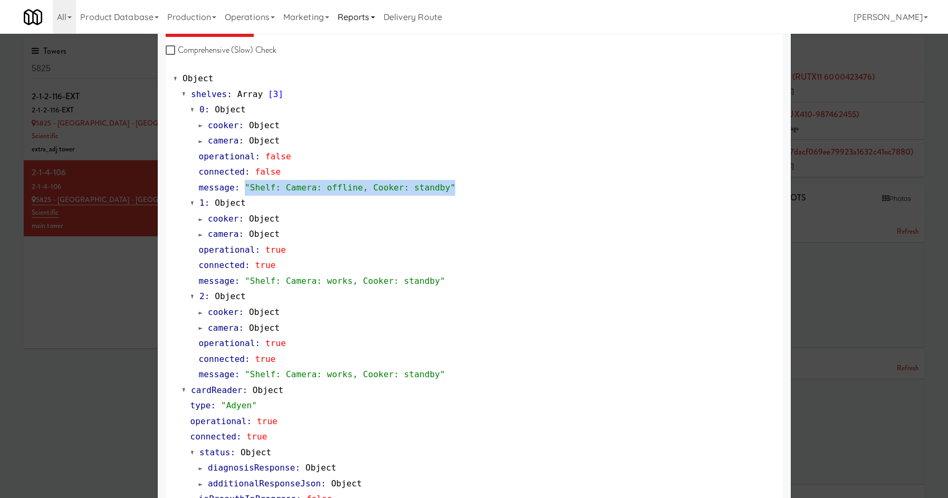
copy span ""Shelf: Camera: offline, Cooker: standby""
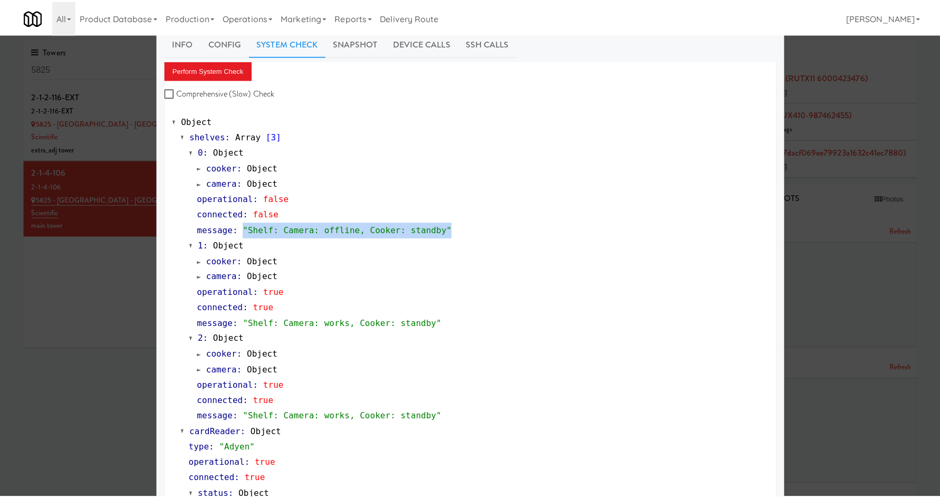
scroll to position [0, 0]
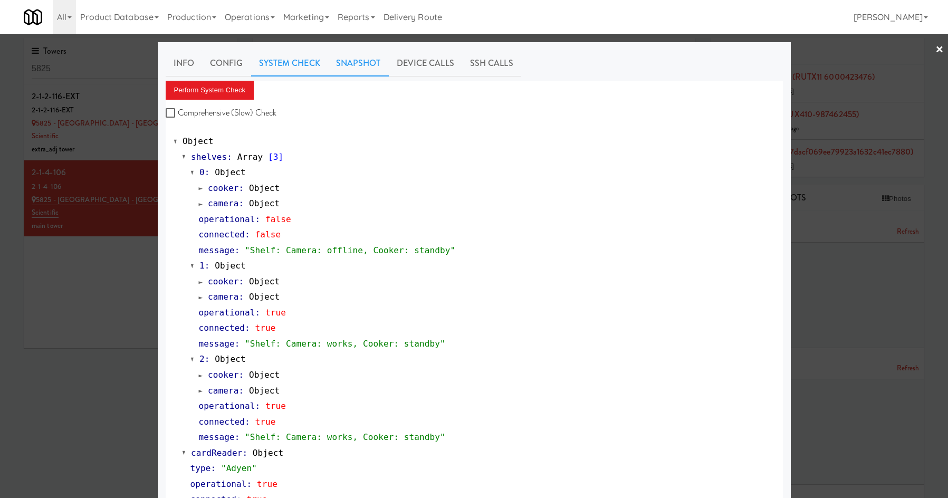
drag, startPoint x: 347, startPoint y: 63, endPoint x: 330, endPoint y: 67, distance: 17.9
click at [342, 64] on link "Snapshot" at bounding box center [358, 63] width 61 height 26
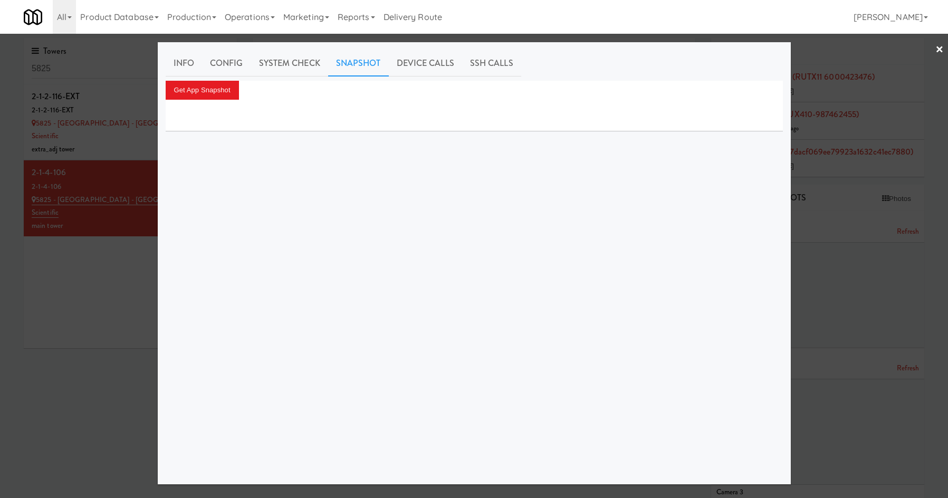
click at [86, 279] on div at bounding box center [474, 249] width 948 height 498
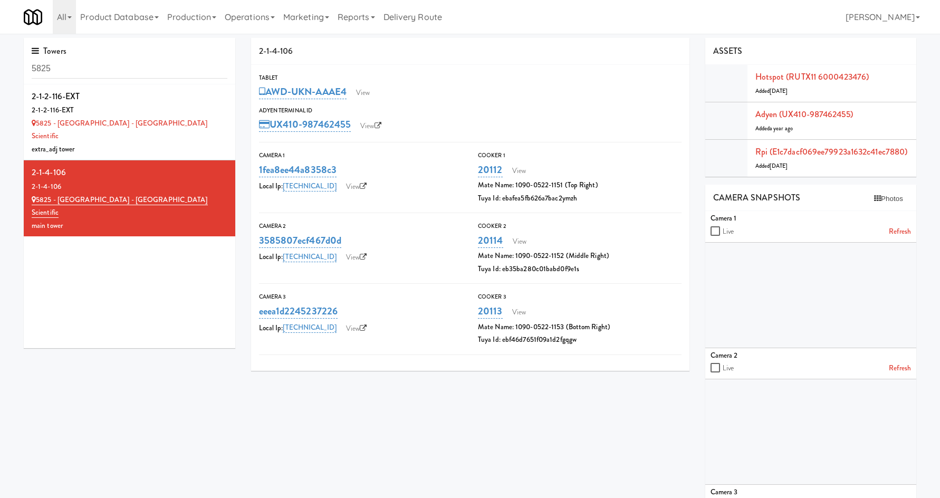
click at [909, 224] on div "Camera 1" at bounding box center [810, 218] width 201 height 13
drag, startPoint x: 907, startPoint y: 229, endPoint x: 906, endPoint y: 244, distance: 15.3
click at [906, 229] on link "Refresh" at bounding box center [899, 231] width 22 height 13
click at [901, 366] on link "Refresh" at bounding box center [899, 368] width 22 height 13
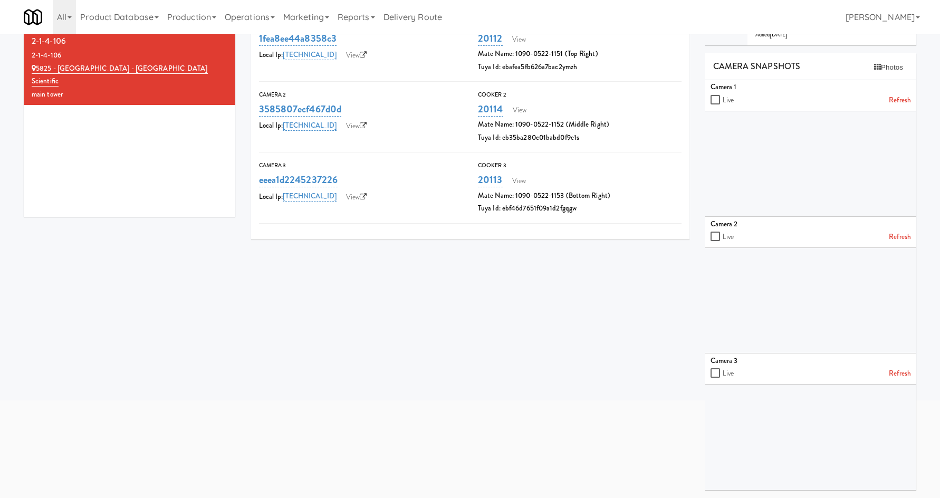
click at [905, 375] on link "Refresh" at bounding box center [899, 373] width 22 height 13
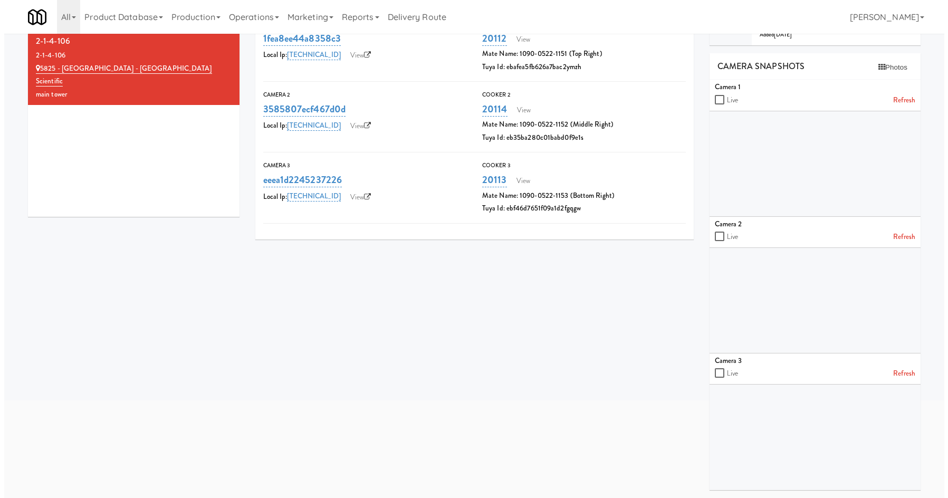
scroll to position [0, 0]
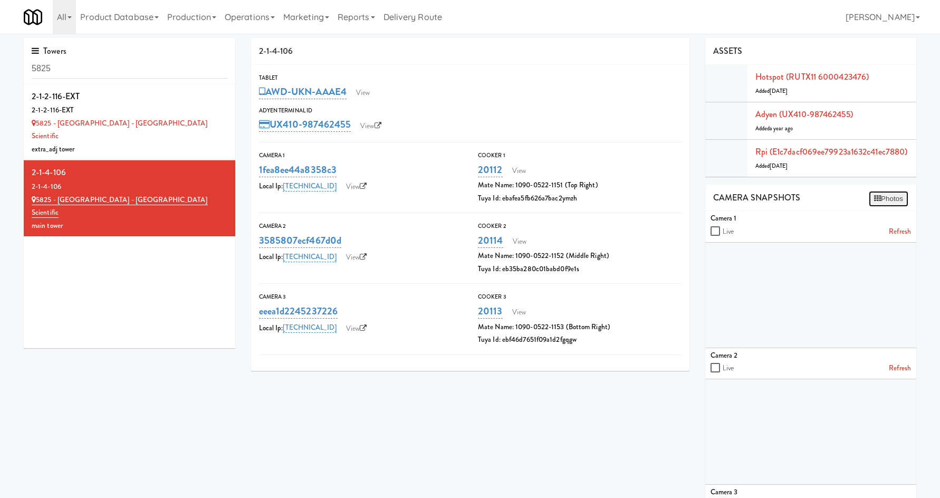
click at [893, 200] on button "Photos" at bounding box center [888, 199] width 40 height 16
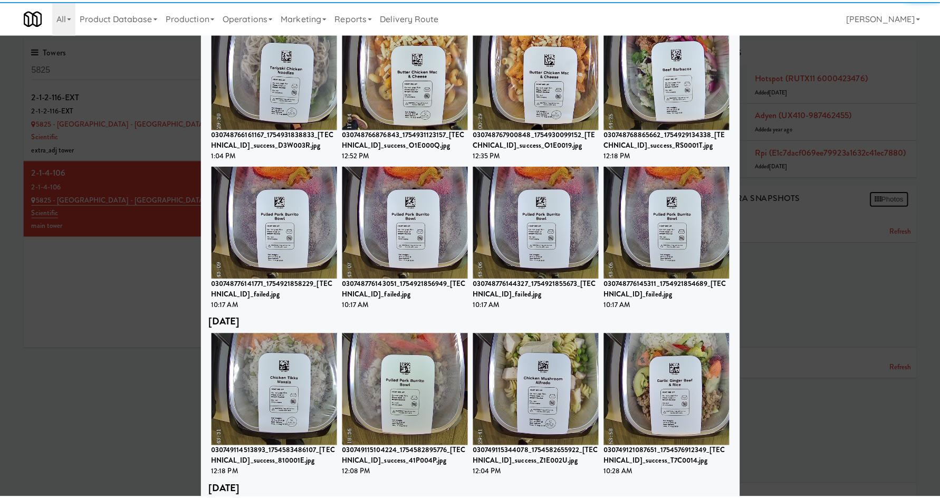
scroll to position [738, 0]
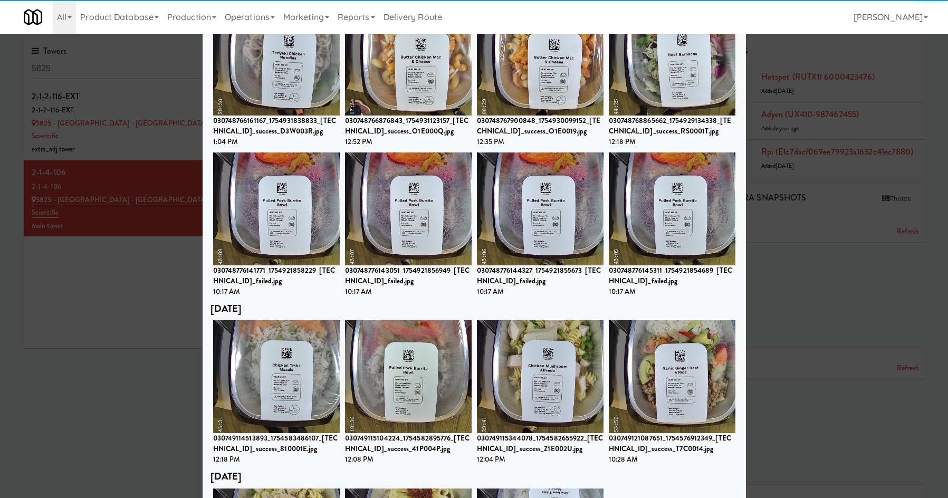
click at [136, 356] on div at bounding box center [474, 249] width 948 height 498
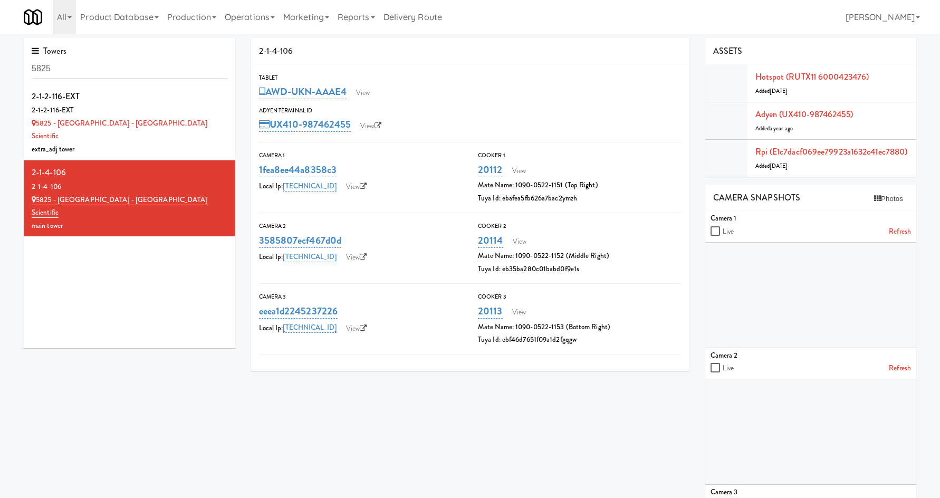
click at [908, 234] on link "Refresh" at bounding box center [899, 231] width 22 height 13
click at [907, 234] on link "Refresh" at bounding box center [899, 231] width 22 height 13
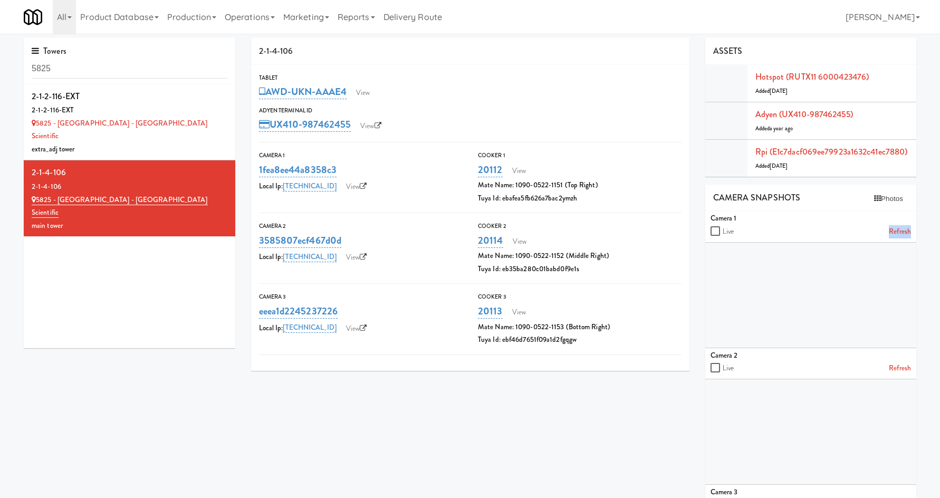
click at [907, 234] on link "Refresh" at bounding box center [899, 231] width 22 height 13
click at [530, 142] on hr at bounding box center [470, 142] width 422 height 1
click at [817, 74] on link "Hotspot (RUTX11 6000423476)" at bounding box center [812, 77] width 114 height 12
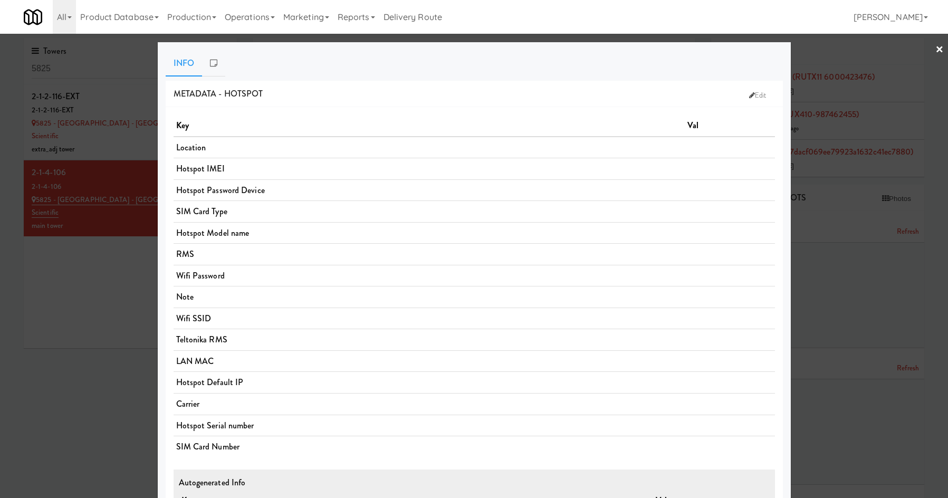
click at [102, 343] on div at bounding box center [474, 249] width 948 height 498
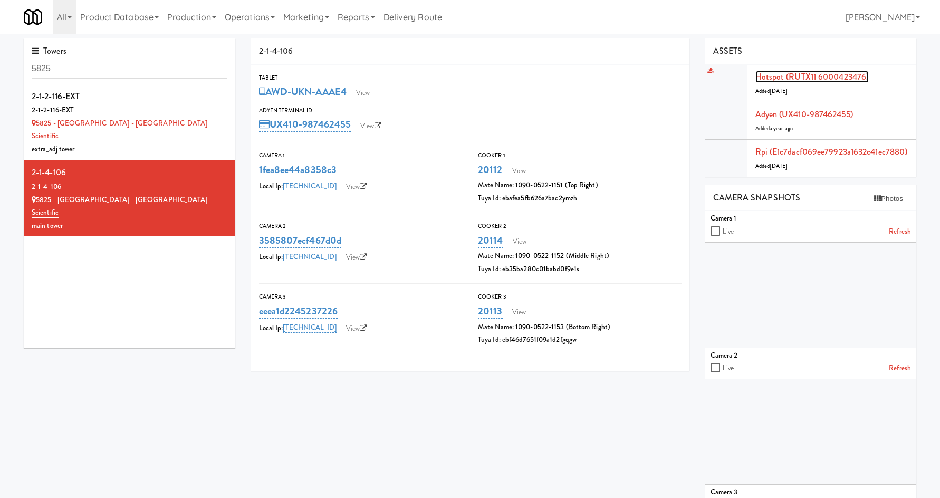
click at [856, 74] on link "Hotspot (RUTX11 6000423476)" at bounding box center [812, 77] width 114 height 12
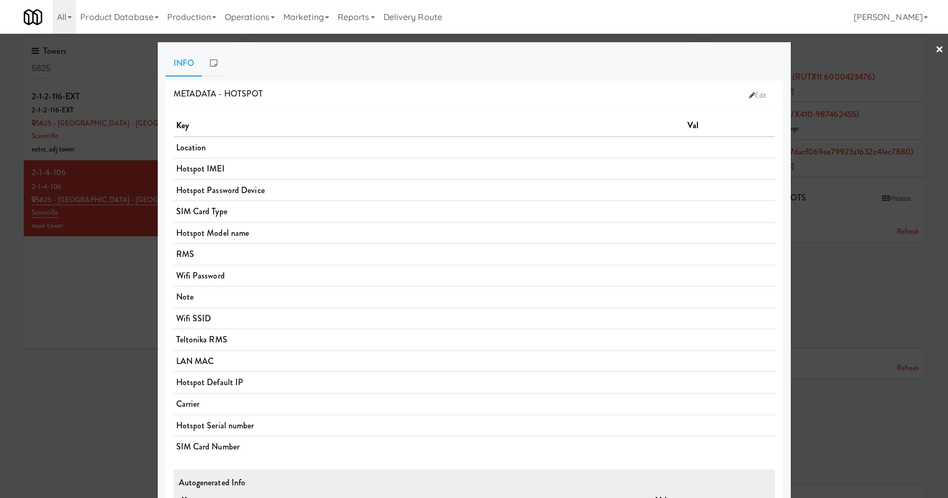
click at [107, 320] on div at bounding box center [474, 249] width 948 height 498
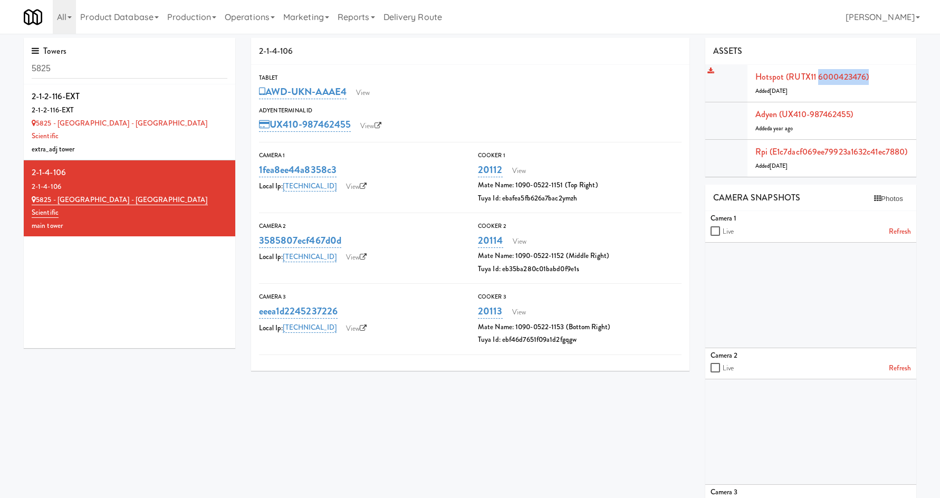
drag, startPoint x: 879, startPoint y: 79, endPoint x: 817, endPoint y: 80, distance: 62.2
click at [817, 80] on div "Hotspot (RUTX11 6000423476) Added [DATE]" at bounding box center [831, 83] width 153 height 28
copy link "6000423476)"
click at [141, 67] on input "5825" at bounding box center [130, 69] width 196 height 20
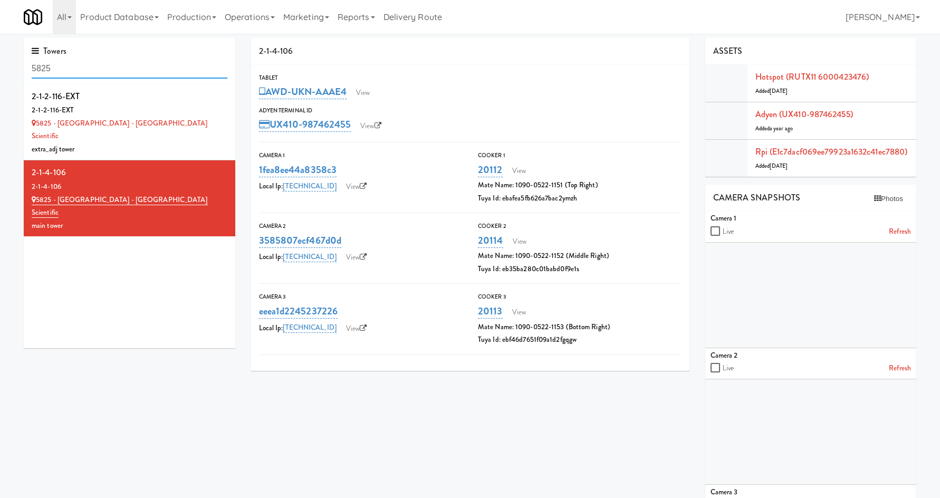
paste input "Aerocentre"
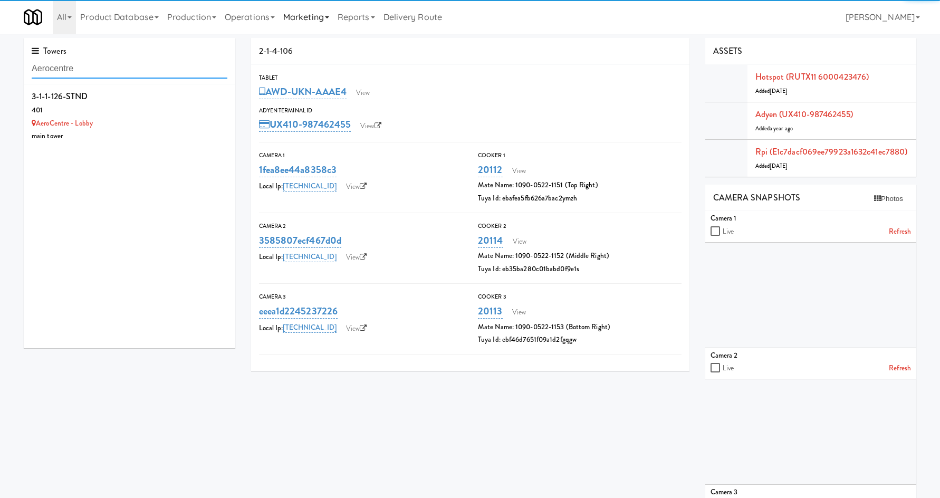
type input "Aerocentre"
click at [296, 17] on link "Marketing" at bounding box center [306, 17] width 54 height 34
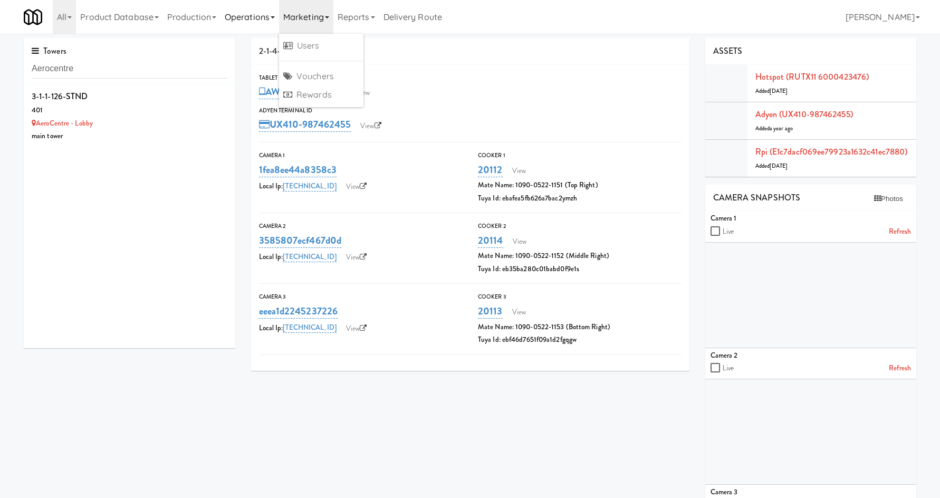
click at [248, 21] on link "Operations" at bounding box center [249, 17] width 59 height 34
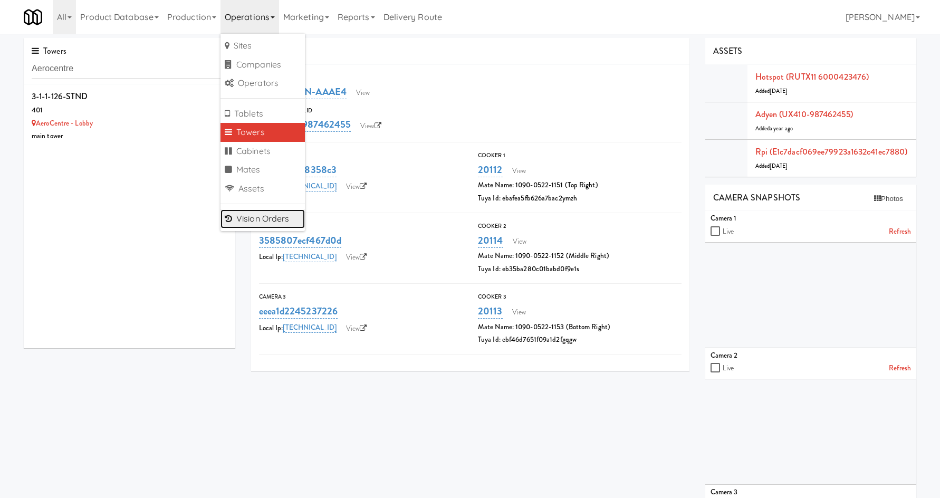
click at [275, 223] on link "Vision Orders" at bounding box center [262, 218] width 84 height 19
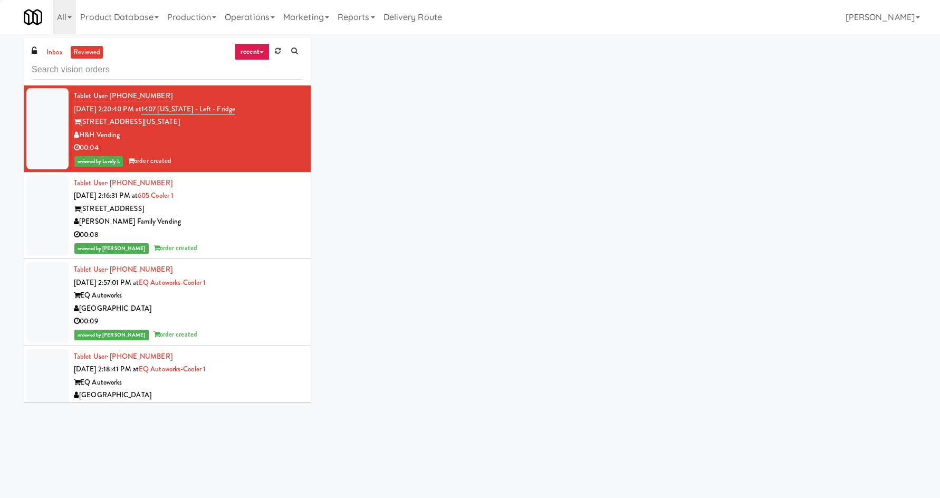
click at [149, 67] on input "text" at bounding box center [167, 70] width 271 height 20
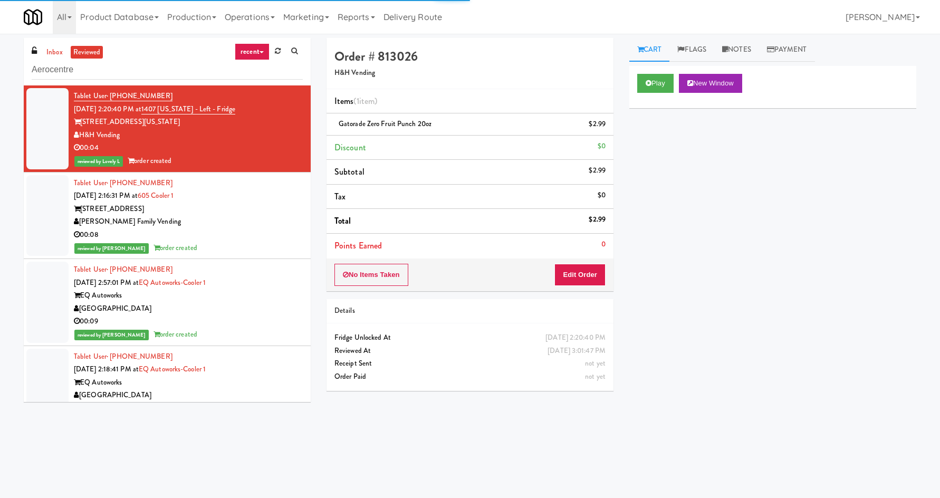
type input "Aerocentre"
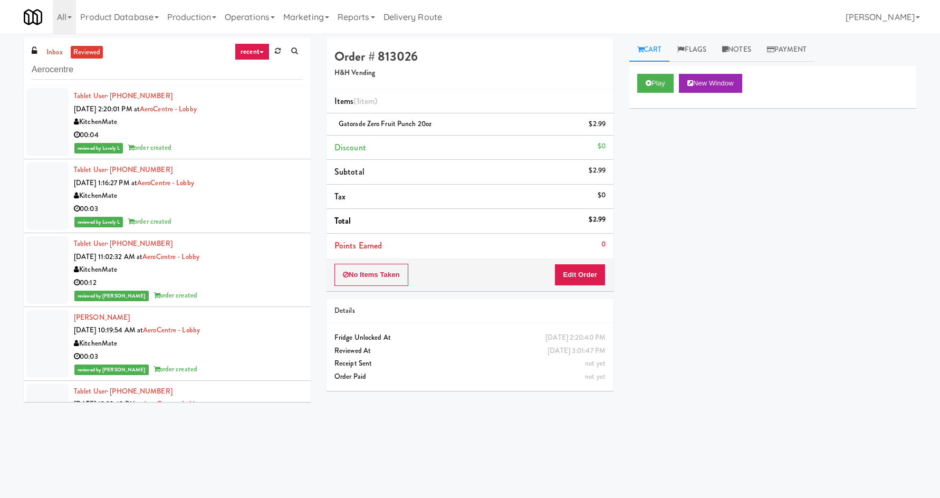
click at [246, 138] on div "00:04" at bounding box center [188, 135] width 229 height 13
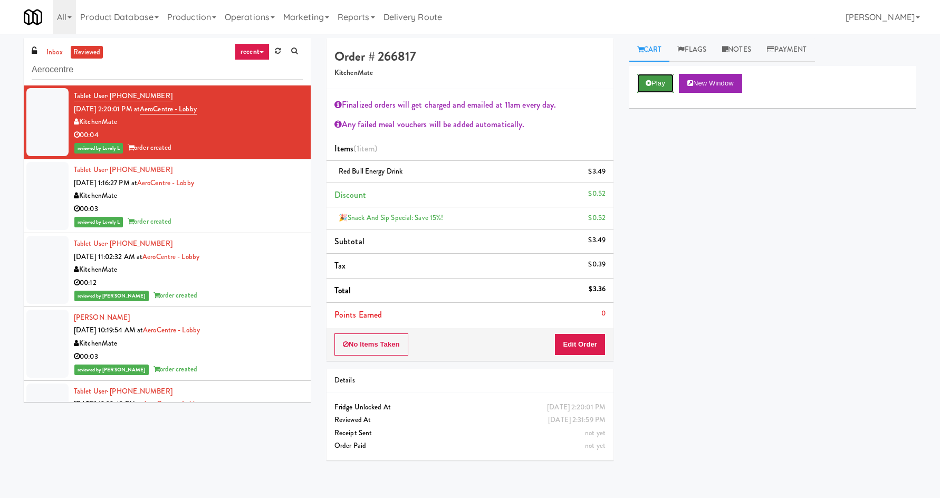
click at [662, 82] on button "Play" at bounding box center [655, 83] width 36 height 19
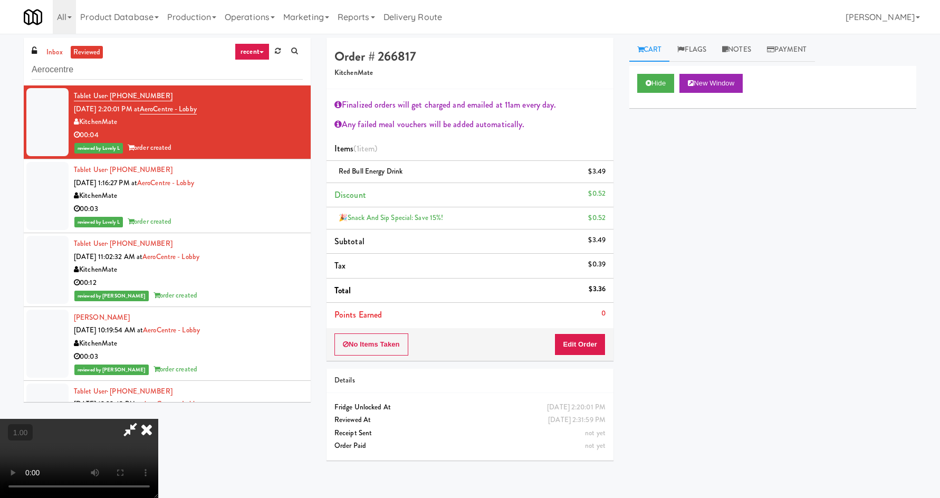
click at [142, 419] on icon at bounding box center [130, 429] width 24 height 21
click at [167, 66] on input "Aerocentre" at bounding box center [167, 70] width 271 height 20
paste input "[GEOGRAPHIC_DATA][PERSON_NAME]"
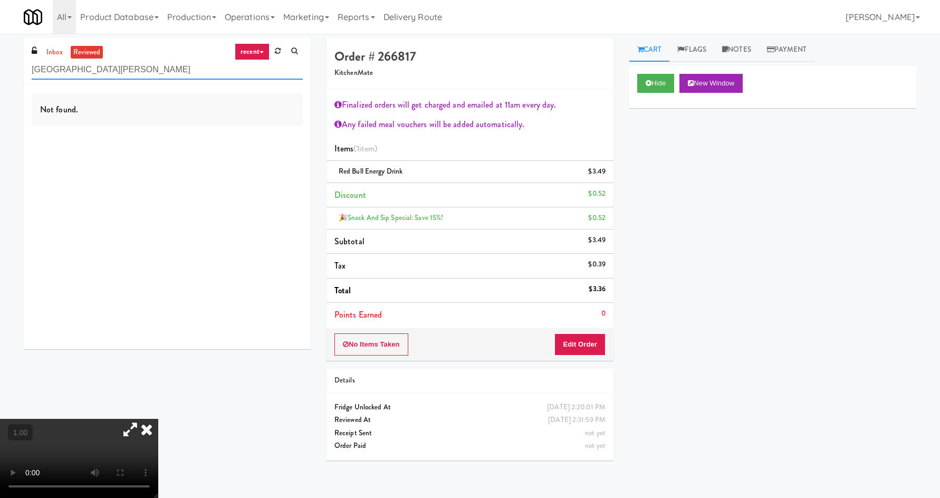
click at [38, 69] on input "[GEOGRAPHIC_DATA][PERSON_NAME]" at bounding box center [167, 70] width 271 height 20
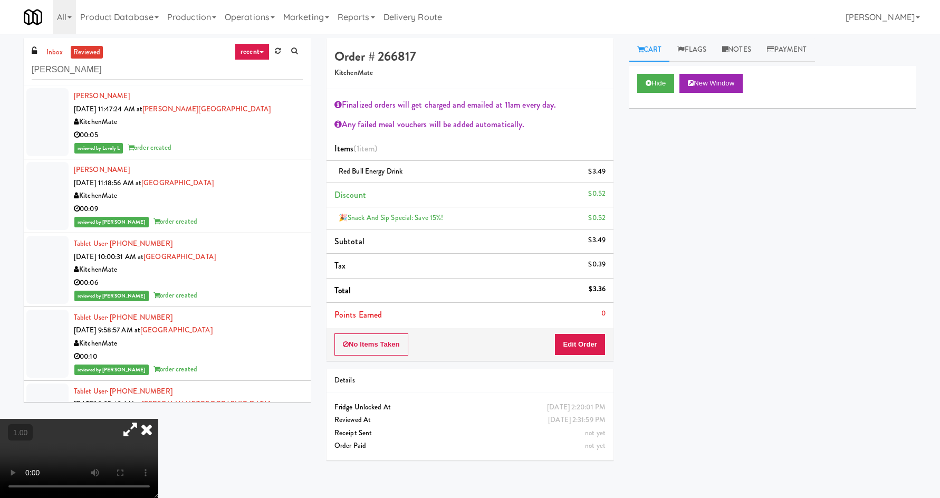
click at [158, 419] on icon at bounding box center [146, 429] width 23 height 21
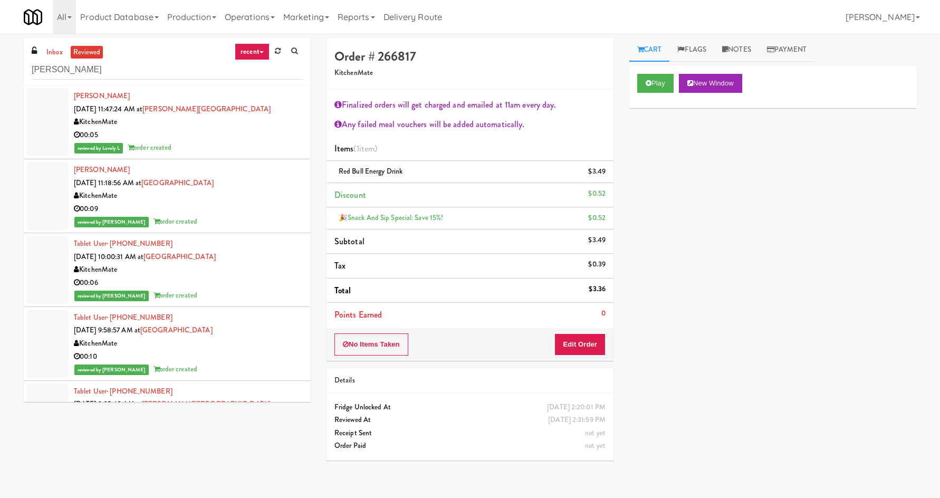
click at [262, 213] on div "00:09" at bounding box center [188, 208] width 229 height 13
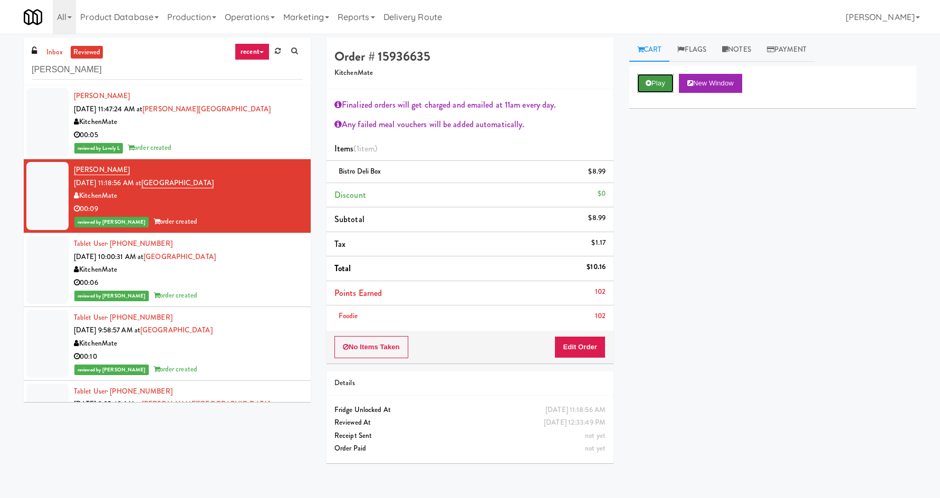
click at [667, 77] on button "Play" at bounding box center [655, 83] width 36 height 19
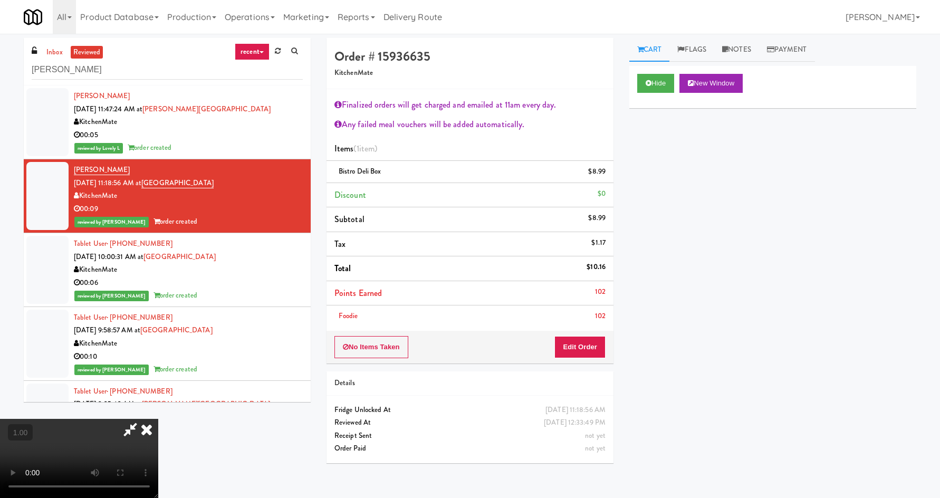
click at [158, 419] on icon at bounding box center [146, 429] width 23 height 21
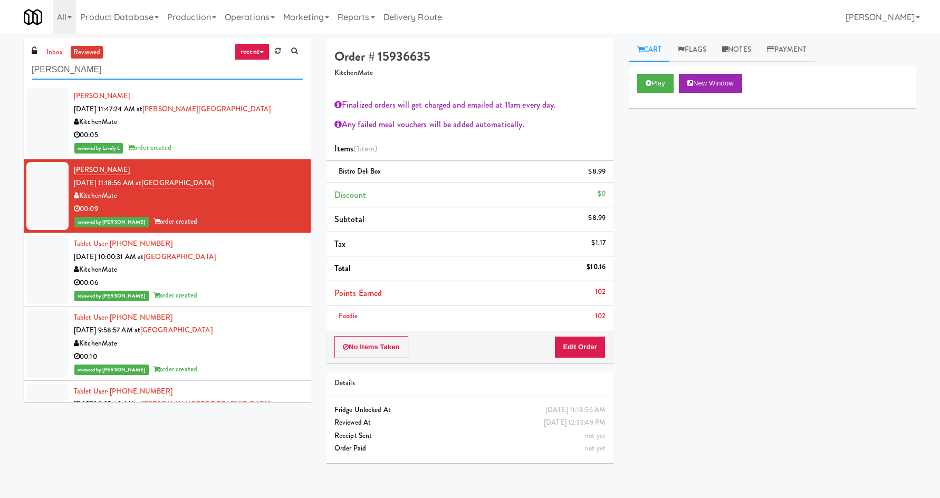
click at [174, 74] on input "[PERSON_NAME]" at bounding box center [167, 70] width 271 height 20
paste input "Queensway Healt"
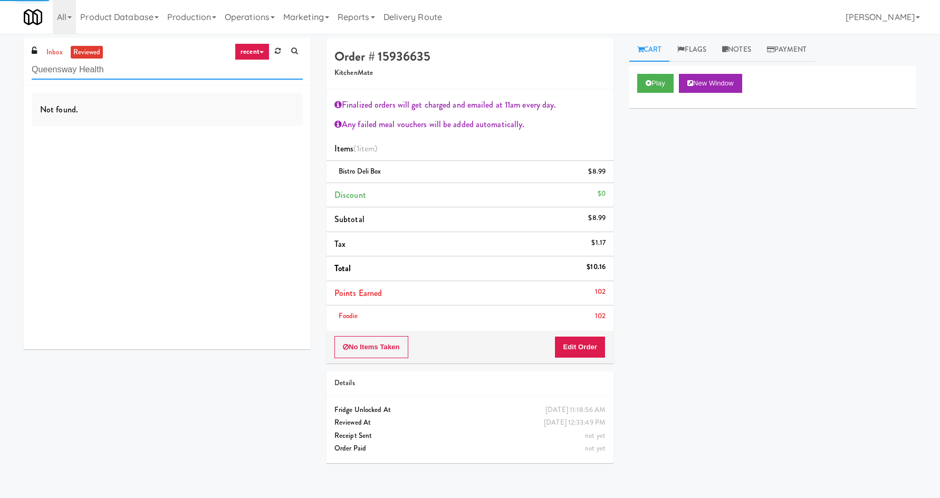
click at [177, 78] on input "Queensway Health" at bounding box center [167, 70] width 271 height 20
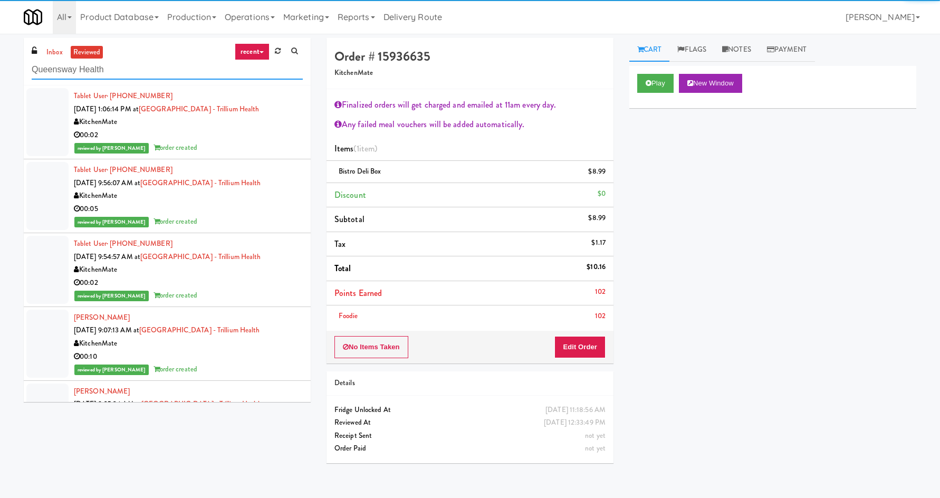
click at [177, 78] on input "Queensway Health" at bounding box center [167, 70] width 271 height 20
click at [229, 129] on div "00:02" at bounding box center [188, 135] width 229 height 13
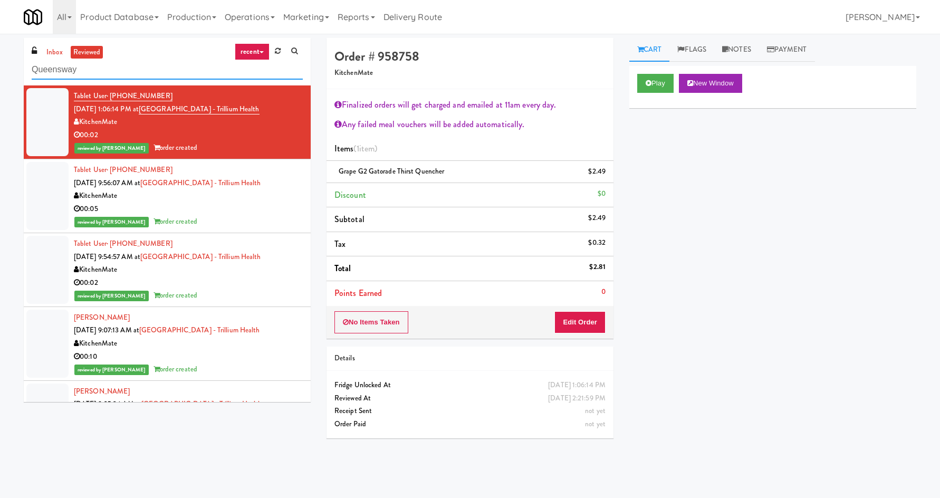
click at [161, 78] on input "Queensway" at bounding box center [167, 70] width 271 height 20
click at [160, 78] on input "Queensway" at bounding box center [167, 70] width 271 height 20
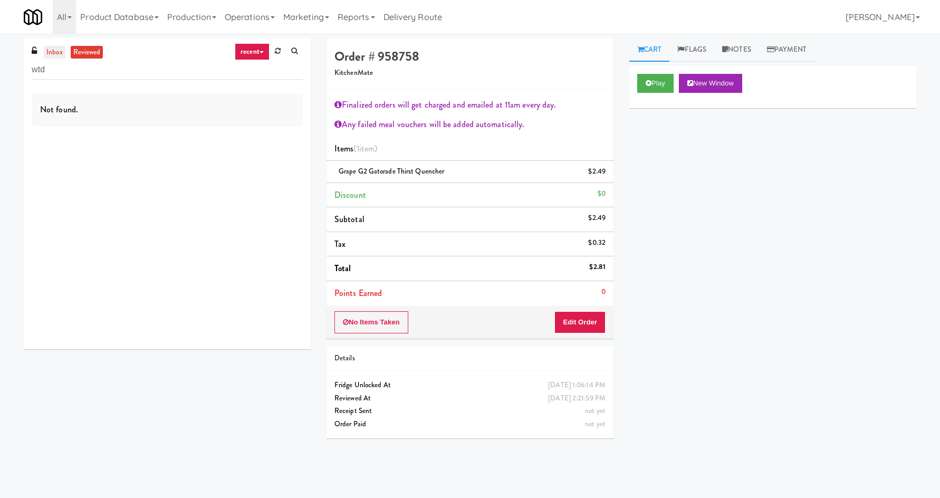
click at [56, 56] on link "inbox" at bounding box center [55, 52] width 22 height 13
drag, startPoint x: 85, startPoint y: 52, endPoint x: 97, endPoint y: 65, distance: 17.6
click at [85, 52] on link "reviewed" at bounding box center [87, 52] width 33 height 13
drag, startPoint x: 99, startPoint y: 72, endPoint x: 103, endPoint y: 77, distance: 6.0
click at [99, 72] on input "wtd" at bounding box center [167, 70] width 271 height 20
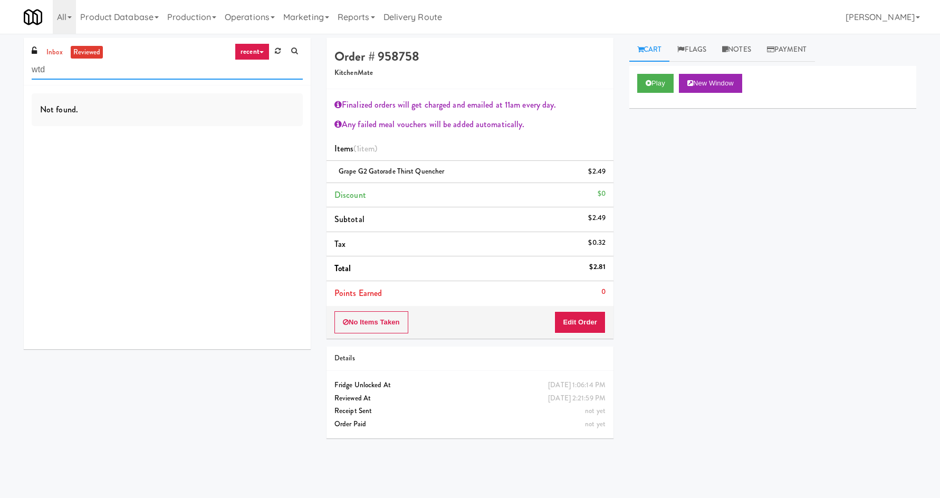
click at [103, 77] on input "wtd" at bounding box center [167, 70] width 271 height 20
type input "[PERSON_NAME]"
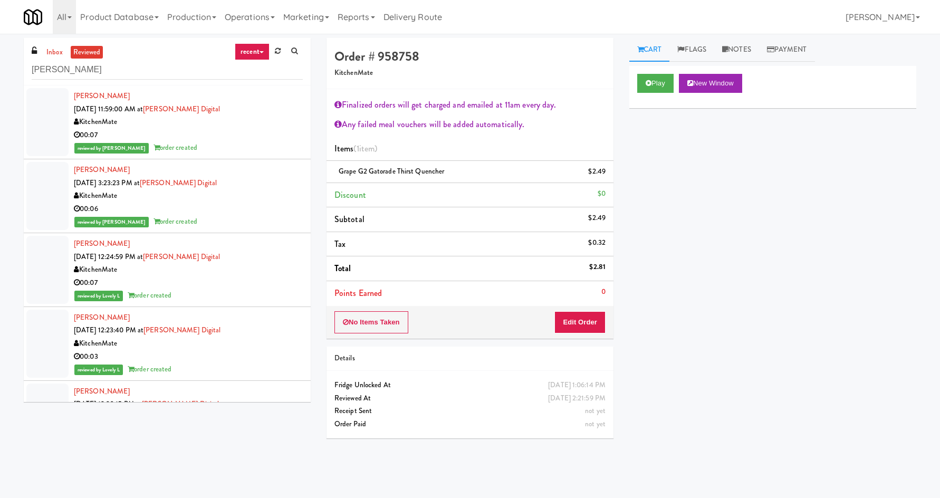
click at [239, 125] on div "KitchenMate" at bounding box center [188, 121] width 229 height 13
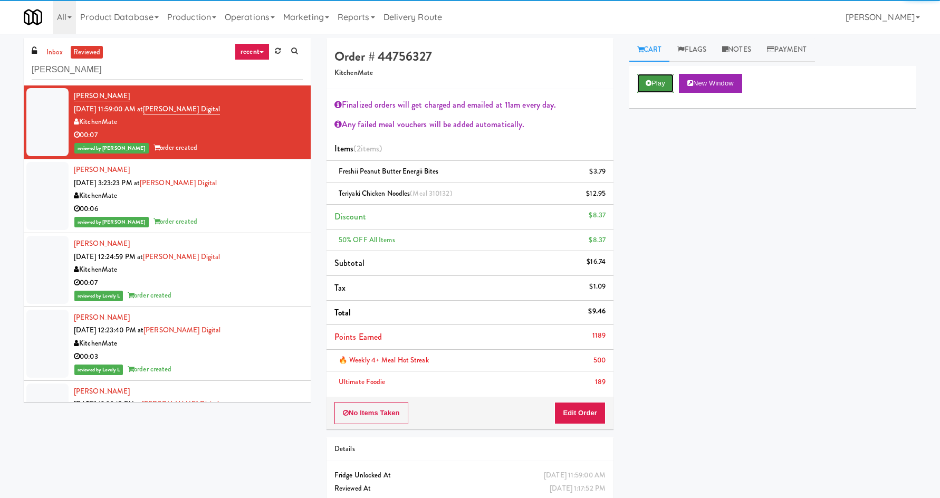
click at [656, 91] on button "Play" at bounding box center [655, 83] width 36 height 19
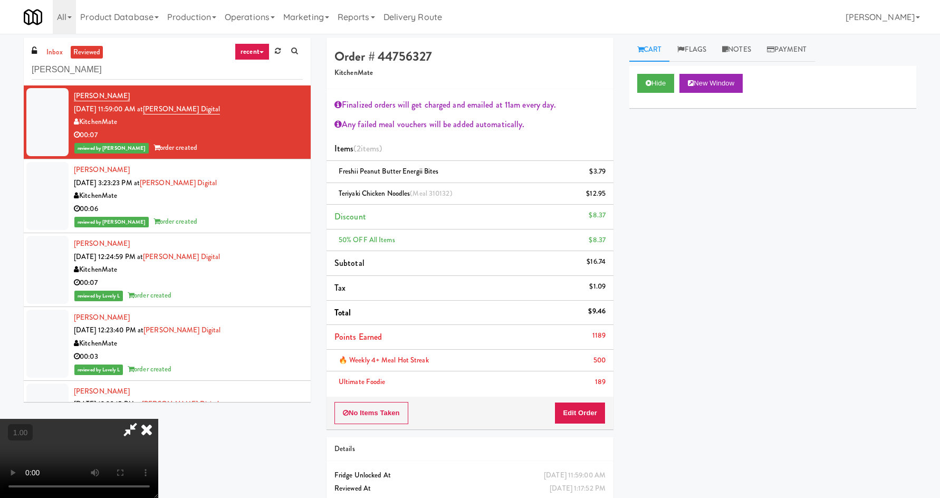
click at [158, 419] on icon at bounding box center [146, 429] width 23 height 21
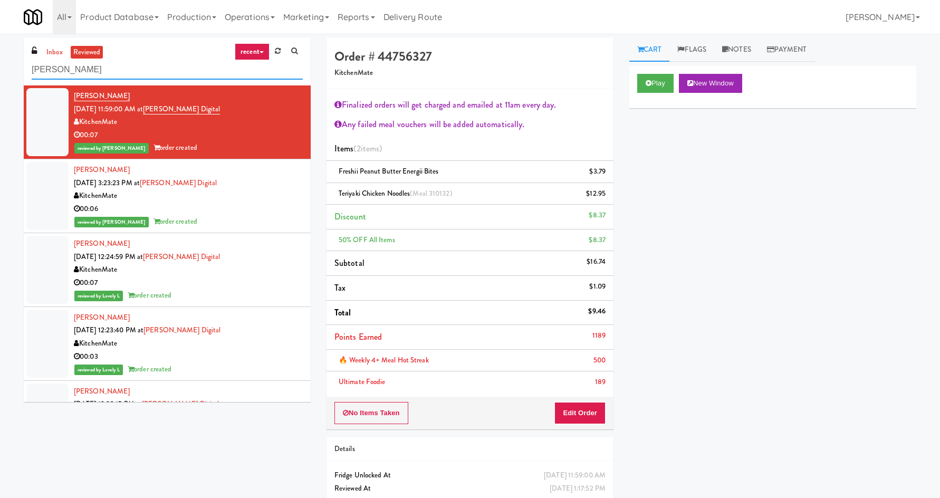
click at [151, 69] on input "[PERSON_NAME]" at bounding box center [167, 70] width 271 height 20
paste input "OLG"
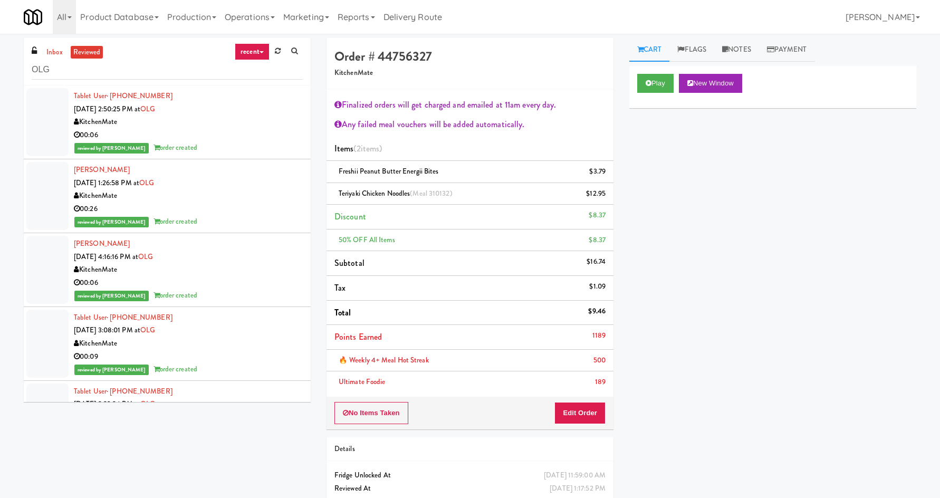
click at [195, 110] on div "Tablet User · (416) 795-4311 [DATE] 2:50:25 PM at OLG KitchenMate 00:06 reviewe…" at bounding box center [188, 122] width 229 height 65
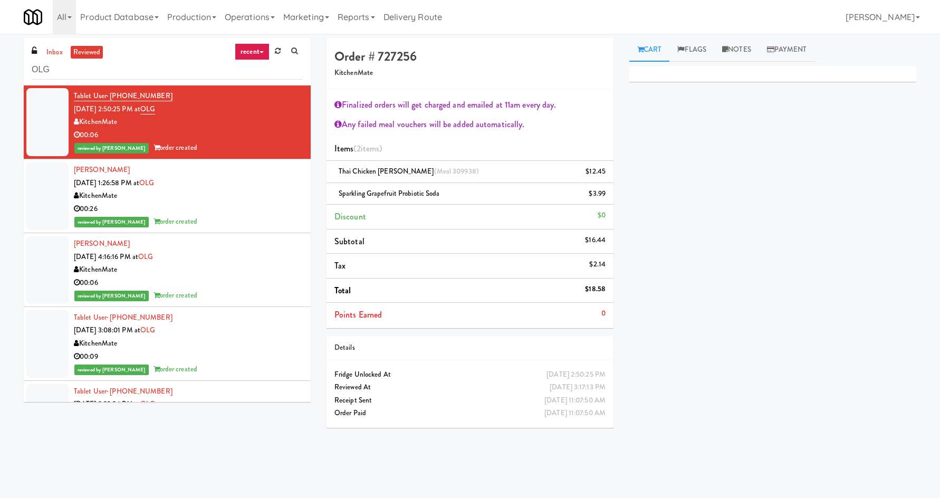
click at [215, 189] on div "[PERSON_NAME] [DATE] 1:26:58 PM at [GEOGRAPHIC_DATA] 00:26 reviewed by Paureen …" at bounding box center [188, 195] width 229 height 65
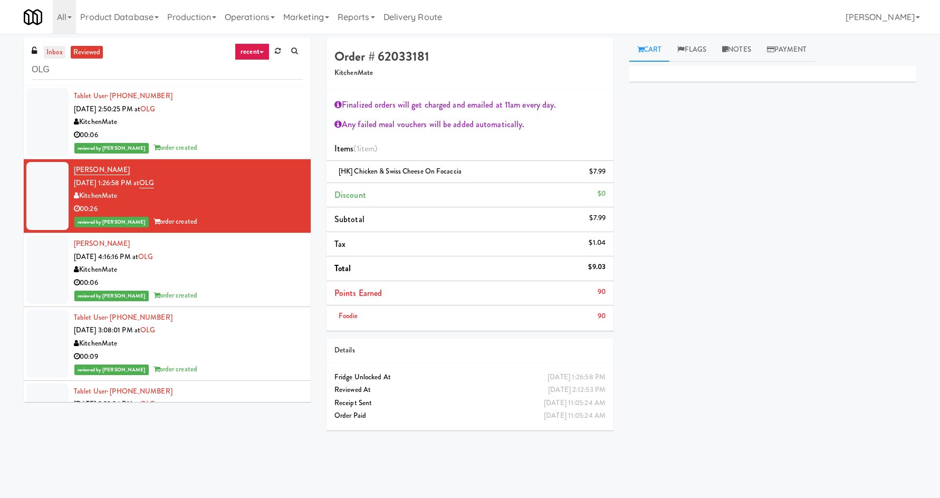
click at [49, 57] on link "inbox" at bounding box center [55, 52] width 22 height 13
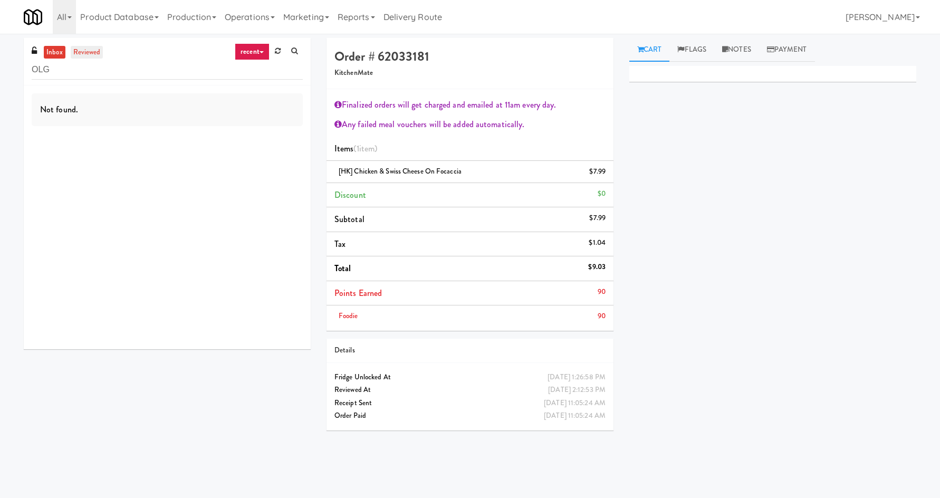
click at [99, 50] on link "reviewed" at bounding box center [87, 52] width 33 height 13
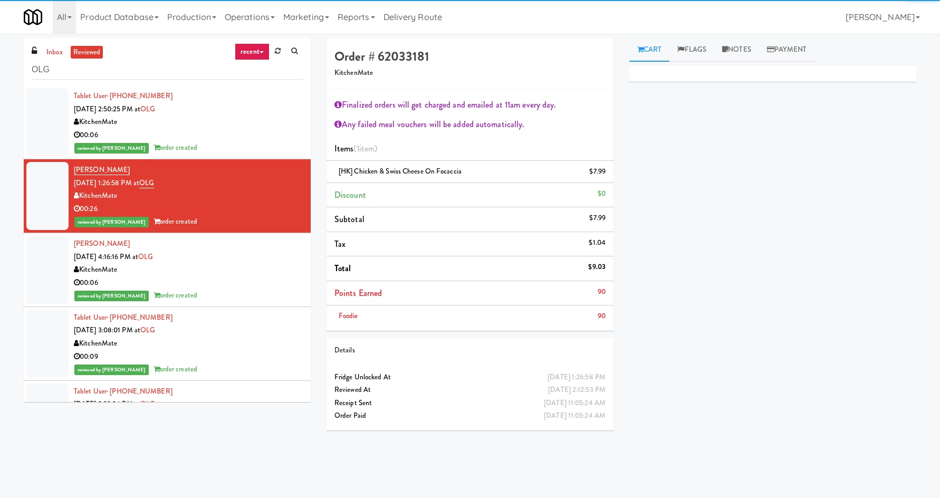
click at [250, 130] on div "00:06" at bounding box center [188, 135] width 229 height 13
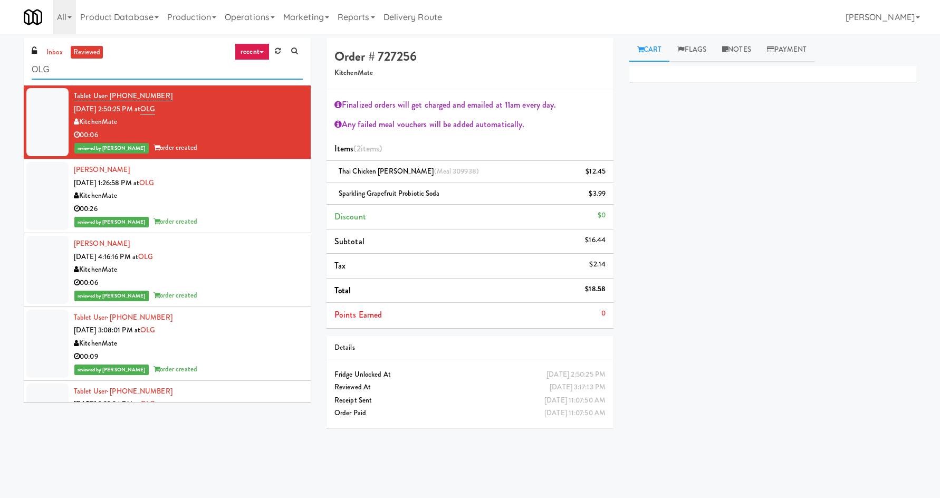
click at [159, 74] on input "OLG" at bounding box center [167, 70] width 271 height 20
type input "cortel"
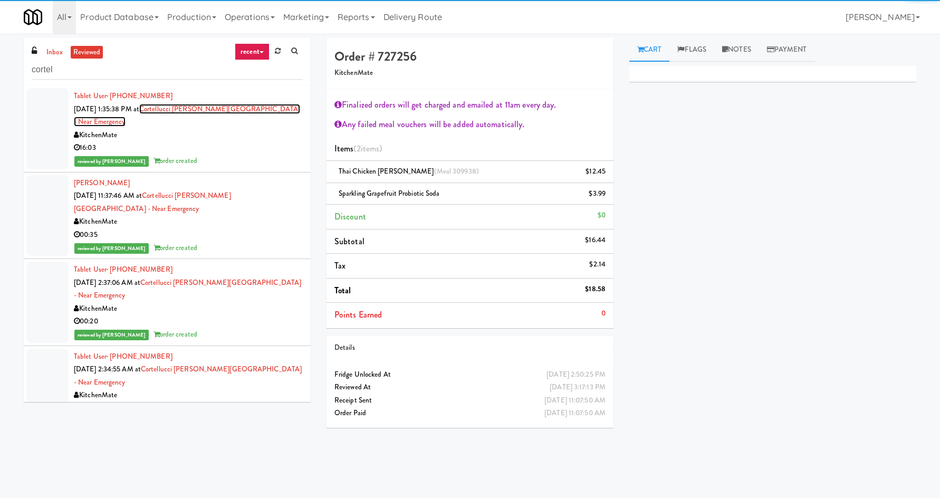
click at [188, 106] on link "Cortellucci [PERSON_NAME][GEOGRAPHIC_DATA] - near Emergency" at bounding box center [187, 115] width 226 height 23
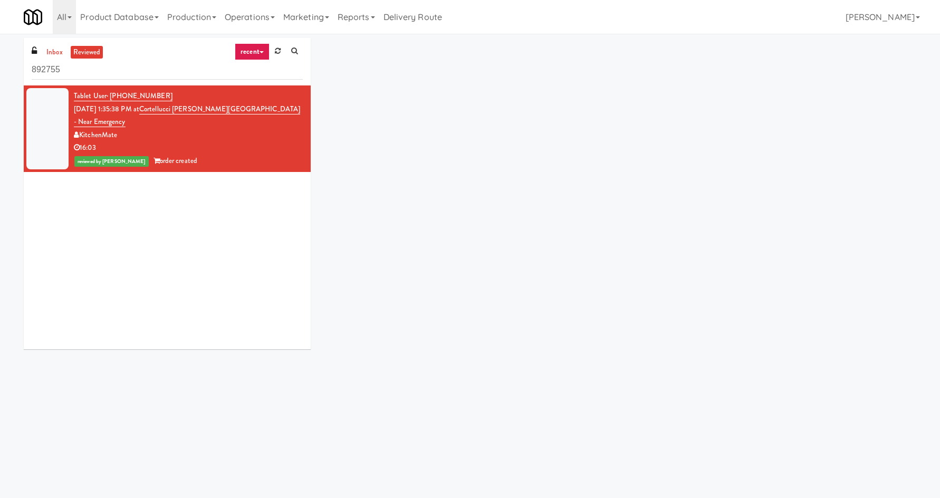
click at [126, 66] on input "892755" at bounding box center [167, 70] width 271 height 20
click at [240, 154] on div "reviewed by [PERSON_NAME] A order created" at bounding box center [188, 160] width 229 height 13
click at [191, 74] on input "892755" at bounding box center [167, 70] width 271 height 20
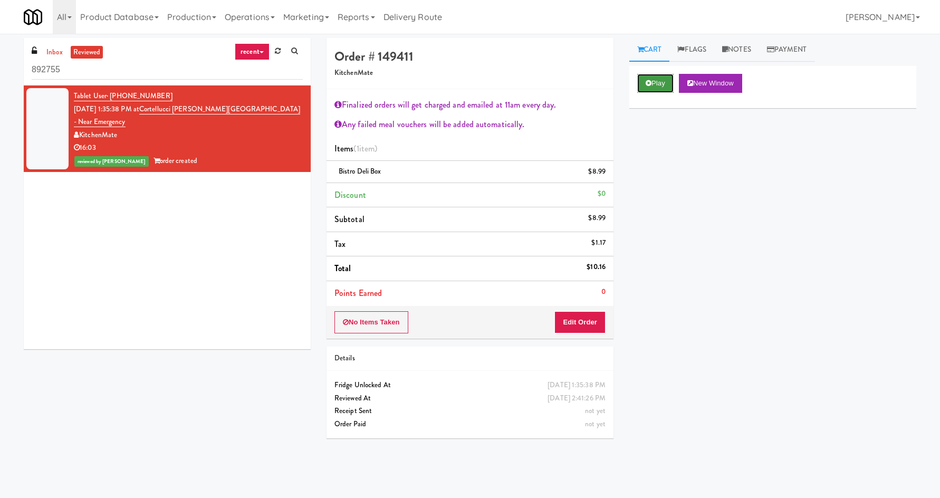
click at [673, 90] on button "Play" at bounding box center [655, 83] width 36 height 19
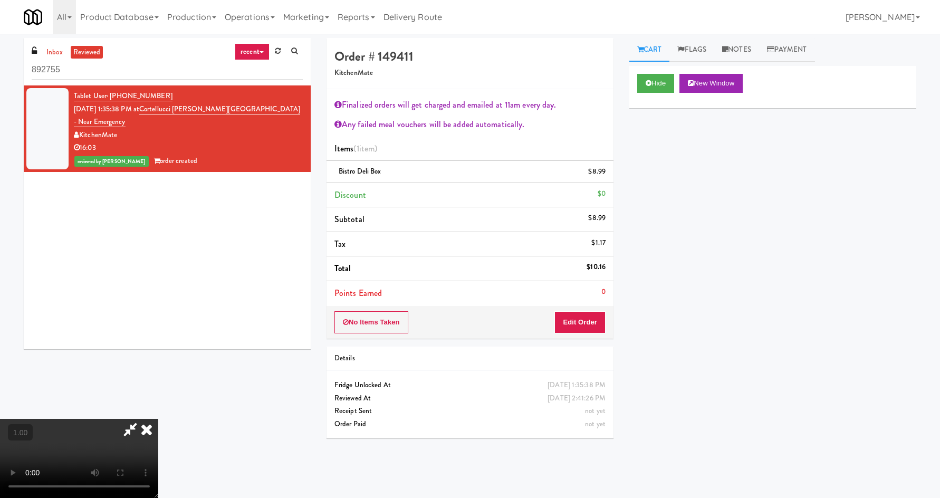
click at [158, 419] on icon at bounding box center [146, 429] width 23 height 21
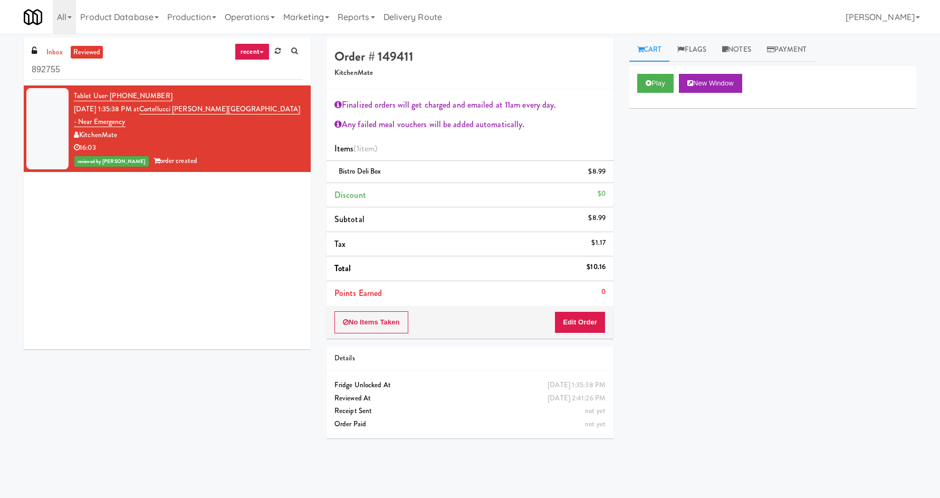
click at [699, 235] on div "Play New Window Primary Flag Clear Flag if unable to determine what was taken o…" at bounding box center [772, 263] width 287 height 395
